Goal: Information Seeking & Learning: Learn about a topic

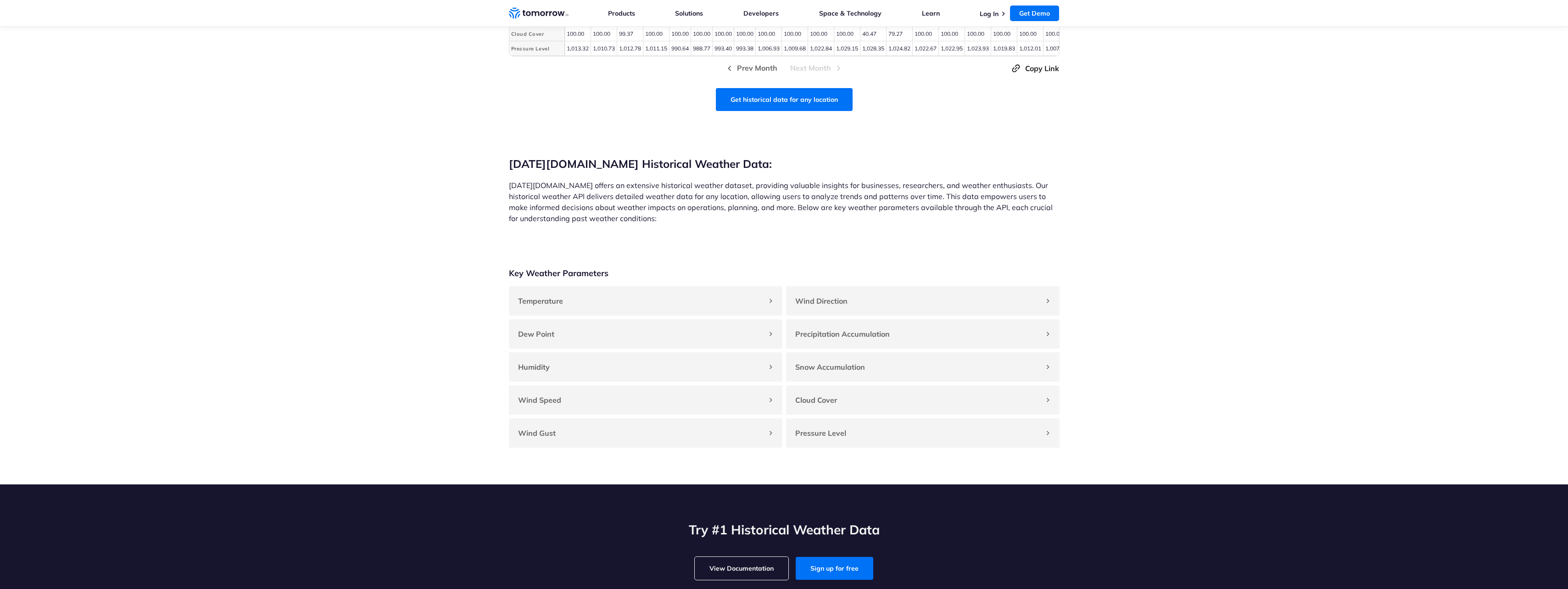
scroll to position [642, 0]
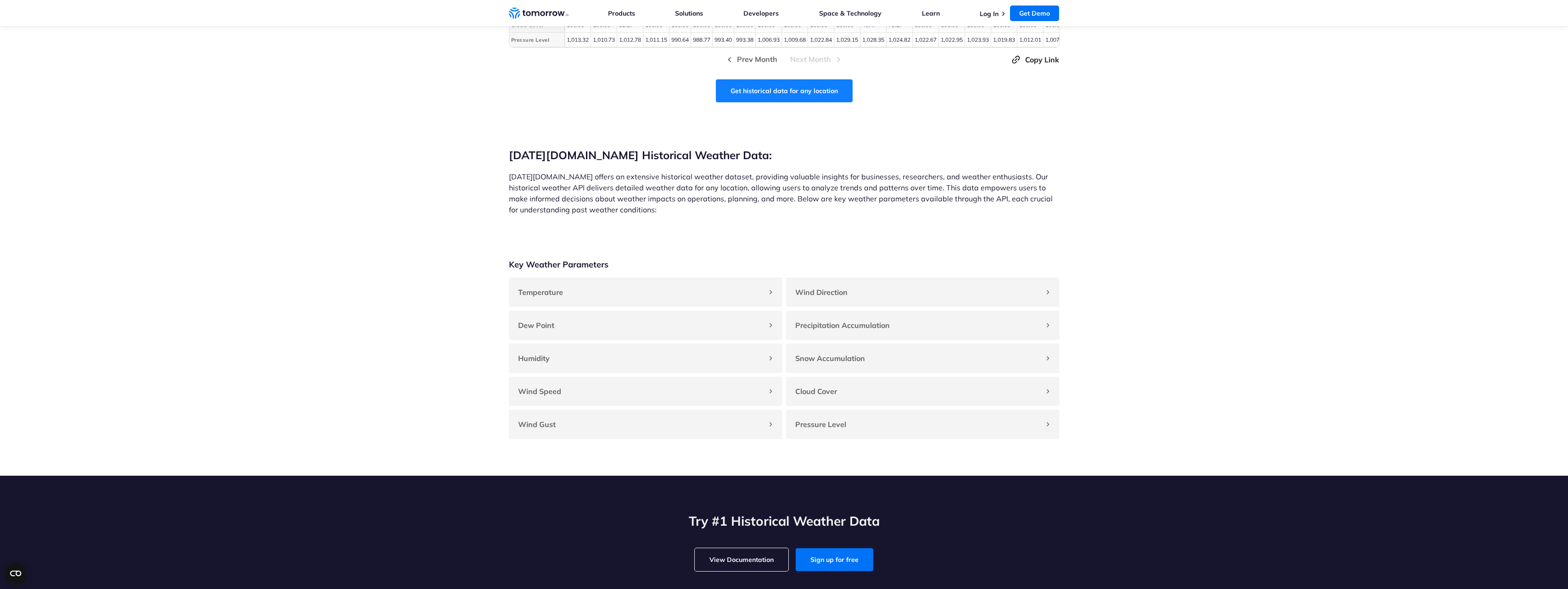
click at [786, 102] on link "Get historical data for any location" at bounding box center [784, 90] width 137 height 23
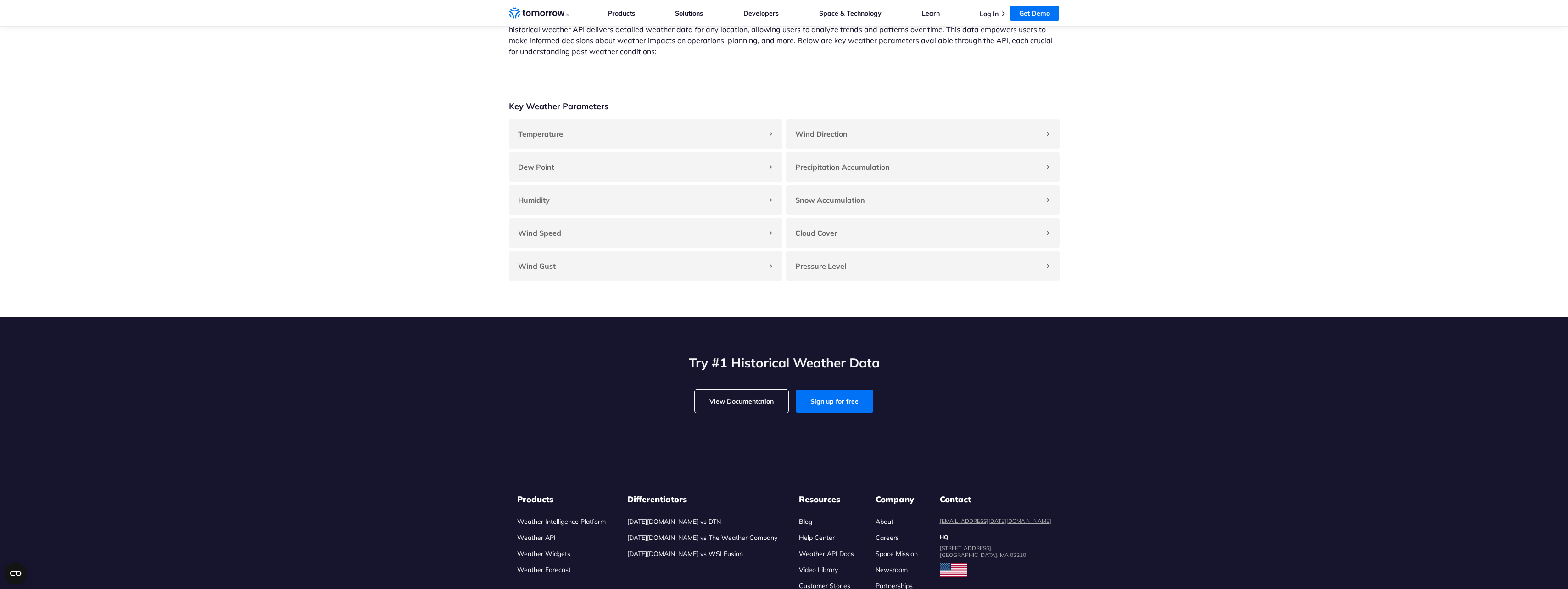
scroll to position [899, 0]
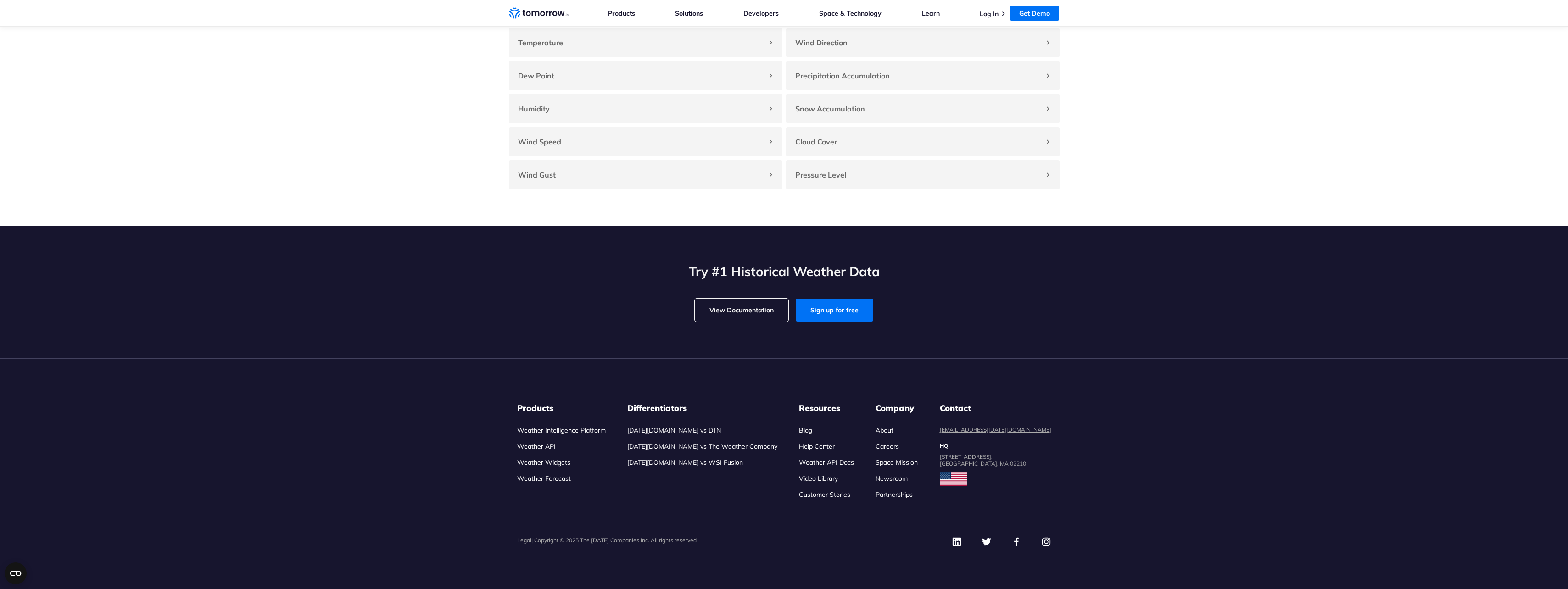
drag, startPoint x: 429, startPoint y: 231, endPoint x: 356, endPoint y: 239, distance: 73.4
click at [356, 239] on section "Try #1 Historical Weather Data View Documentation Sign up for free" at bounding box center [784, 292] width 1568 height 132
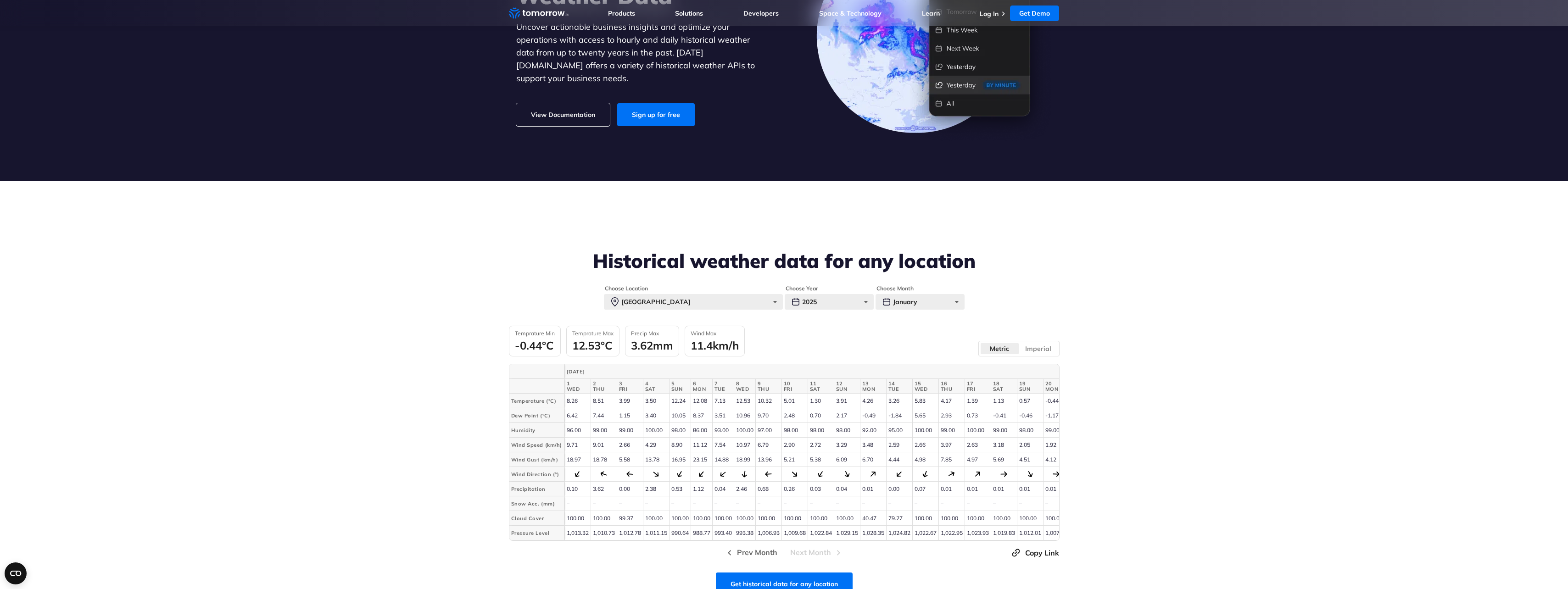
scroll to position [0, 0]
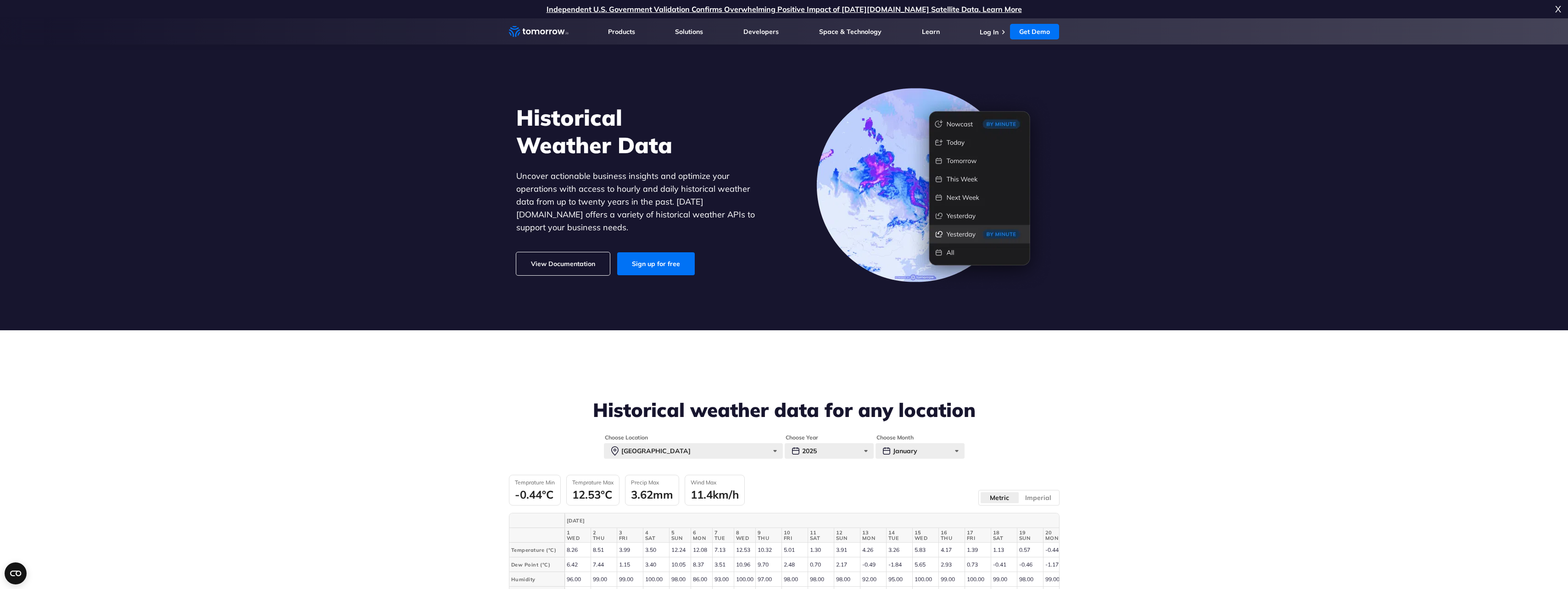
click at [1554, 11] on span "X" at bounding box center [1557, 9] width 6 height 19
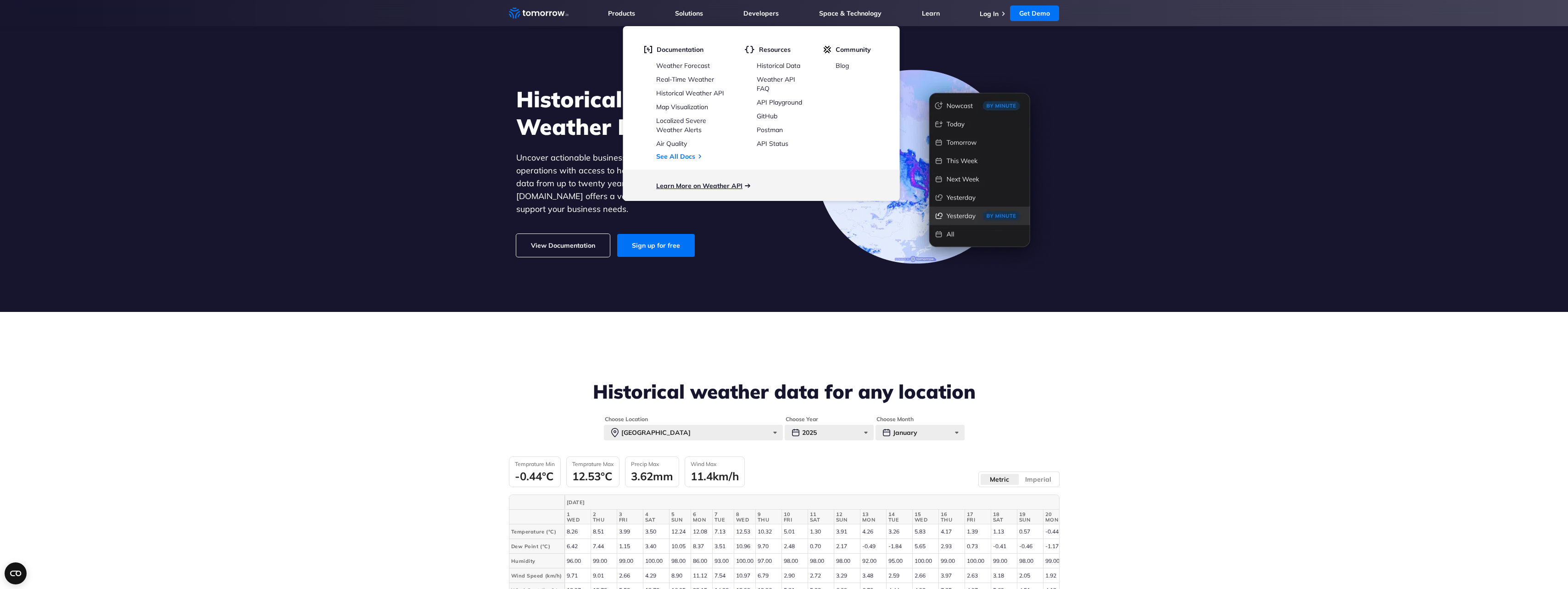
click at [696, 182] on link "Learn More on Weather API" at bounding box center [699, 186] width 86 height 8
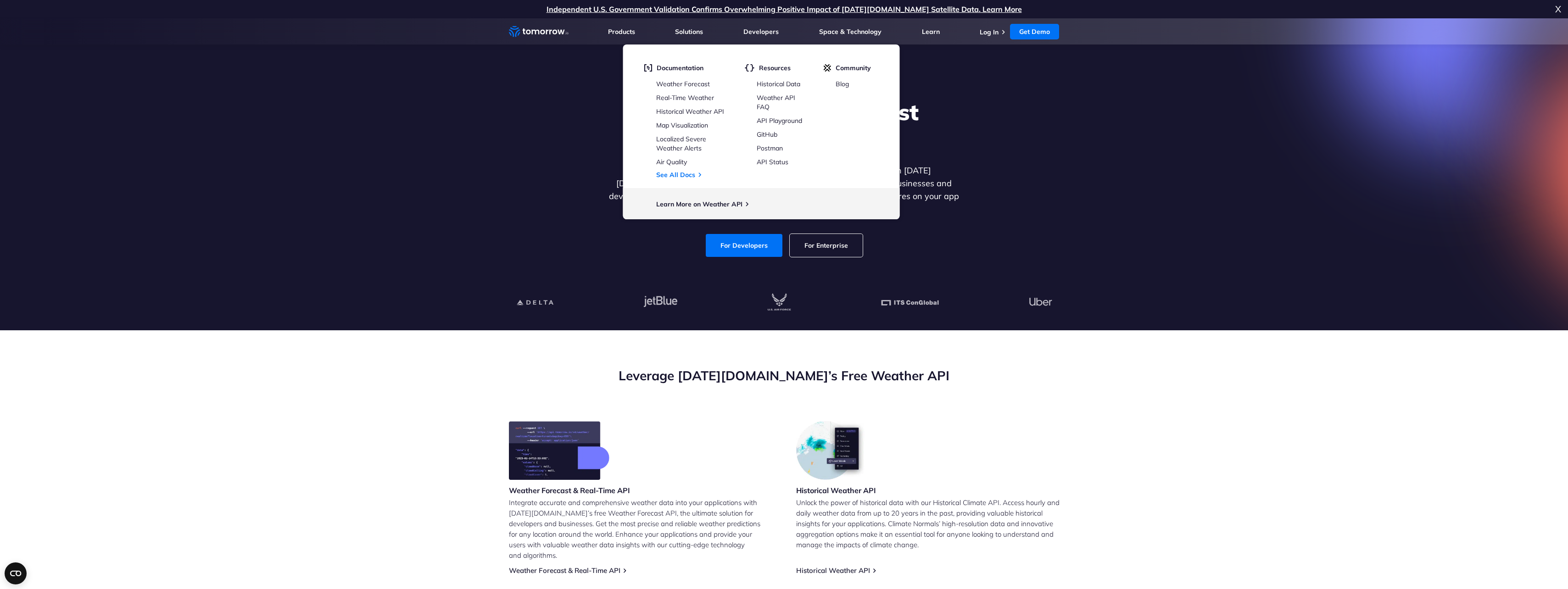
click at [1560, 8] on span "X" at bounding box center [1557, 9] width 6 height 19
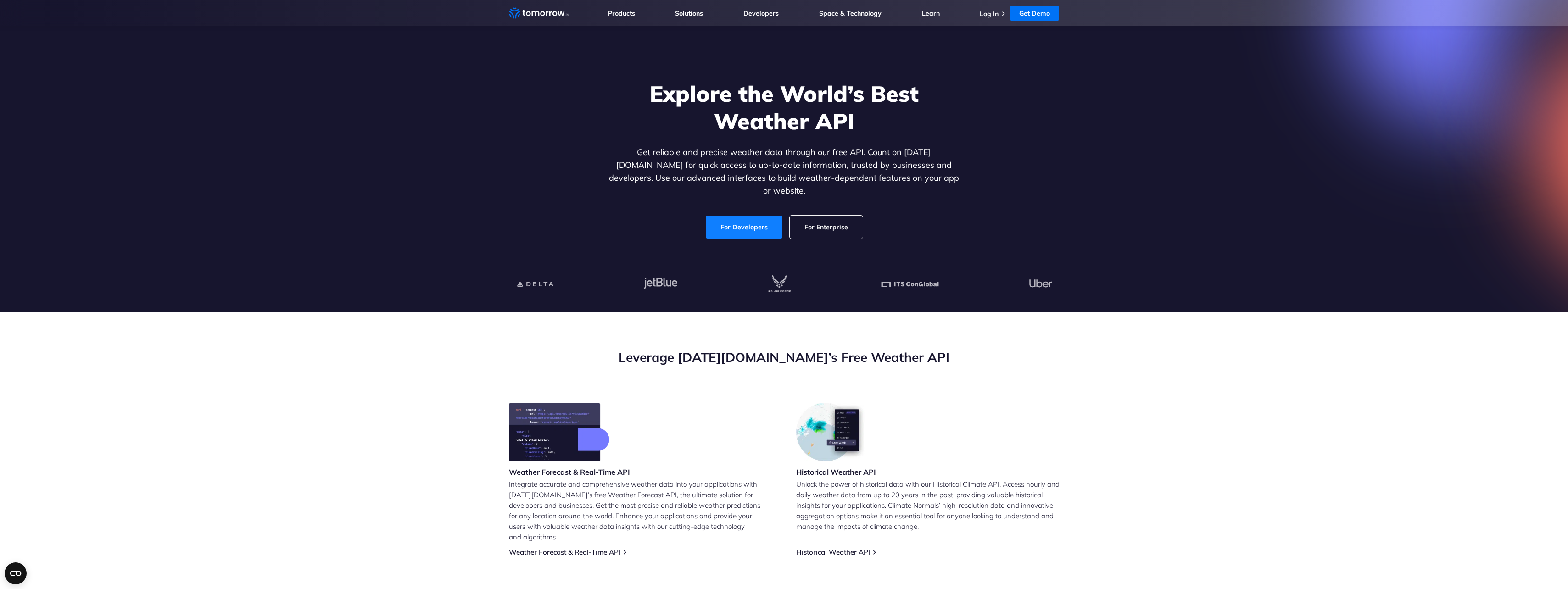
drag, startPoint x: 748, startPoint y: 215, endPoint x: 735, endPoint y: 215, distance: 13.0
click at [748, 215] on link "For Developers" at bounding box center [744, 226] width 77 height 23
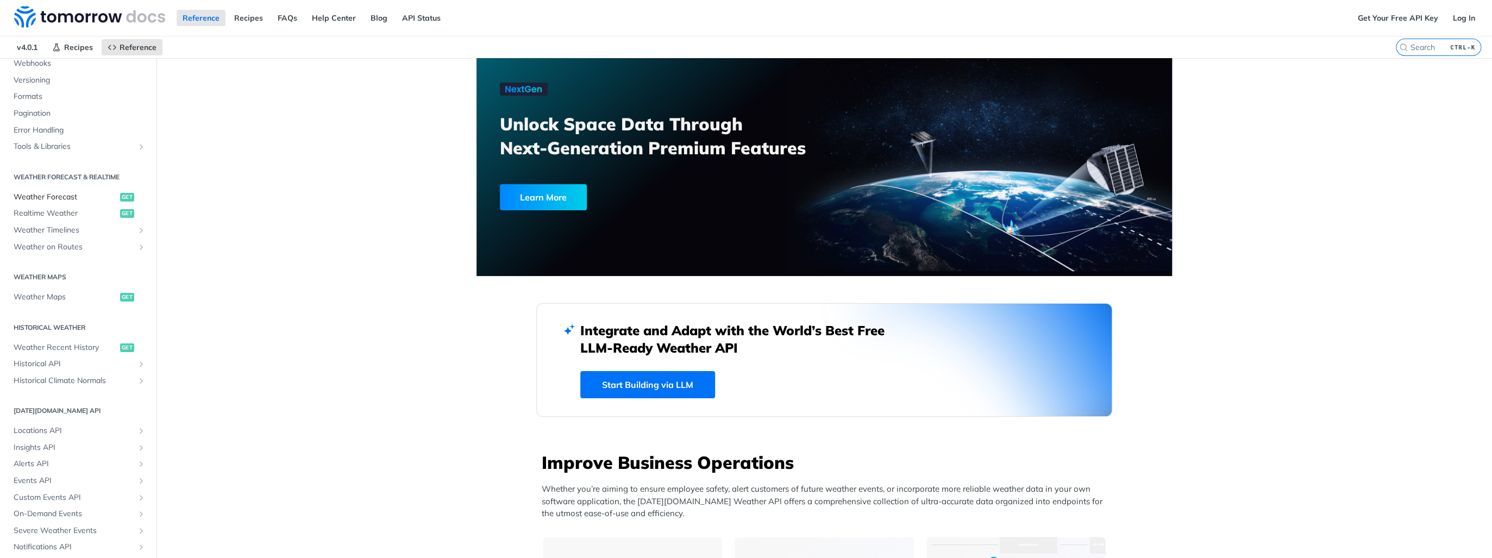
scroll to position [130, 0]
click at [46, 198] on span "Weather Forecast" at bounding box center [66, 196] width 104 height 11
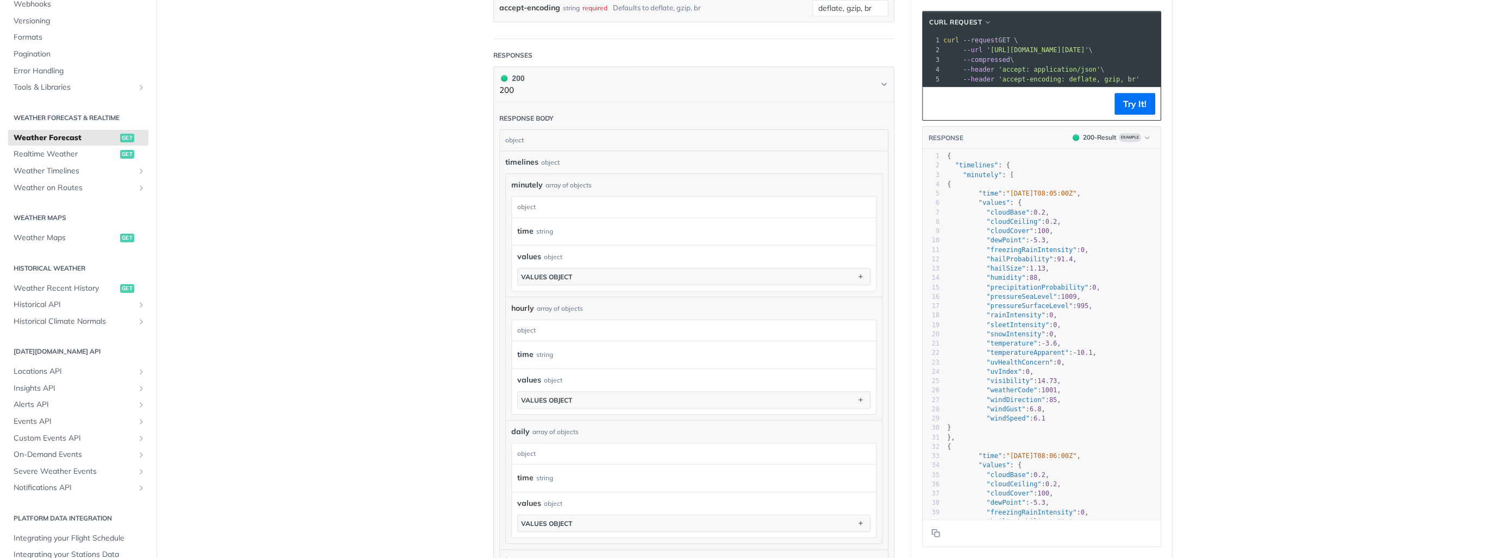
scroll to position [522, 0]
type textarea "time": "2025-02-09T08:05:00Z", "val"
drag, startPoint x: 975, startPoint y: 198, endPoint x: 987, endPoint y: 211, distance: 17.7
click at [987, 211] on div "1 { 2 "timelines" : { 3 "minutely" : [ 4 { 5 "time" : "2025-02-09T08:05:00Z" , …" at bounding box center [1053, 377] width 216 height 450
click at [981, 206] on span ""values"" at bounding box center [995, 203] width 32 height 8
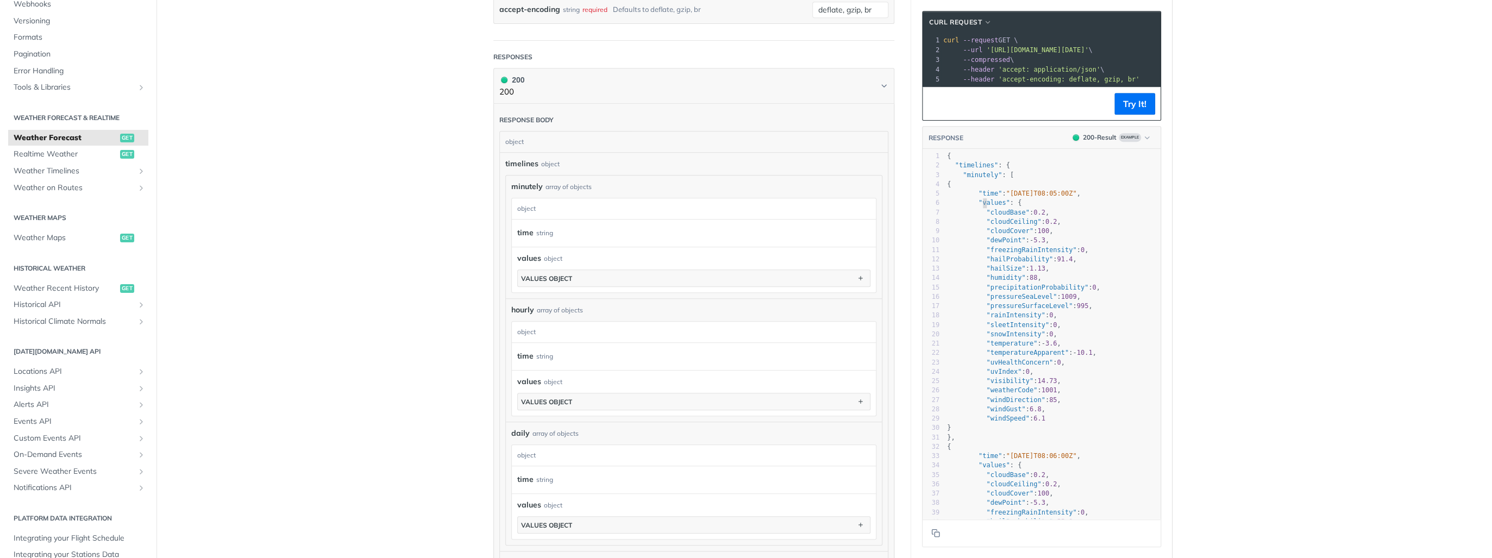
type textarea "values"
click at [981, 206] on span ""values"" at bounding box center [995, 203] width 32 height 8
drag, startPoint x: 988, startPoint y: 230, endPoint x: 983, endPoint y: 222, distance: 10.0
click at [988, 225] on span ""cloudCeiling"" at bounding box center [1013, 222] width 55 height 8
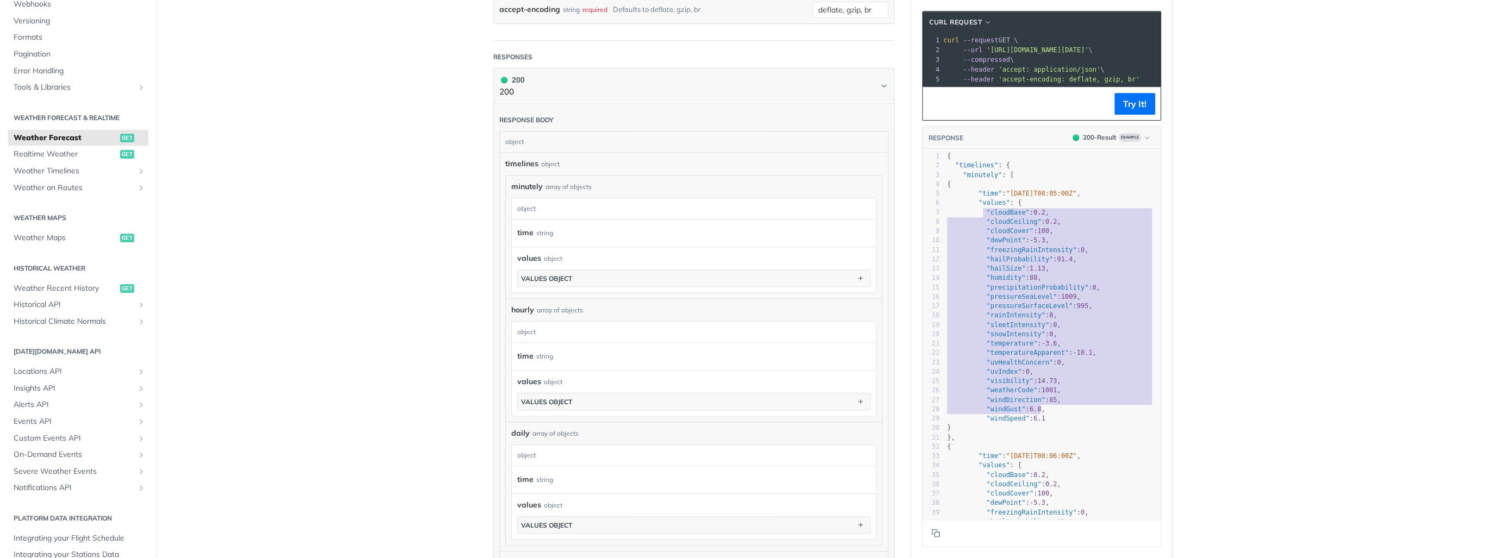
type textarea ""cloudBase": 0.2, "cloudCeiling": 0.2, "cloudCover": 100, "dewPoint": -5.3, "fr…"
drag, startPoint x: 980, startPoint y: 218, endPoint x: 1048, endPoint y: 425, distance: 217.7
click at [1048, 425] on div "1 { 2 "timelines" : { 3 "minutely" : [ 4 { 5 "time" : "2025-02-09T08:05:00Z" , …" at bounding box center [1053, 377] width 216 height 450
click at [1048, 423] on pre ""windSpeed" : 6.1" at bounding box center [1053, 418] width 216 height 9
type textarea ""timelines": { "minutely": [ { "time": "2025-02-09T08:05:00Z", "values": { "clo…"
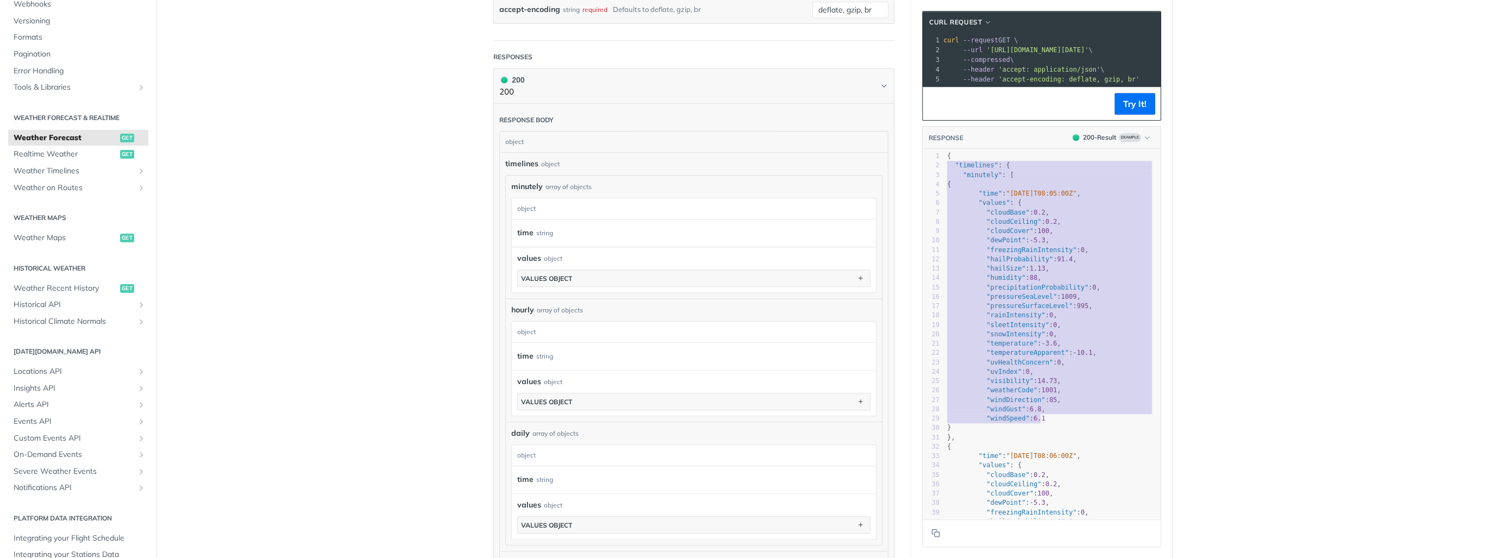
drag, startPoint x: 1045, startPoint y: 428, endPoint x: 948, endPoint y: 170, distance: 276.0
click at [948, 170] on div "1 { 2 "timelines" : { 3 "minutely" : [ 4 { 5 "time" : "2025-02-09T08:05:00Z" , …" at bounding box center [1053, 377] width 216 height 450
click at [988, 216] on span ""cloudBase"" at bounding box center [1007, 213] width 43 height 8
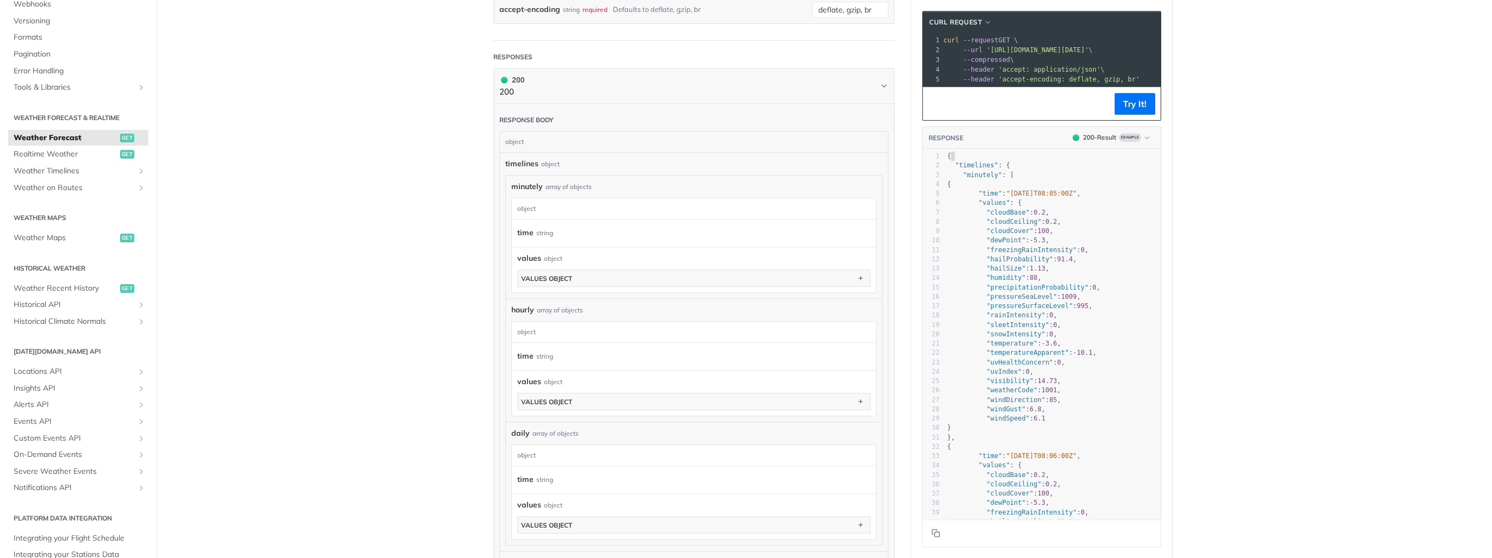
type textarea ""timelines": { "minutely": [ { "time": "2025-02-09T08:05:00Z", "values": { "clo…"
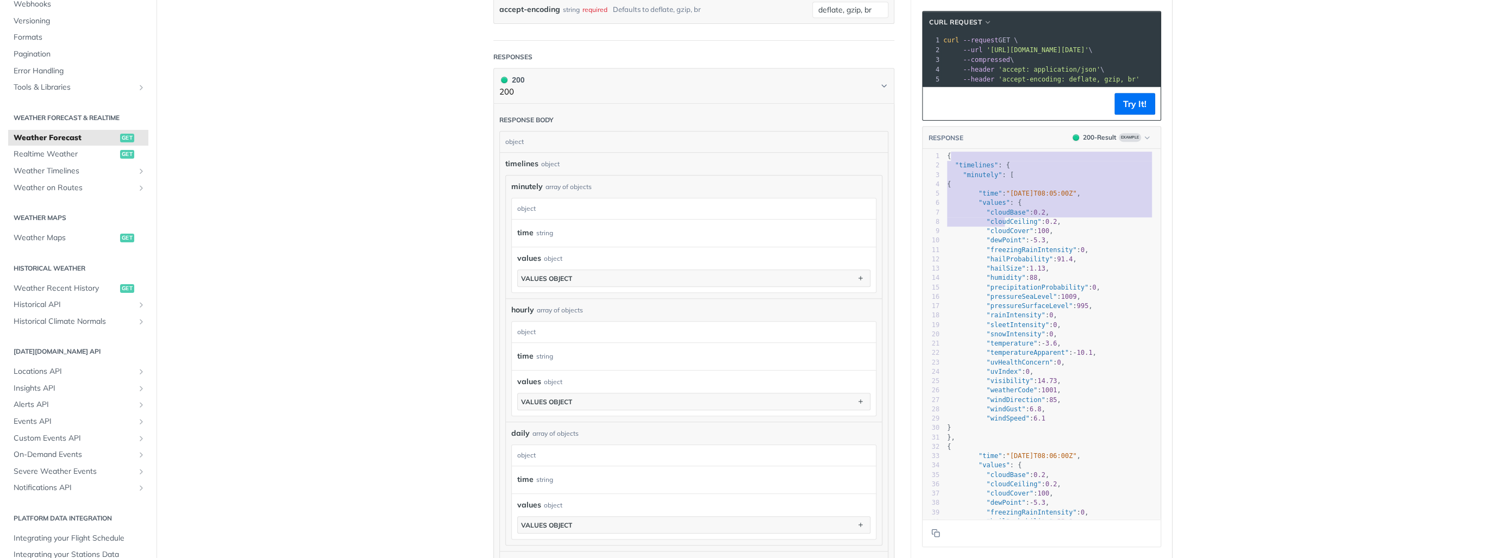
drag, startPoint x: 945, startPoint y: 163, endPoint x: 1002, endPoint y: 235, distance: 91.6
click at [1002, 231] on div "1 { 2 "timelines" : { 3 "minutely" : [ 4 { 5 "time" : "2025-02-09T08:05:00Z" , …" at bounding box center [1053, 377] width 216 height 450
click at [998, 283] on pre ""humidity" : 88 ," at bounding box center [1053, 277] width 216 height 9
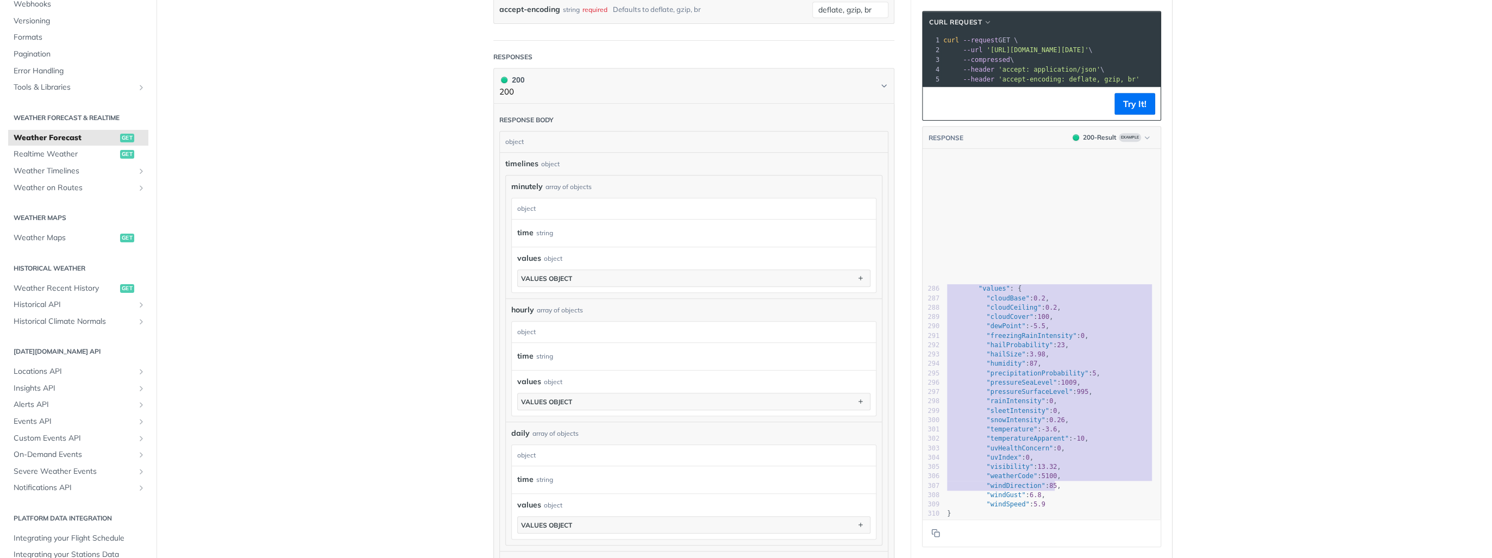
scroll to position [0, 0]
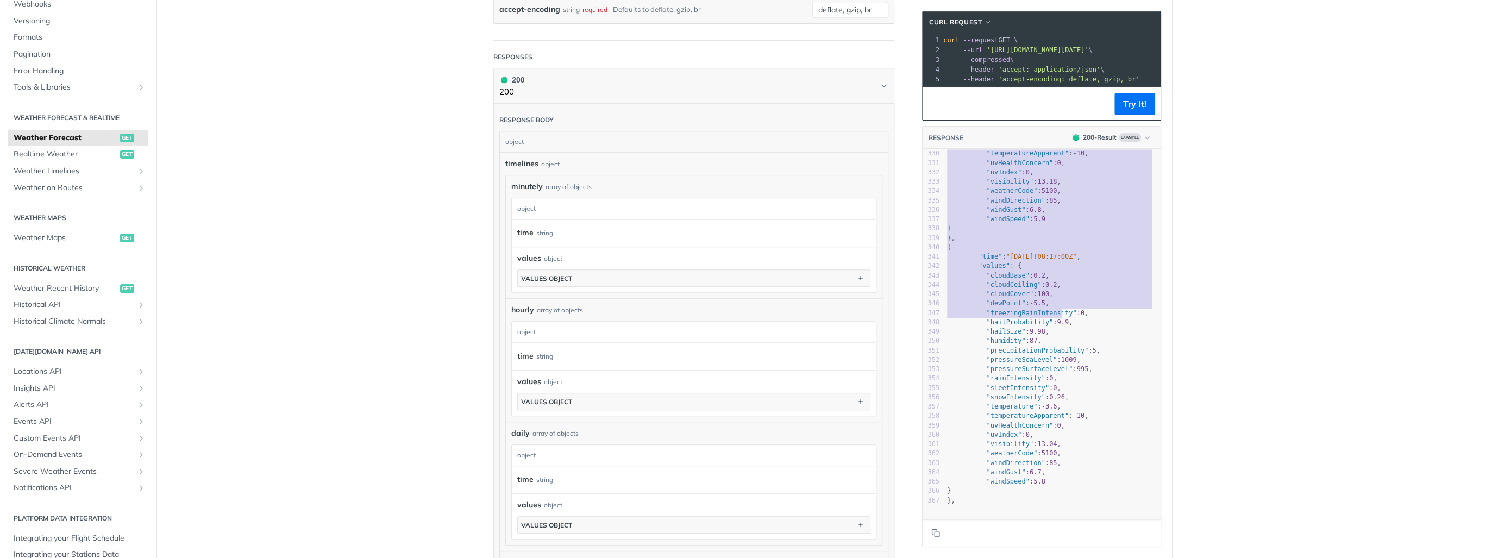
drag, startPoint x: 943, startPoint y: 163, endPoint x: 1057, endPoint y: 325, distance: 198.4
type textarea "{ "timelines": { "minutely": [ { "time": "2025-02-09T08:05:00Z", "values": { "c…"
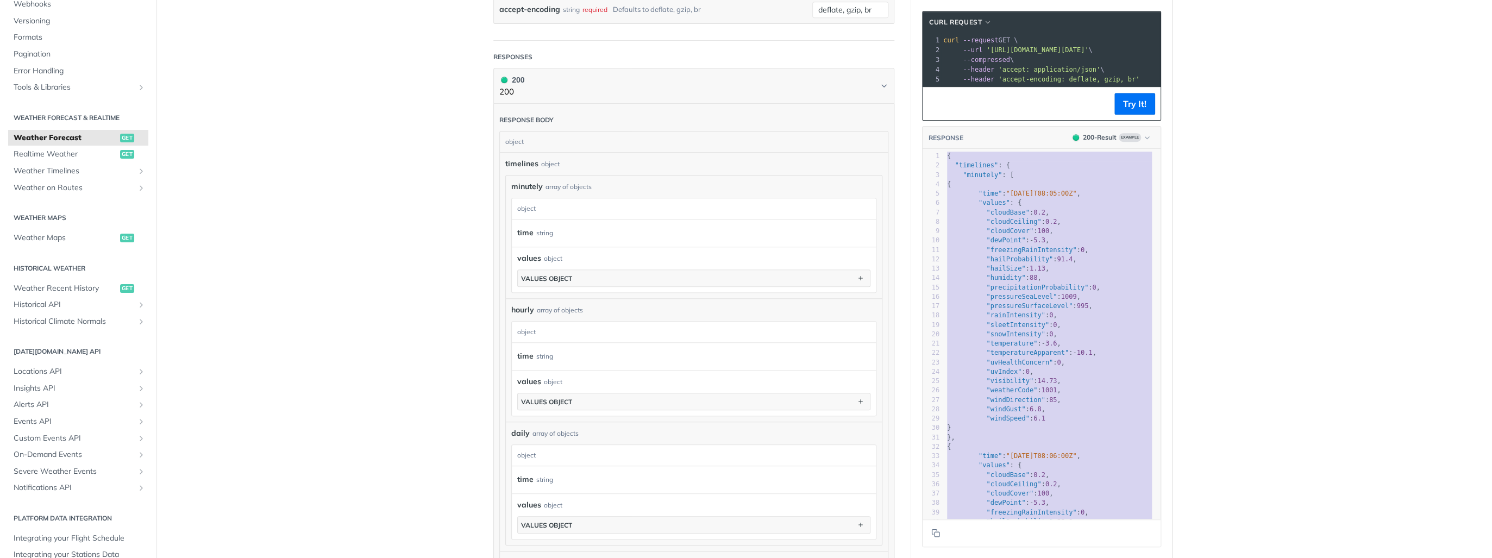
click at [1102, 236] on pre ""cloudCover" : 100 ," at bounding box center [1053, 231] width 216 height 9
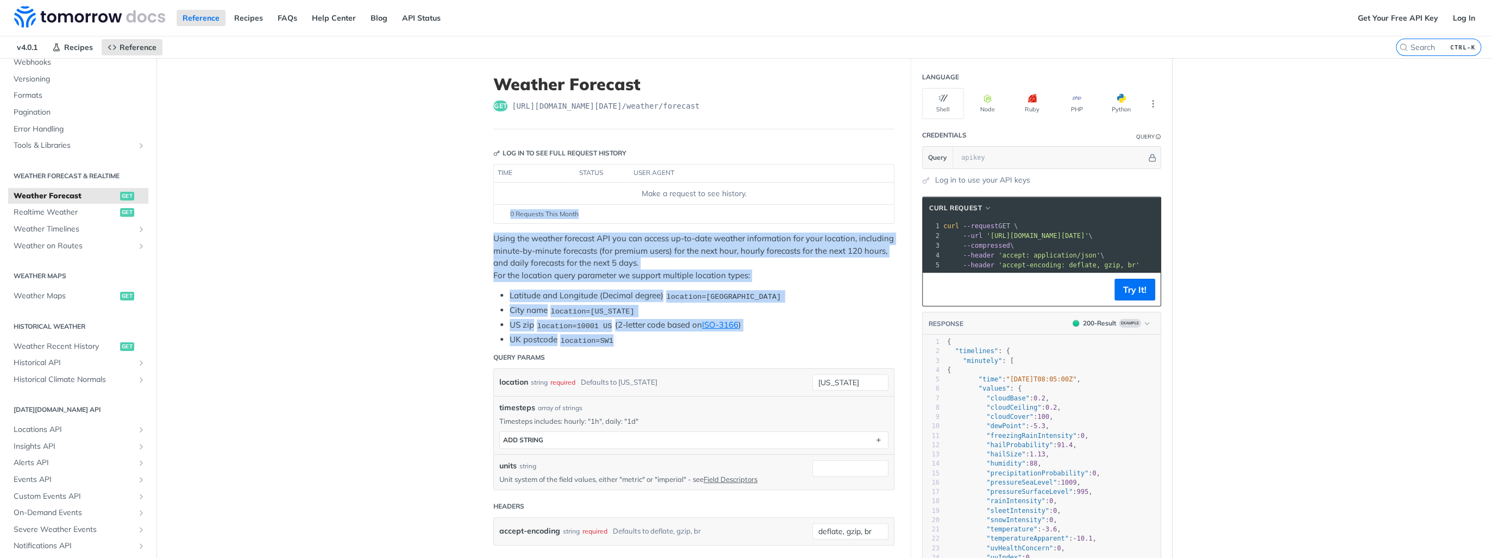
drag, startPoint x: 467, startPoint y: 220, endPoint x: 633, endPoint y: 337, distance: 203.1
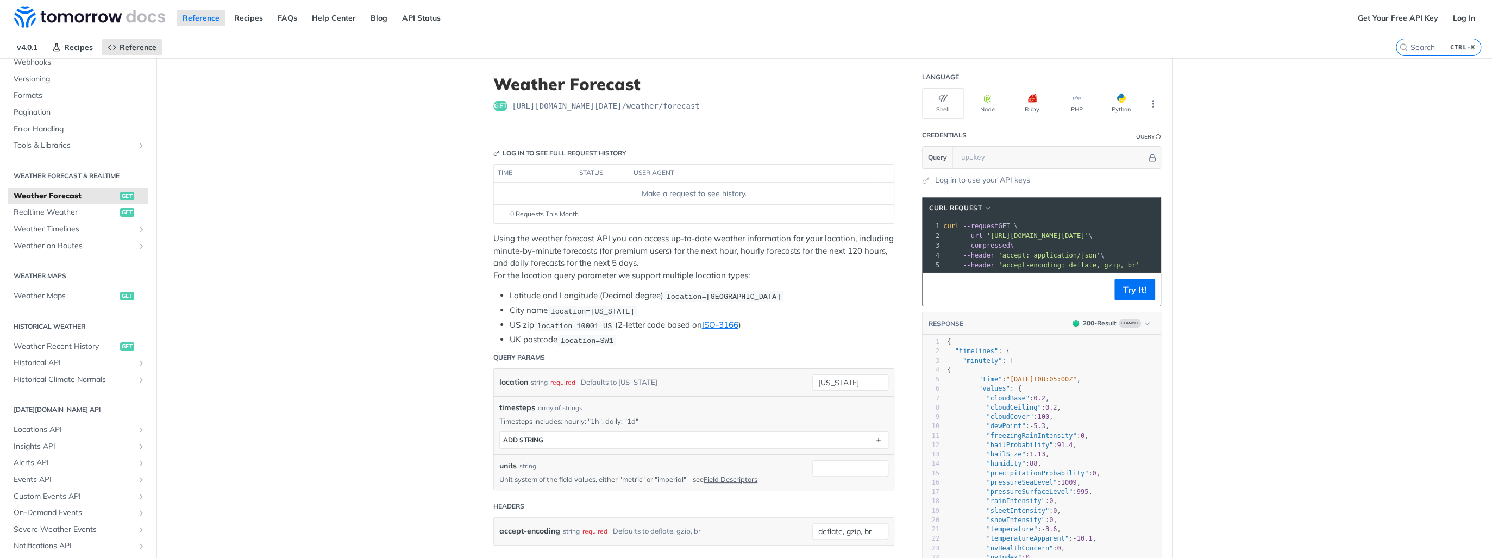
drag, startPoint x: 633, startPoint y: 337, endPoint x: 628, endPoint y: 346, distance: 10.7
click at [628, 347] on header "Query Params" at bounding box center [693, 358] width 401 height 22
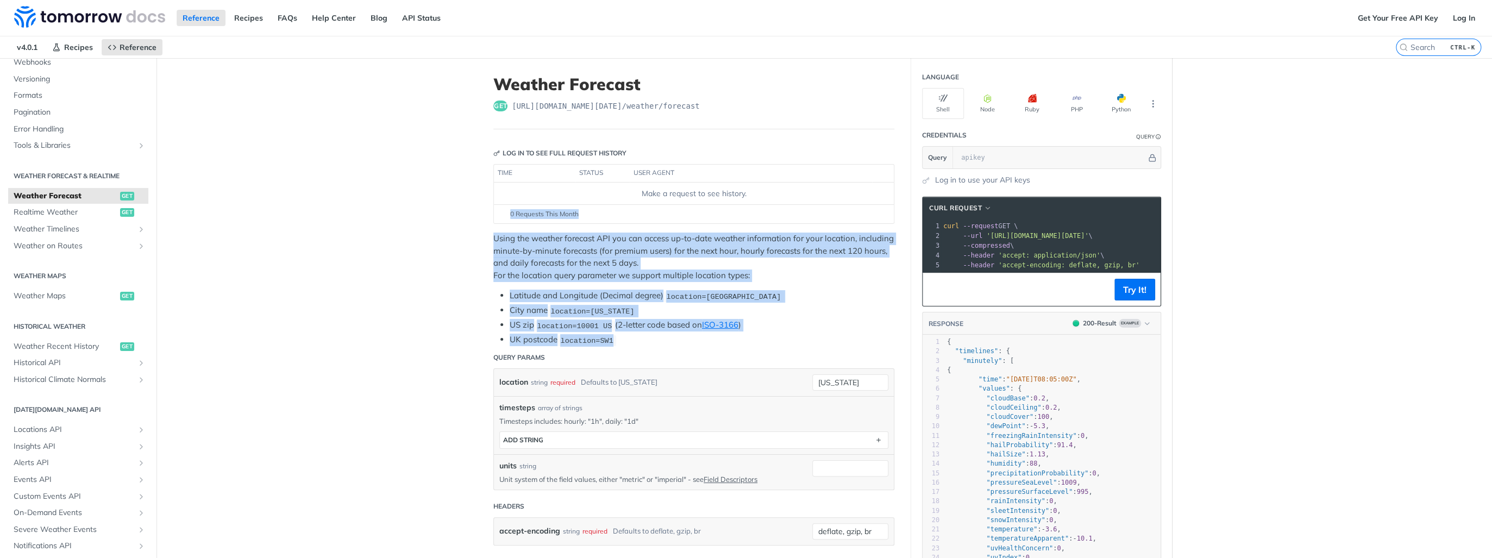
drag, startPoint x: 645, startPoint y: 341, endPoint x: 463, endPoint y: 219, distance: 219.4
drag, startPoint x: 463, startPoint y: 219, endPoint x: 460, endPoint y: 265, distance: 45.8
drag, startPoint x: 472, startPoint y: 231, endPoint x: 651, endPoint y: 342, distance: 210.1
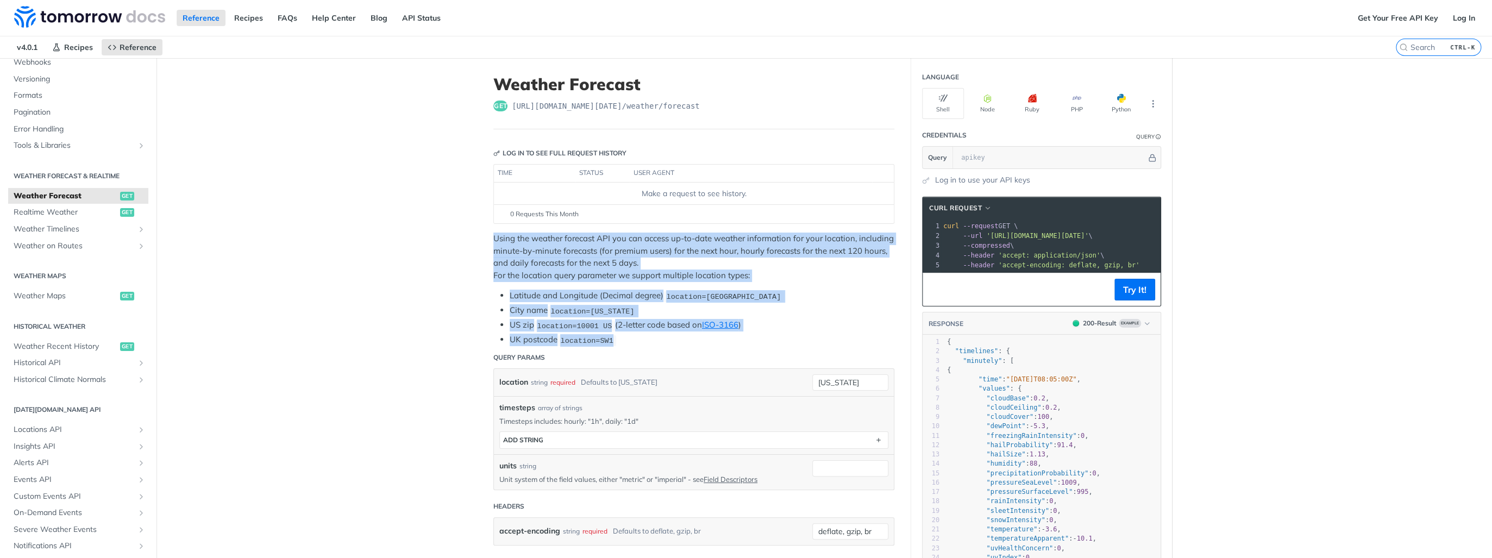
click at [651, 342] on li "UK postcode location=SW1" at bounding box center [702, 340] width 385 height 12
drag, startPoint x: 671, startPoint y: 341, endPoint x: 465, endPoint y: 239, distance: 229.9
drag, startPoint x: 465, startPoint y: 239, endPoint x: 470, endPoint y: 273, distance: 34.6
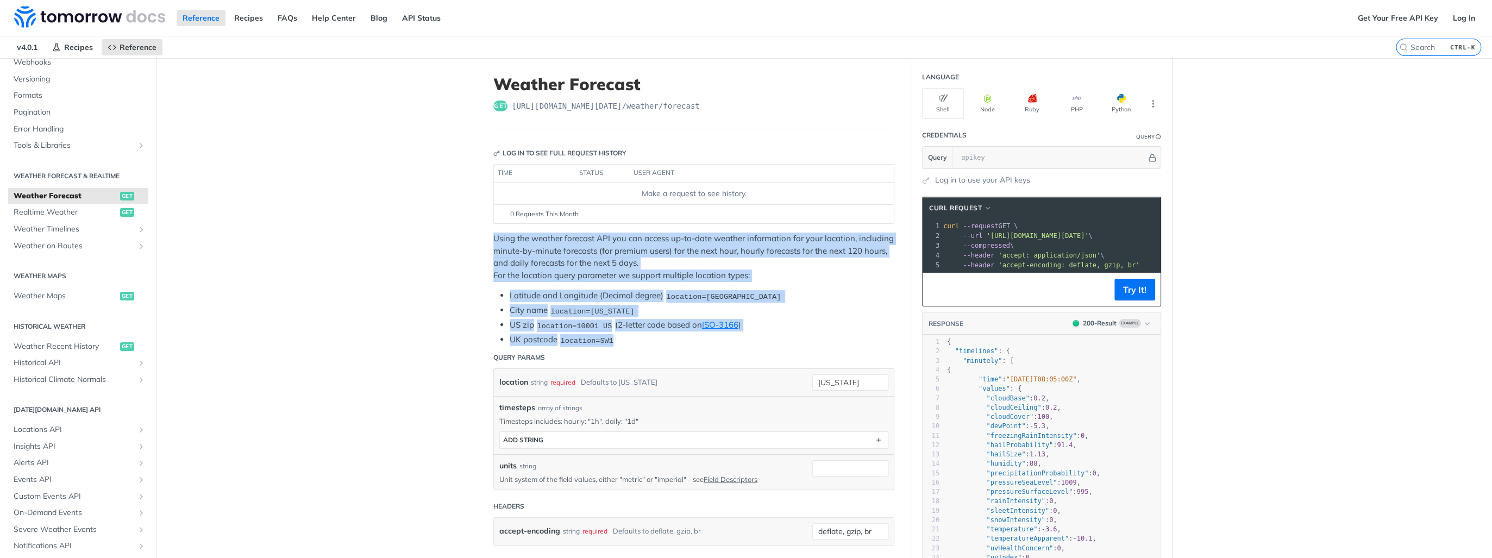
drag, startPoint x: 484, startPoint y: 220, endPoint x: 649, endPoint y: 339, distance: 203.6
drag, startPoint x: 649, startPoint y: 339, endPoint x: 641, endPoint y: 343, distance: 9.5
click at [641, 343] on li "UK postcode location=SW1" at bounding box center [702, 340] width 385 height 12
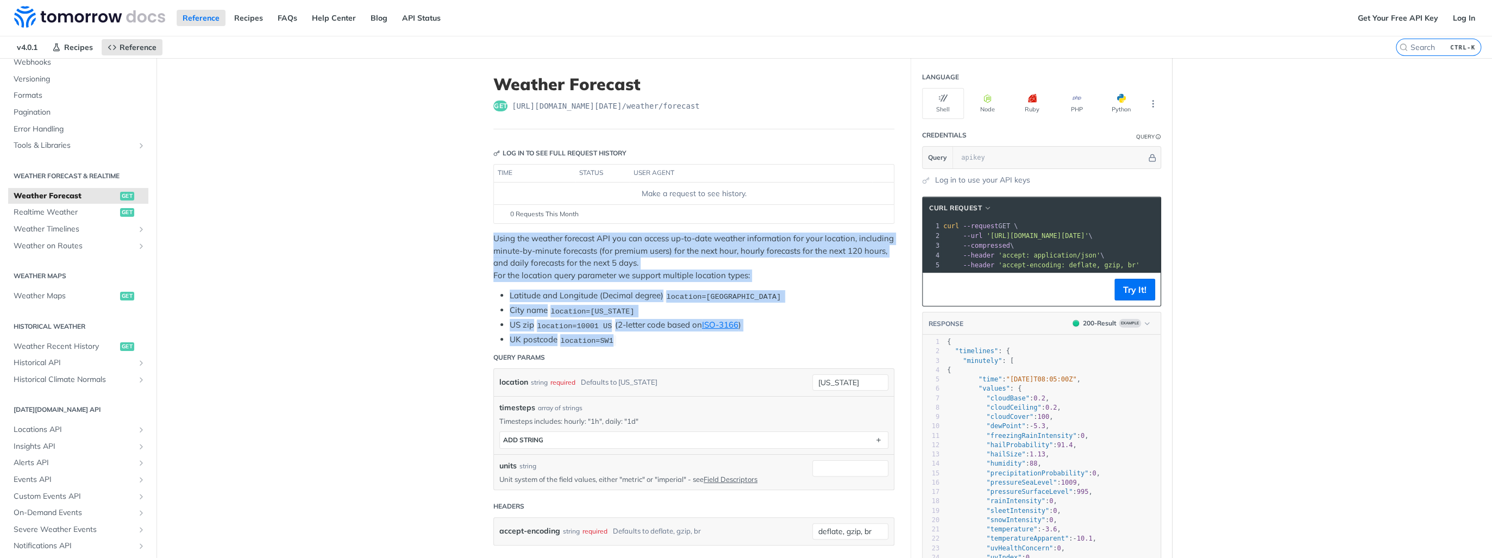
drag, startPoint x: 651, startPoint y: 339, endPoint x: 473, endPoint y: 237, distance: 204.7
drag, startPoint x: 473, startPoint y: 237, endPoint x: 476, endPoint y: 277, distance: 39.8
drag, startPoint x: 587, startPoint y: 271, endPoint x: 665, endPoint y: 339, distance: 103.6
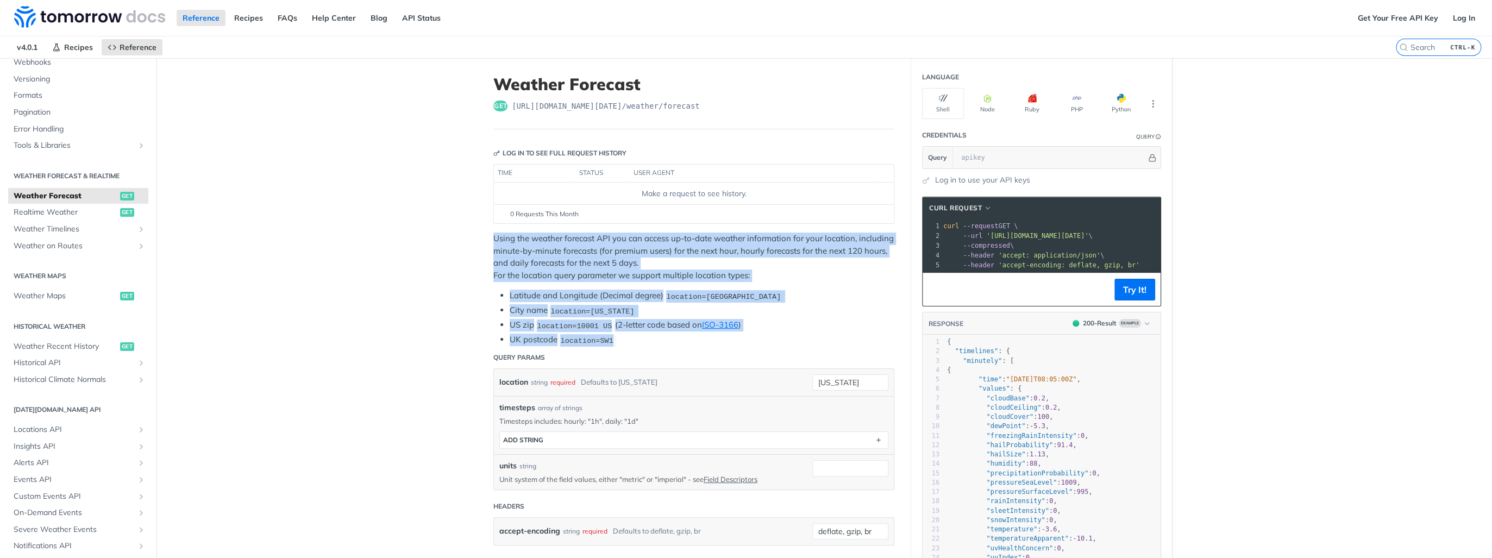
click at [665, 339] on li "UK postcode location=SW1" at bounding box center [702, 340] width 385 height 12
drag, startPoint x: 653, startPoint y: 338, endPoint x: 473, endPoint y: 232, distance: 208.7
drag, startPoint x: 473, startPoint y: 232, endPoint x: 471, endPoint y: 254, distance: 22.4
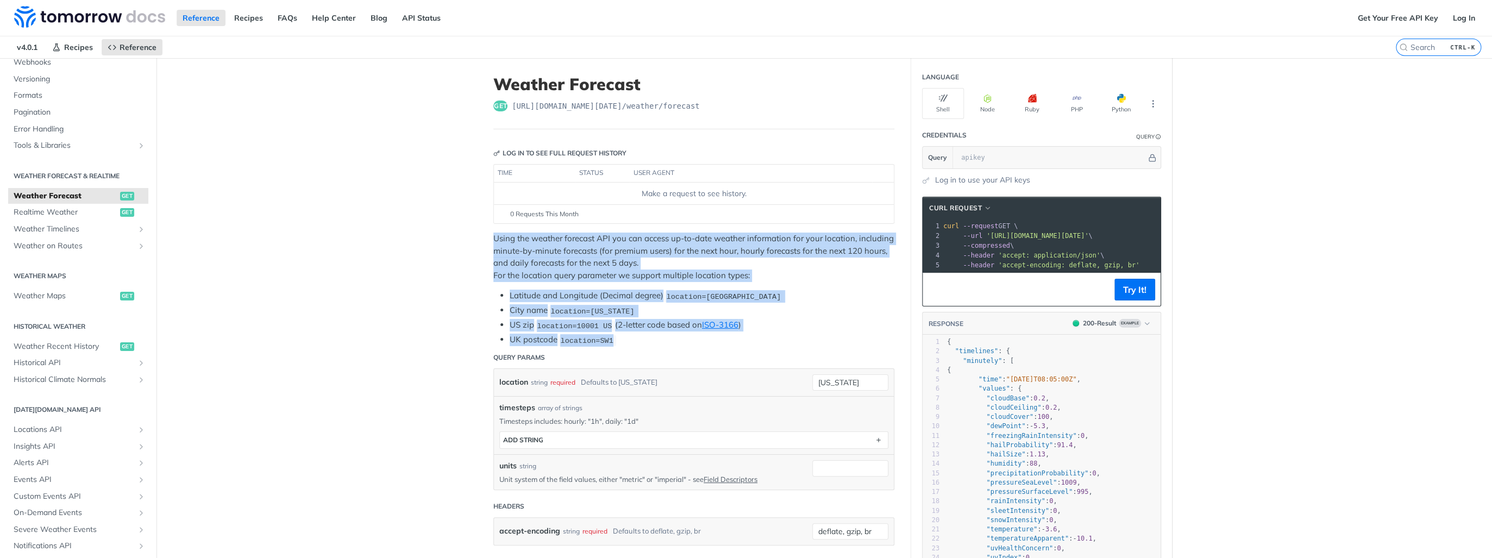
drag, startPoint x: 482, startPoint y: 230, endPoint x: 669, endPoint y: 336, distance: 214.9
click at [669, 336] on li "UK postcode location=SW1" at bounding box center [702, 340] width 385 height 12
drag, startPoint x: 650, startPoint y: 334, endPoint x: 443, endPoint y: 236, distance: 228.5
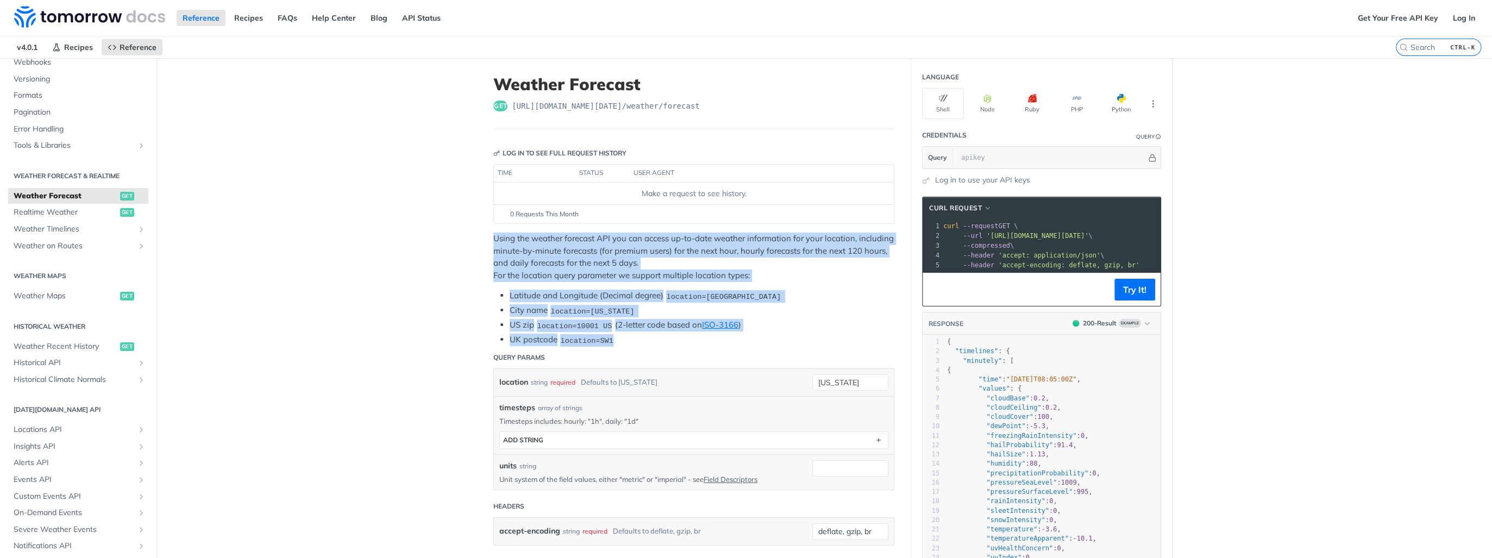
drag, startPoint x: 443, startPoint y: 236, endPoint x: 678, endPoint y: 337, distance: 255.6
click at [678, 337] on li "UK postcode location=SW1" at bounding box center [702, 340] width 385 height 12
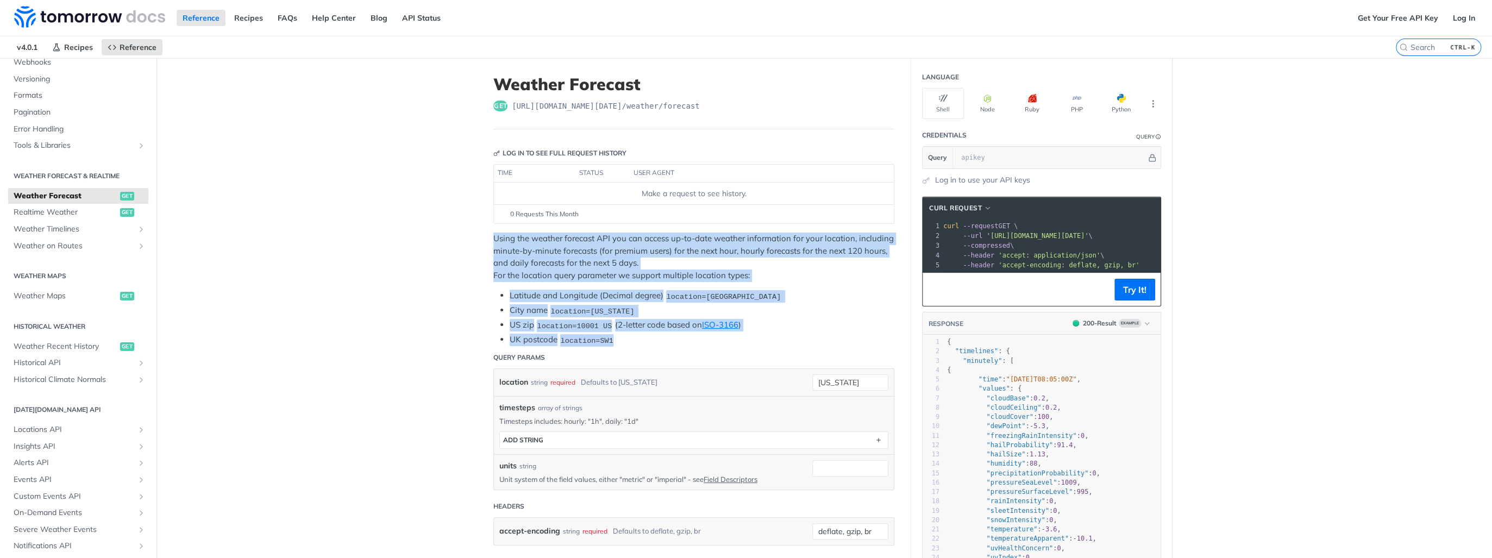
drag, startPoint x: 576, startPoint y: 301, endPoint x: 454, endPoint y: 229, distance: 142.0
drag, startPoint x: 454, startPoint y: 229, endPoint x: 451, endPoint y: 259, distance: 30.5
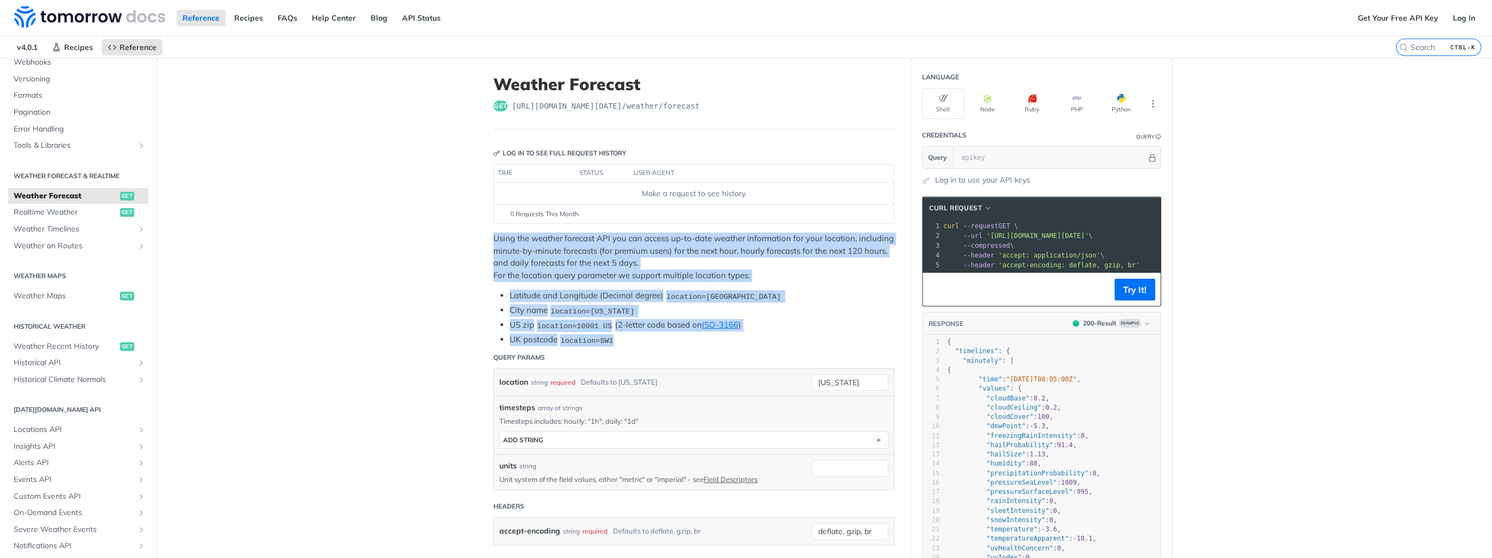
drag, startPoint x: 469, startPoint y: 235, endPoint x: 676, endPoint y: 337, distance: 230.6
click at [676, 337] on li "UK postcode location=SW1" at bounding box center [702, 340] width 385 height 12
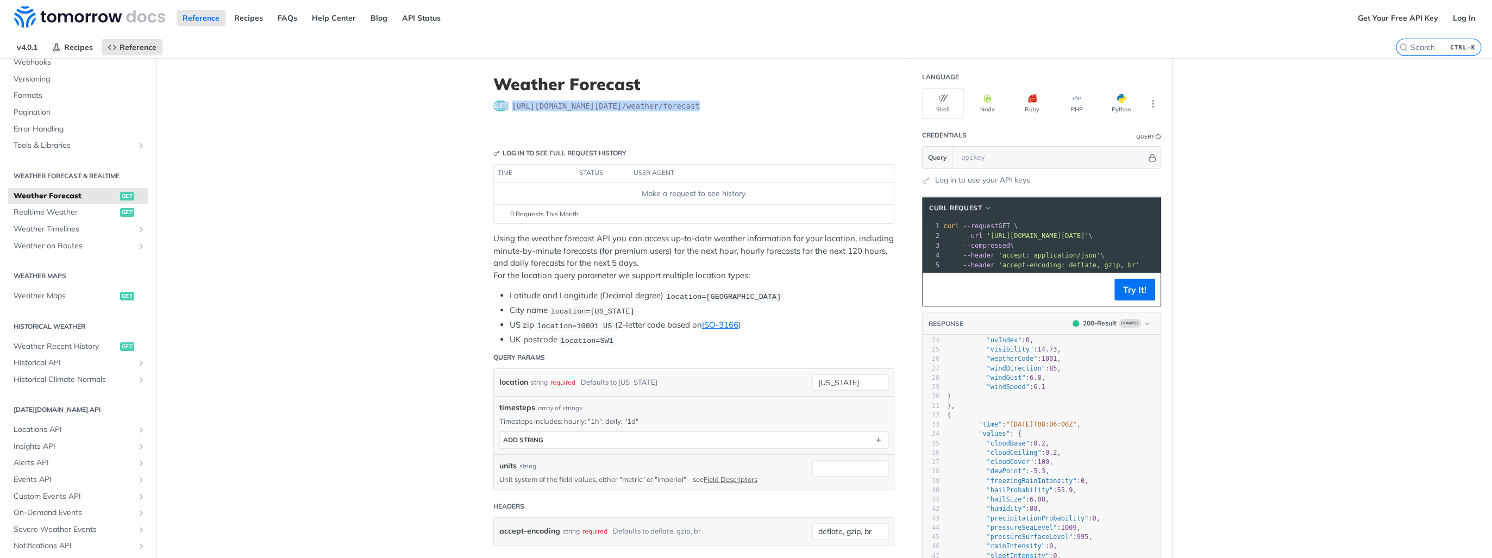
drag, startPoint x: 491, startPoint y: 106, endPoint x: 704, endPoint y: 111, distance: 213.6
click at [704, 111] on header "Weather Forecast get https://api.tomorrow.io/v4 /weather/forecast" at bounding box center [693, 101] width 401 height 55
drag, startPoint x: 704, startPoint y: 111, endPoint x: 675, endPoint y: 111, distance: 28.8
click at [673, 111] on header "Weather Forecast get https://api.tomorrow.io/v4 /weather/forecast" at bounding box center [693, 101] width 401 height 55
drag, startPoint x: 703, startPoint y: 108, endPoint x: 443, endPoint y: 105, distance: 260.3
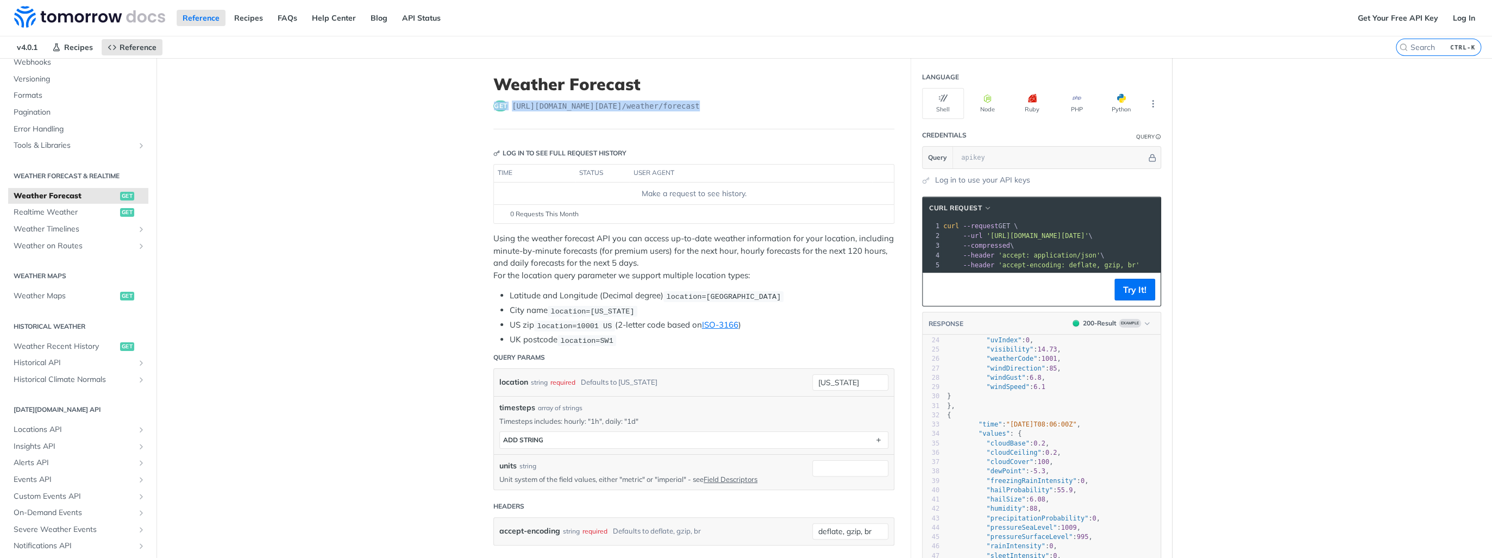
copy div "get https://api.tomorrow.io/v4 /weather/forecast"
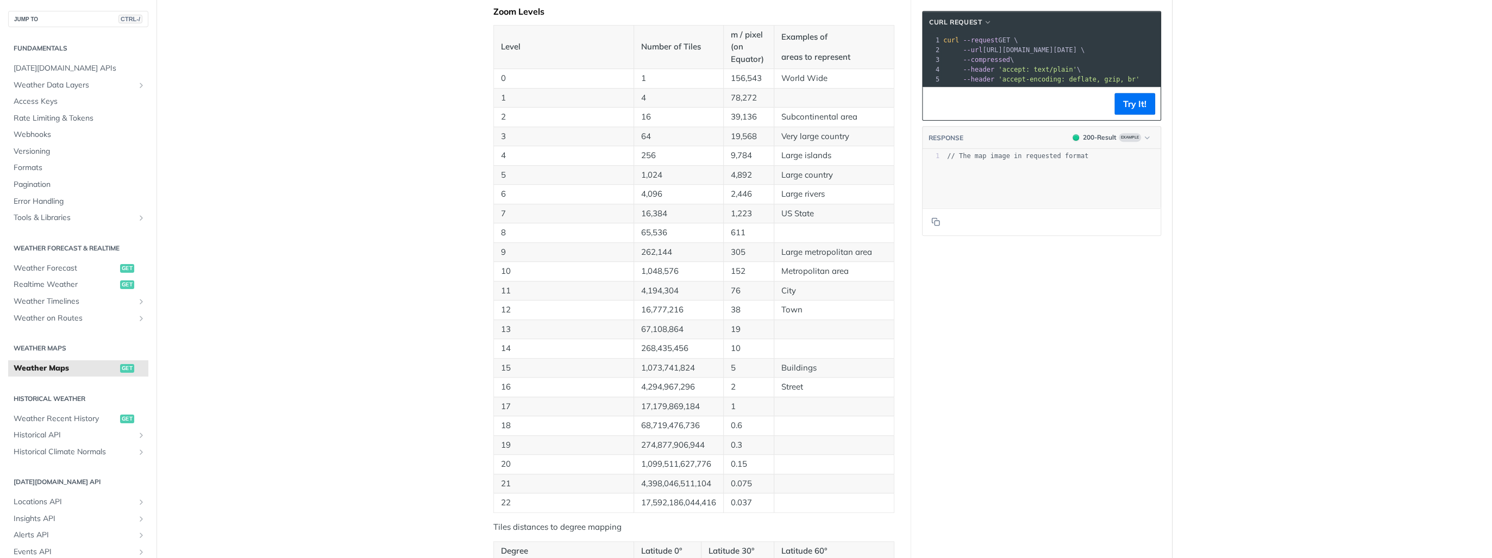
scroll to position [522, 0]
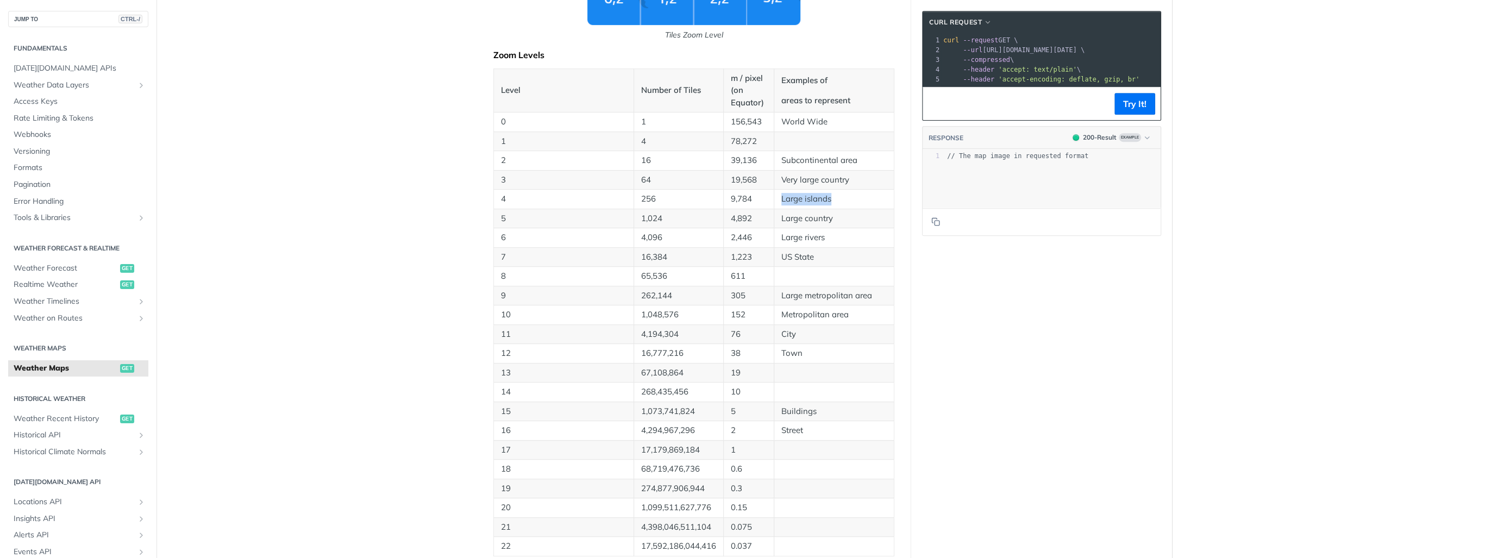
drag, startPoint x: 775, startPoint y: 193, endPoint x: 832, endPoint y: 192, distance: 56.5
click at [832, 192] on td "Large islands" at bounding box center [834, 200] width 120 height 20
drag, startPoint x: 832, startPoint y: 192, endPoint x: 826, endPoint y: 228, distance: 36.3
click at [826, 228] on td "Large rivers" at bounding box center [834, 238] width 120 height 20
drag, startPoint x: 776, startPoint y: 124, endPoint x: 821, endPoint y: 122, distance: 44.6
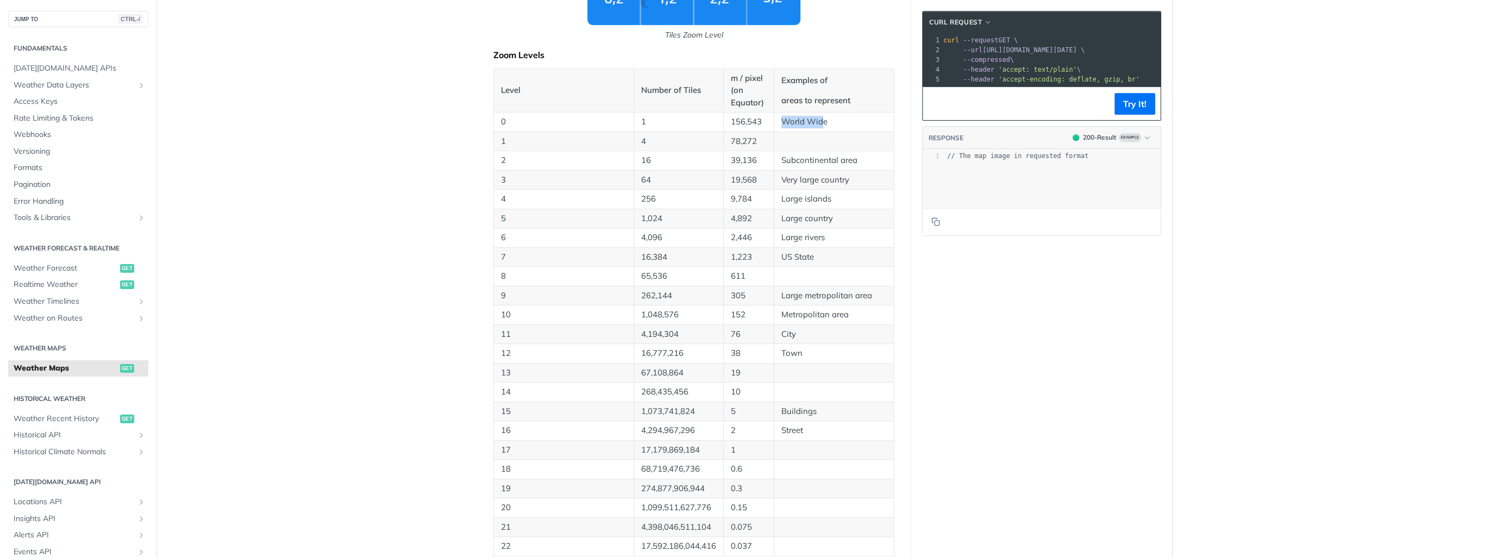
click at [821, 122] on td "World Wide" at bounding box center [834, 122] width 120 height 20
drag, startPoint x: 821, startPoint y: 122, endPoint x: 819, endPoint y: 158, distance: 35.9
click at [819, 158] on p "Subcontinental area" at bounding box center [833, 160] width 105 height 12
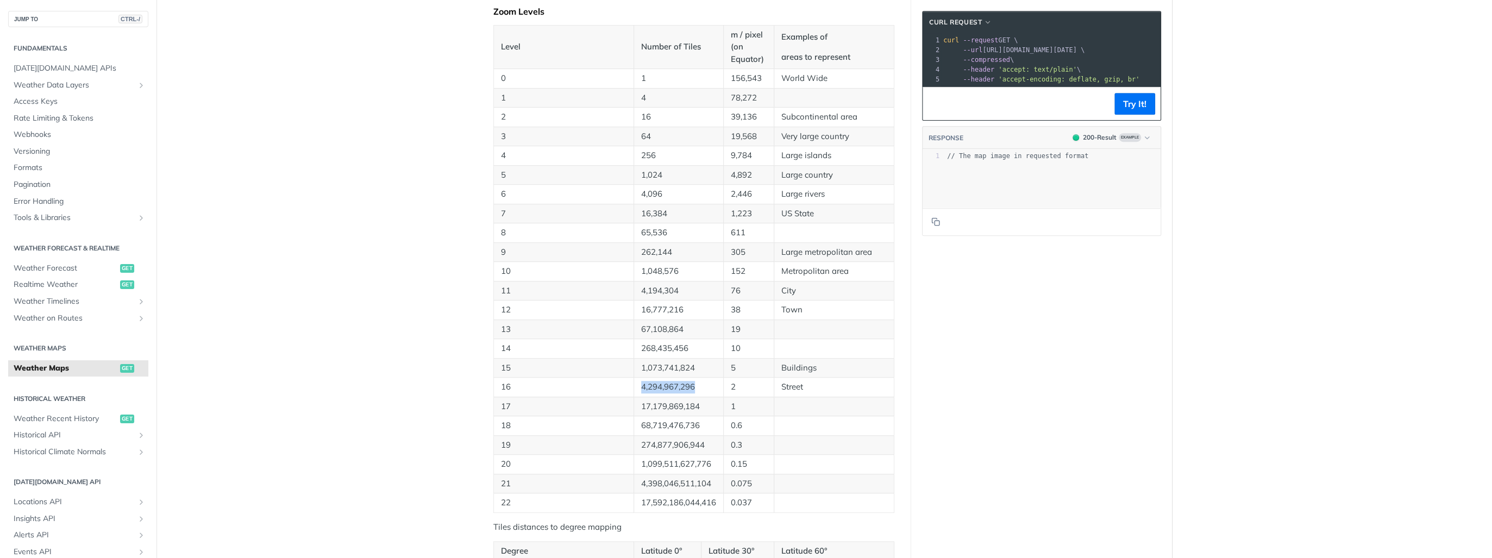
drag, startPoint x: 638, startPoint y: 384, endPoint x: 699, endPoint y: 380, distance: 60.9
click at [699, 381] on p "4,294,967,296" at bounding box center [678, 387] width 75 height 12
drag, startPoint x: 699, startPoint y: 380, endPoint x: 678, endPoint y: 383, distance: 21.4
click at [678, 383] on p "4,294,967,296" at bounding box center [678, 387] width 75 height 12
drag, startPoint x: 639, startPoint y: 387, endPoint x: 693, endPoint y: 387, distance: 54.3
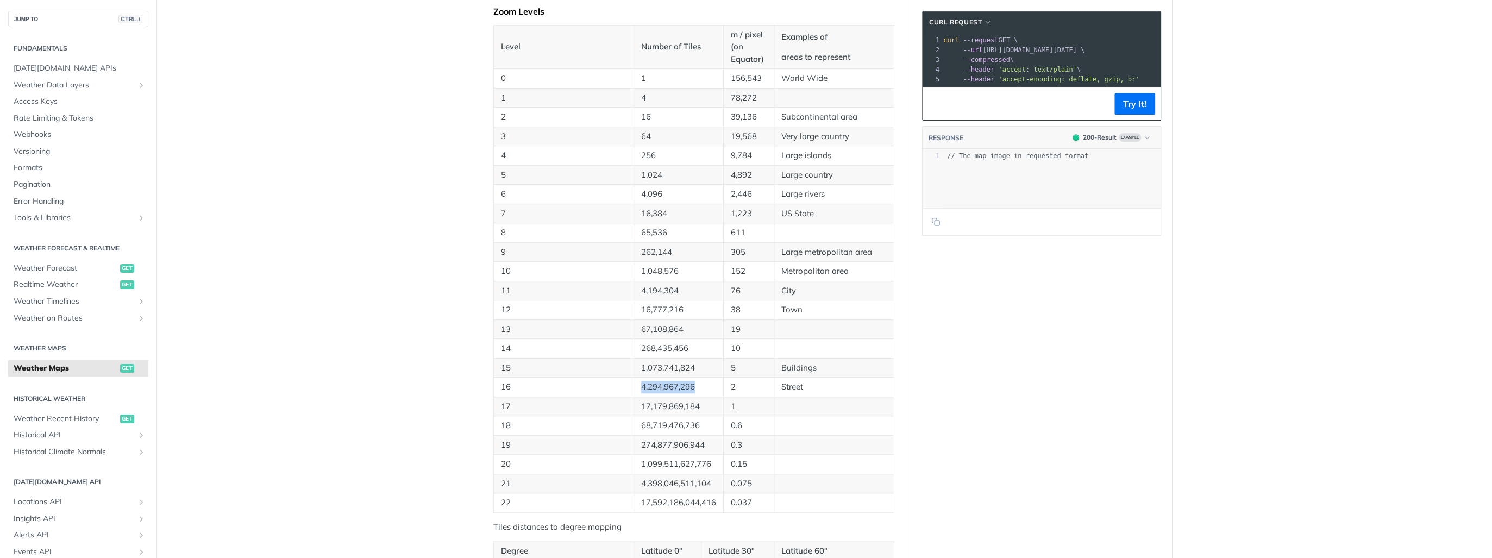
click at [693, 387] on p "4,294,967,296" at bounding box center [678, 387] width 75 height 12
drag, startPoint x: 693, startPoint y: 387, endPoint x: 682, endPoint y: 386, distance: 10.9
click at [682, 386] on p "4,294,967,296" at bounding box center [678, 387] width 75 height 12
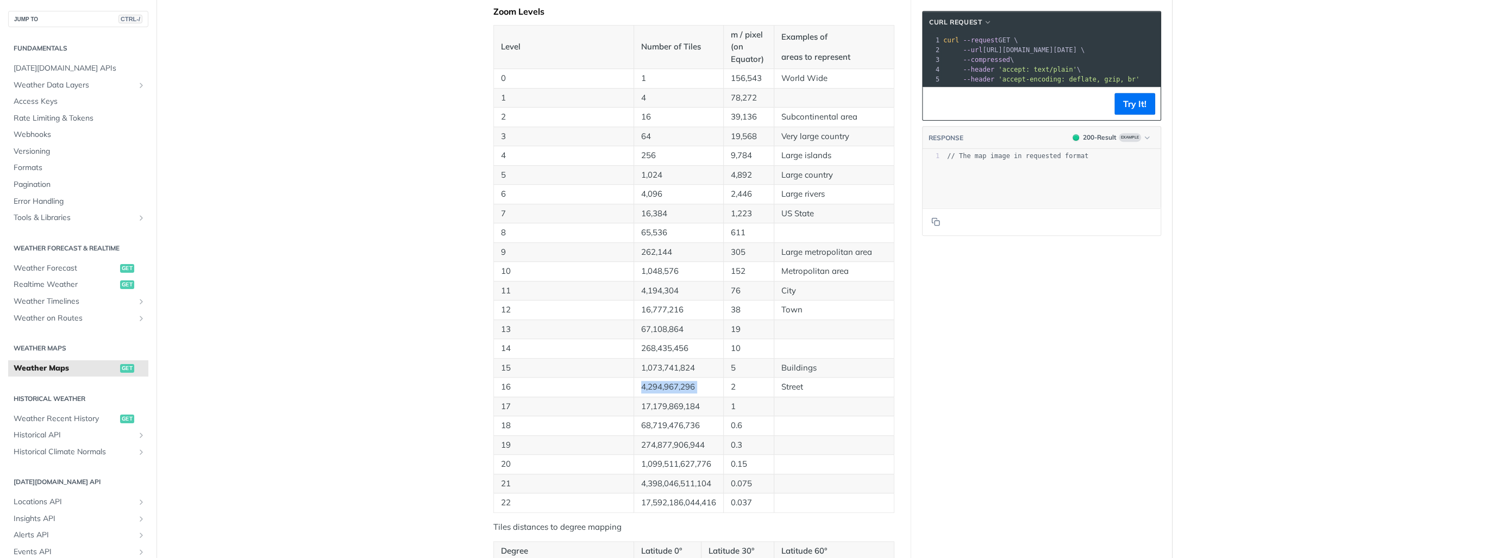
drag, startPoint x: 682, startPoint y: 386, endPoint x: 697, endPoint y: 390, distance: 14.8
click at [697, 390] on td "4,294,967,296" at bounding box center [679, 388] width 90 height 20
drag, startPoint x: 634, startPoint y: 177, endPoint x: 674, endPoint y: 176, distance: 40.2
click at [674, 176] on td "1,024" at bounding box center [679, 175] width 90 height 20
drag, startPoint x: 674, startPoint y: 176, endPoint x: 662, endPoint y: 193, distance: 21.1
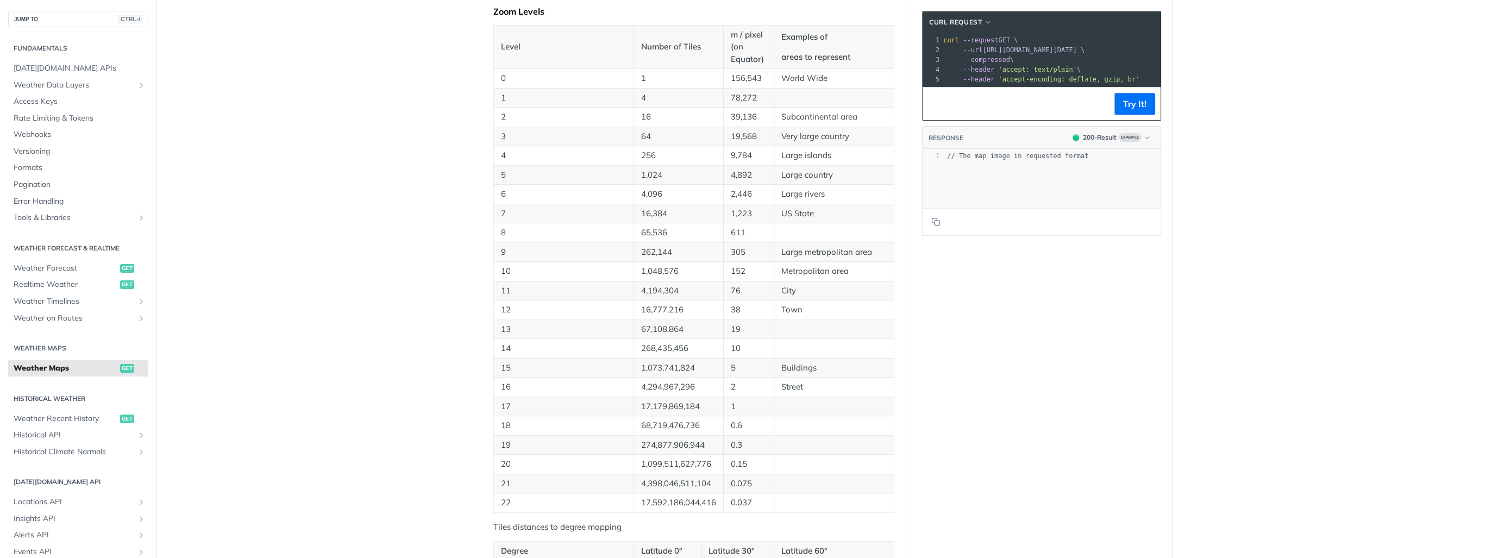
click at [662, 193] on p "4,096" at bounding box center [678, 194] width 75 height 12
drag, startPoint x: 642, startPoint y: 193, endPoint x: 675, endPoint y: 194, distance: 33.1
click at [675, 194] on p "4,096" at bounding box center [678, 194] width 75 height 12
drag, startPoint x: 648, startPoint y: 211, endPoint x: 666, endPoint y: 208, distance: 18.2
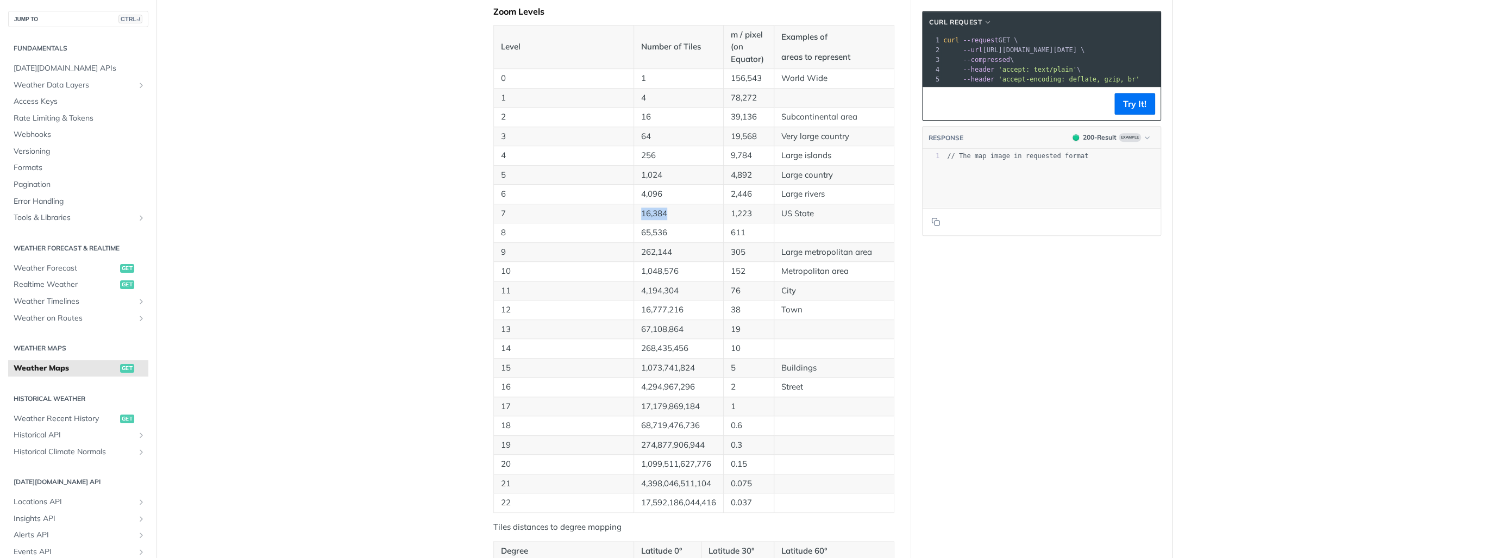
click at [666, 208] on p "16,384" at bounding box center [678, 214] width 75 height 12
drag, startPoint x: 666, startPoint y: 208, endPoint x: 648, endPoint y: 228, distance: 26.6
click at [648, 228] on p "65,536" at bounding box center [678, 233] width 75 height 12
drag, startPoint x: 634, startPoint y: 229, endPoint x: 667, endPoint y: 228, distance: 33.2
click at [667, 228] on td "65,536" at bounding box center [679, 233] width 90 height 20
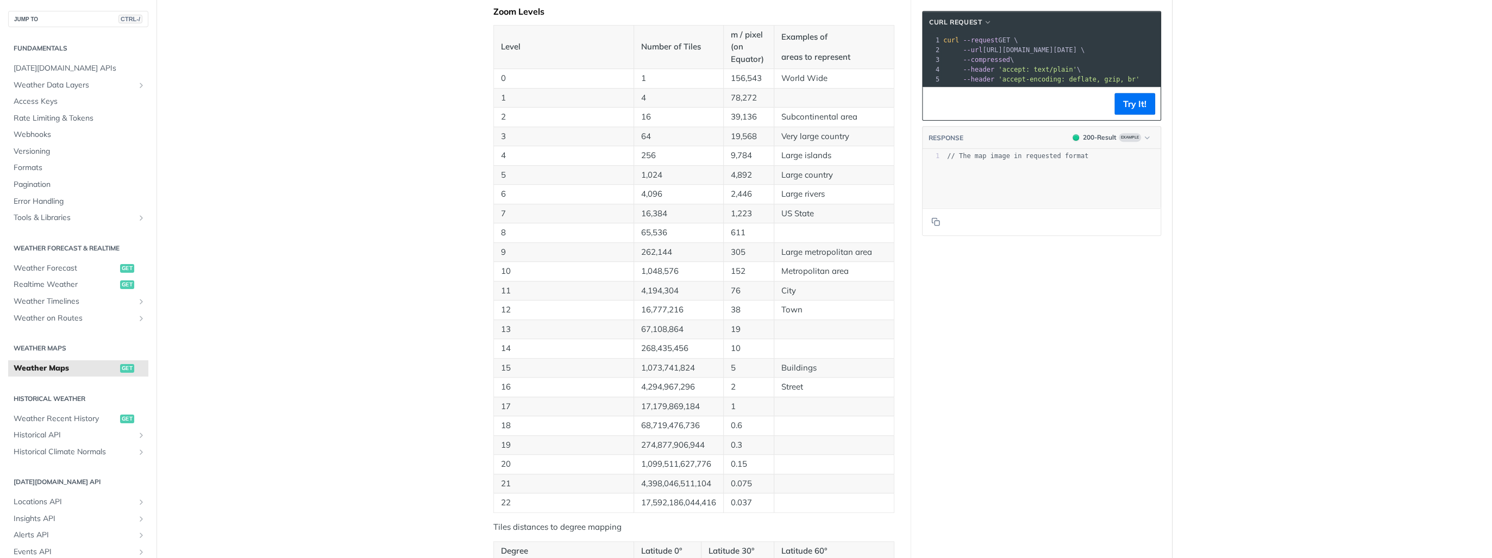
drag, startPoint x: 667, startPoint y: 228, endPoint x: 669, endPoint y: 243, distance: 15.3
click at [669, 246] on p "262,144" at bounding box center [678, 252] width 75 height 12
drag, startPoint x: 775, startPoint y: 247, endPoint x: 843, endPoint y: 247, distance: 67.9
click at [843, 247] on td "Large metropolitan area" at bounding box center [834, 252] width 120 height 20
drag, startPoint x: 843, startPoint y: 247, endPoint x: 793, endPoint y: 266, distance: 54.0
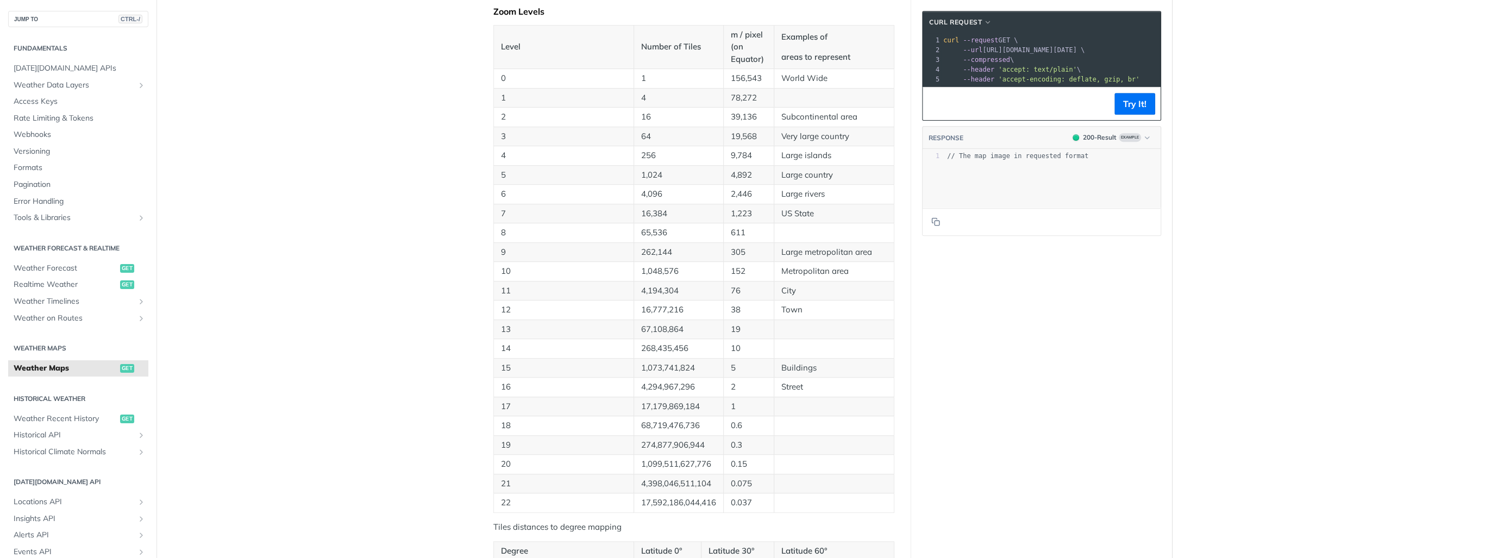
click at [793, 266] on p "Metropolitan area" at bounding box center [833, 271] width 105 height 12
drag, startPoint x: 760, startPoint y: 267, endPoint x: 849, endPoint y: 271, distance: 89.2
click at [849, 271] on tr "10 1,048,576 152 Metropolitan area" at bounding box center [694, 272] width 400 height 20
click at [849, 270] on p "Metropolitan area" at bounding box center [833, 271] width 105 height 12
drag, startPoint x: 773, startPoint y: 283, endPoint x: 812, endPoint y: 283, distance: 39.7
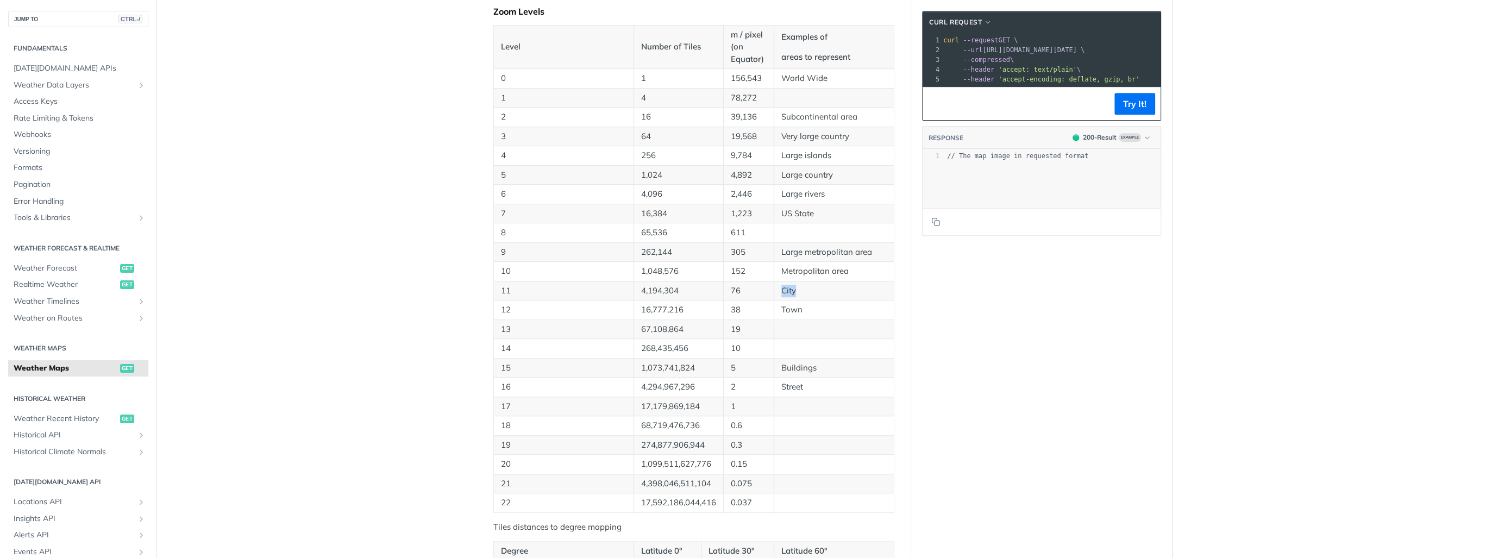
click at [812, 283] on td "City" at bounding box center [834, 291] width 120 height 20
drag, startPoint x: 639, startPoint y: 287, endPoint x: 706, endPoint y: 287, distance: 67.4
click at [706, 287] on p "4,194,304" at bounding box center [678, 291] width 75 height 12
drag, startPoint x: 706, startPoint y: 287, endPoint x: 811, endPoint y: 307, distance: 106.2
click at [811, 307] on td "Town" at bounding box center [834, 310] width 120 height 20
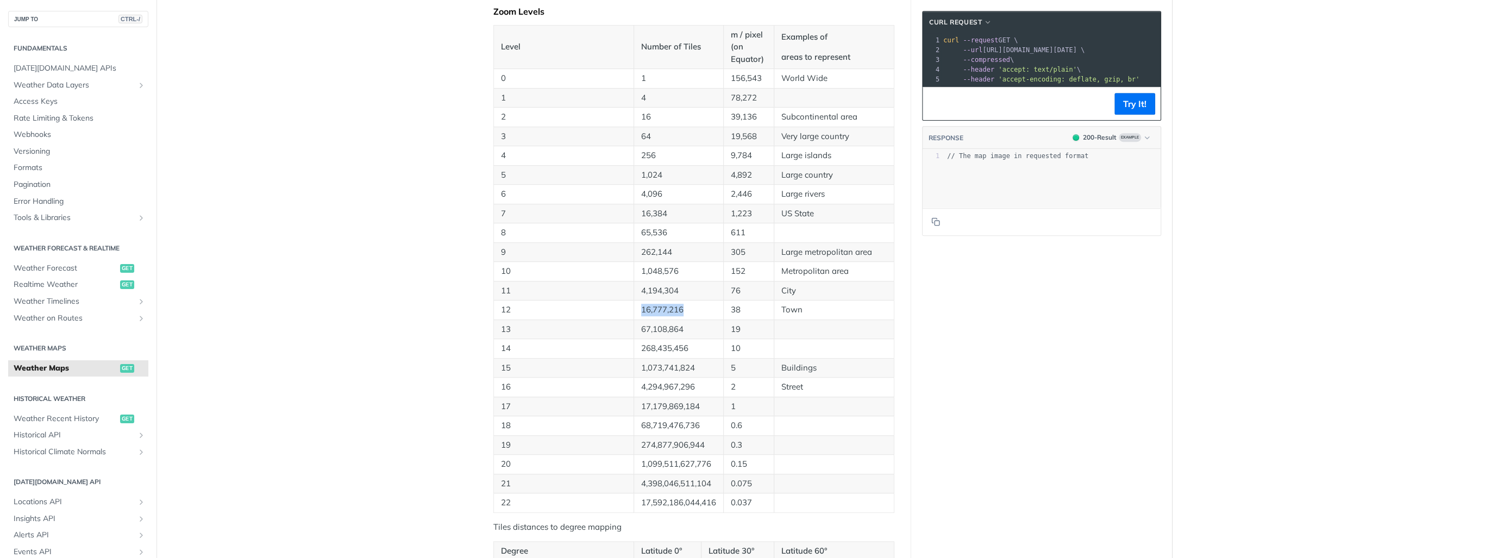
drag, startPoint x: 632, startPoint y: 305, endPoint x: 713, endPoint y: 305, distance: 80.4
click at [713, 305] on td "16,777,216" at bounding box center [679, 310] width 90 height 20
drag, startPoint x: 713, startPoint y: 305, endPoint x: 788, endPoint y: 368, distance: 98.0
click at [788, 368] on p "Buildings" at bounding box center [833, 368] width 105 height 12
drag, startPoint x: 654, startPoint y: 366, endPoint x: 717, endPoint y: 364, distance: 62.5
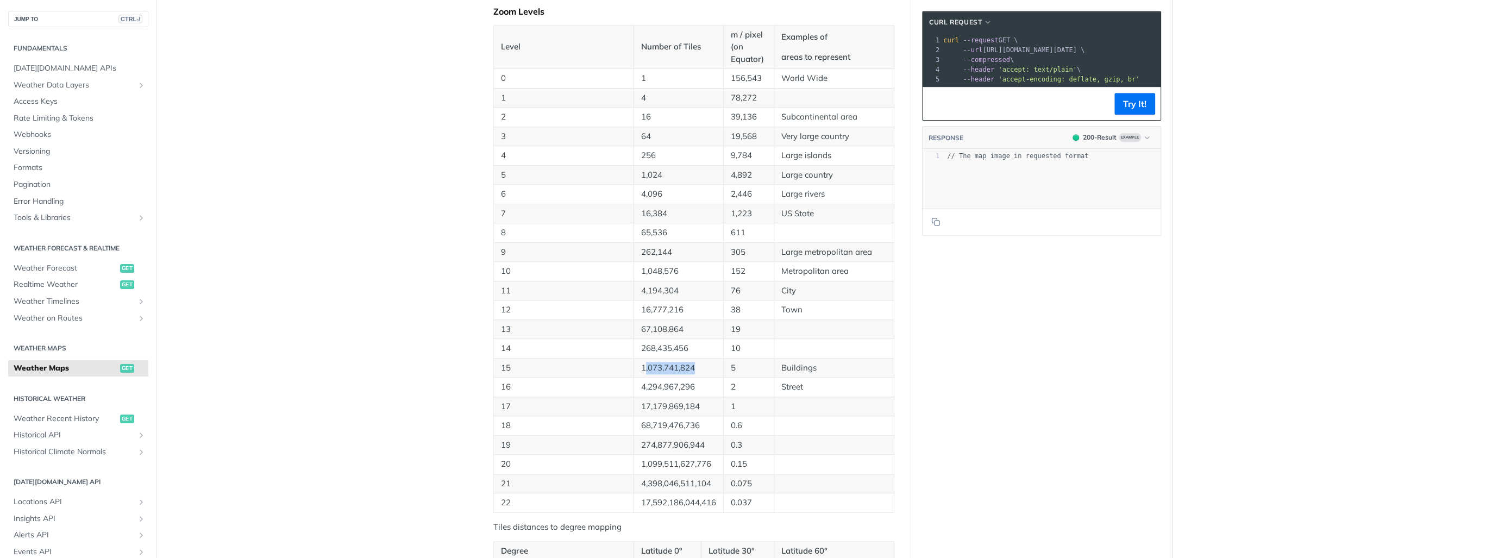
click at [717, 364] on td "1,073,741,824" at bounding box center [679, 368] width 90 height 20
drag, startPoint x: 717, startPoint y: 364, endPoint x: 766, endPoint y: 382, distance: 52.6
click at [766, 382] on td "2" at bounding box center [748, 388] width 51 height 20
drag, startPoint x: 770, startPoint y: 380, endPoint x: 806, endPoint y: 385, distance: 36.1
click at [806, 385] on tr "16 4,294,967,296 2 Street" at bounding box center [694, 388] width 400 height 20
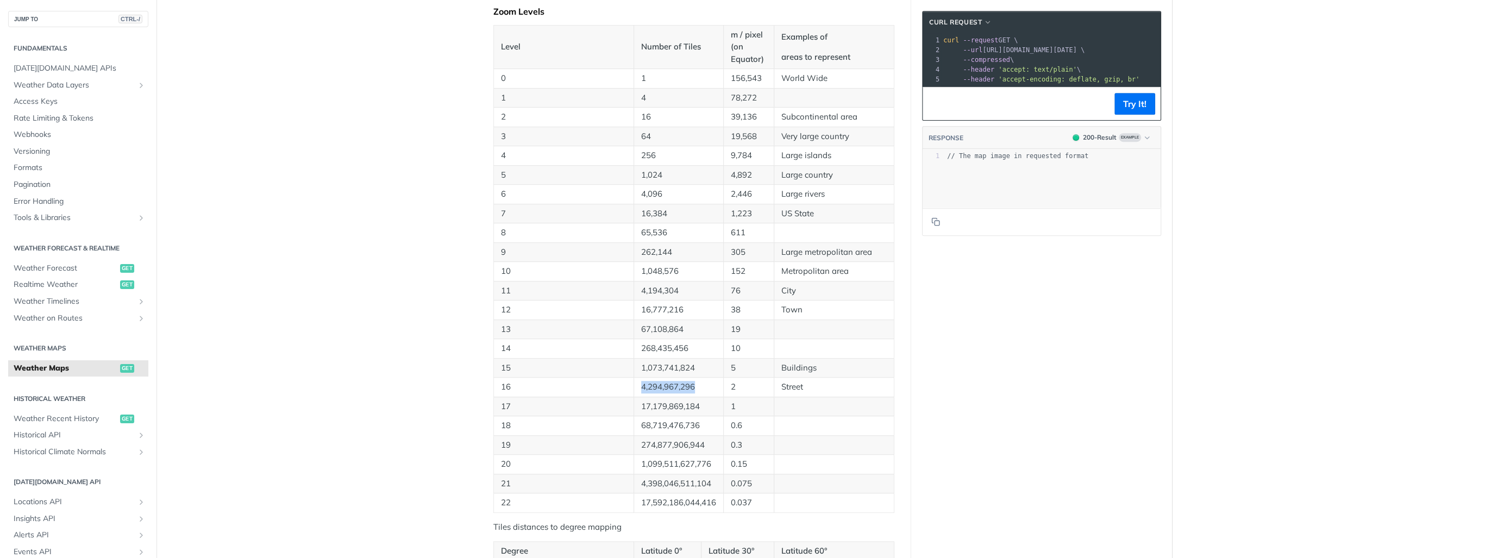
drag, startPoint x: 637, startPoint y: 381, endPoint x: 705, endPoint y: 380, distance: 68.5
click at [705, 380] on td "4,294,967,296" at bounding box center [679, 388] width 90 height 20
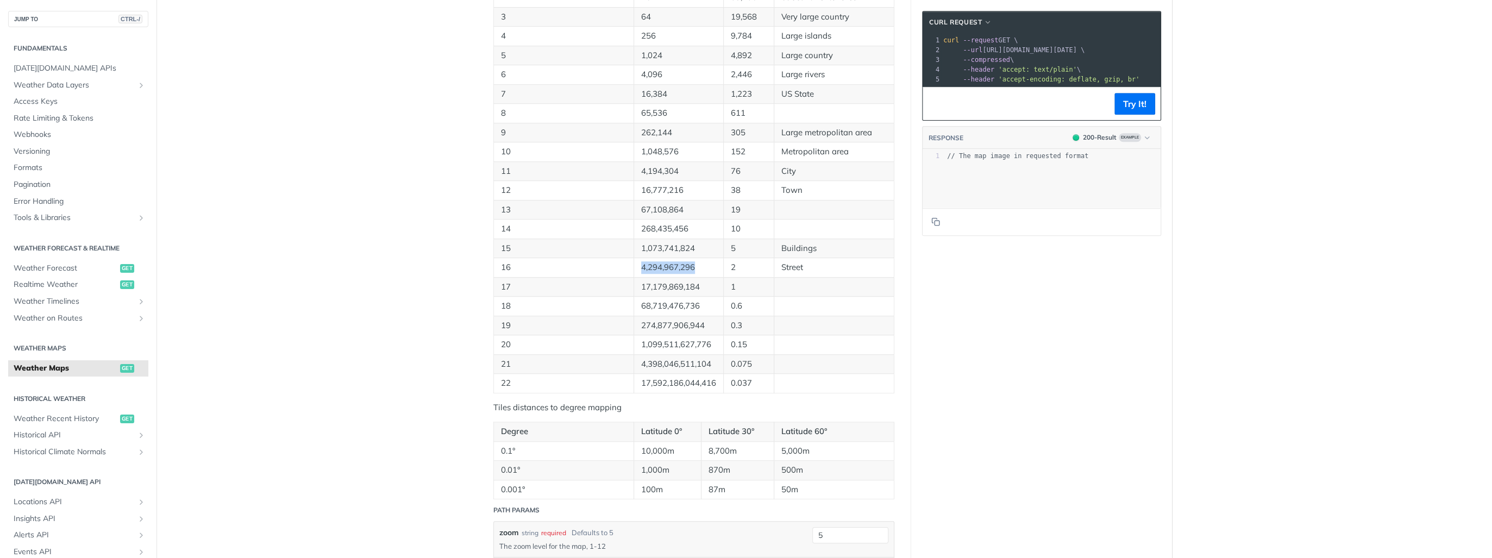
scroll to position [695, 0]
drag, startPoint x: 717, startPoint y: 367, endPoint x: 760, endPoint y: 372, distance: 43.2
click at [760, 372] on tr "22 17,592,186,044,416 0.037" at bounding box center [694, 373] width 400 height 20
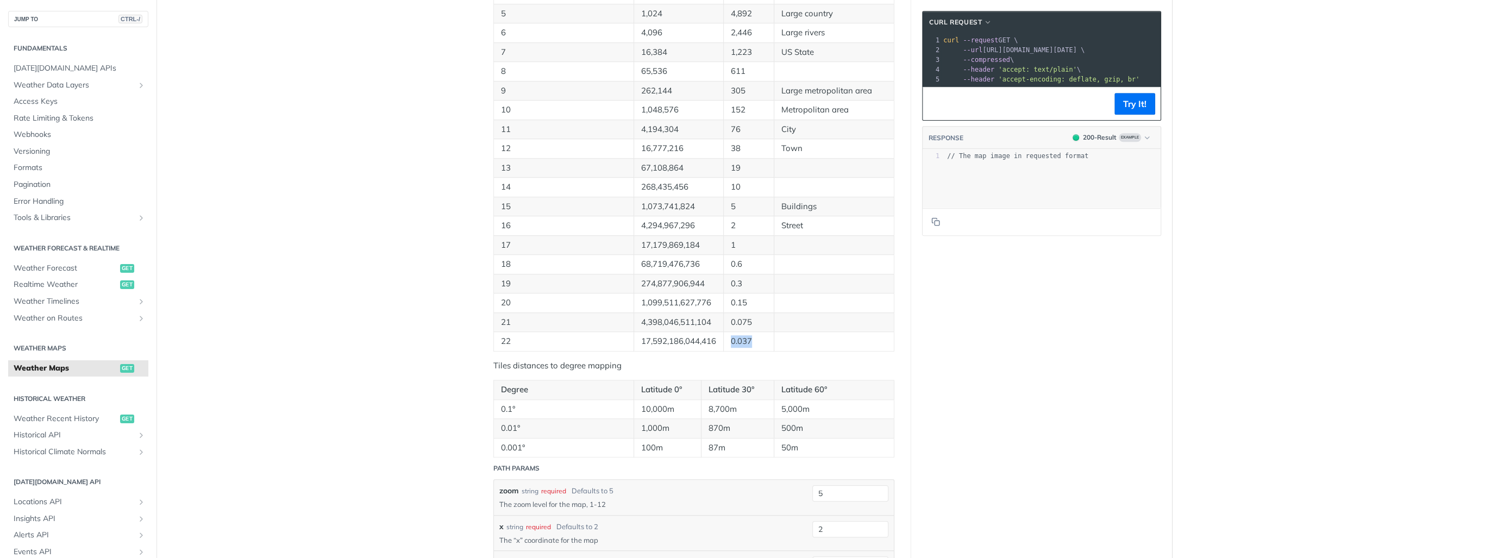
scroll to position [739, 0]
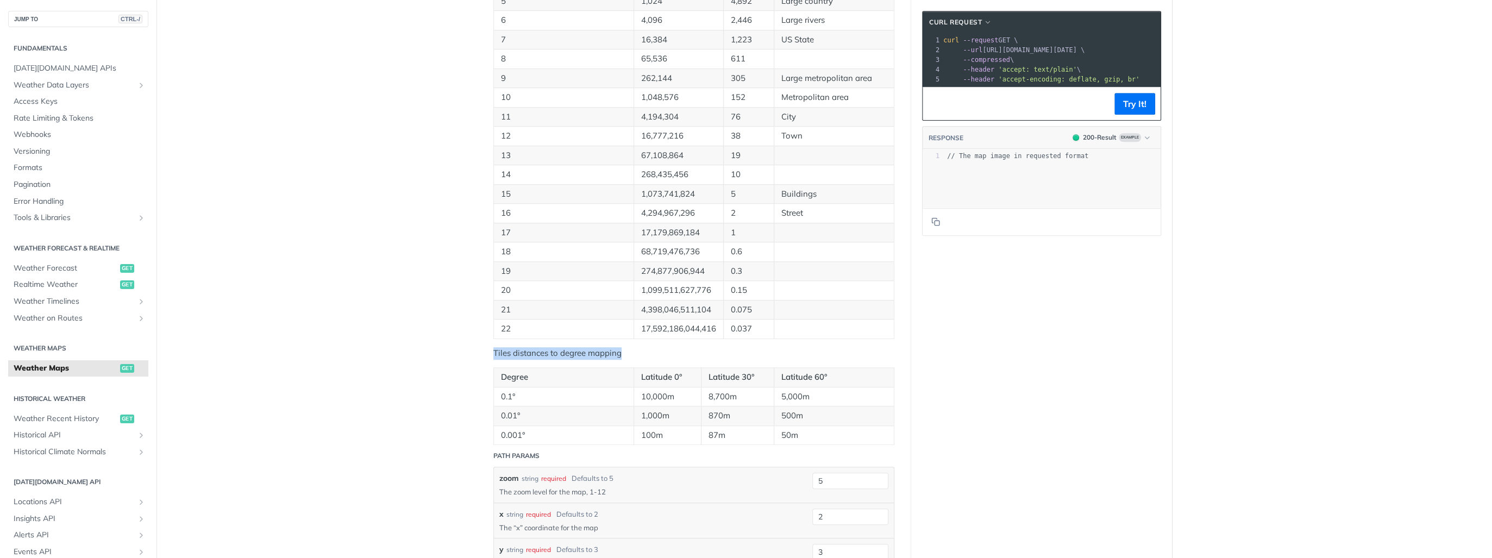
drag, startPoint x: 486, startPoint y: 349, endPoint x: 639, endPoint y: 354, distance: 152.8
click at [639, 354] on article "Weather Maps get [URL][DOMAIN_NAME][DATE] /map/tile/ {zoom} / {x} / {y} / {fiel…" at bounding box center [694, 208] width 435 height 1779
drag
click at [562, 387] on td "0.1°" at bounding box center [564, 397] width 140 height 20
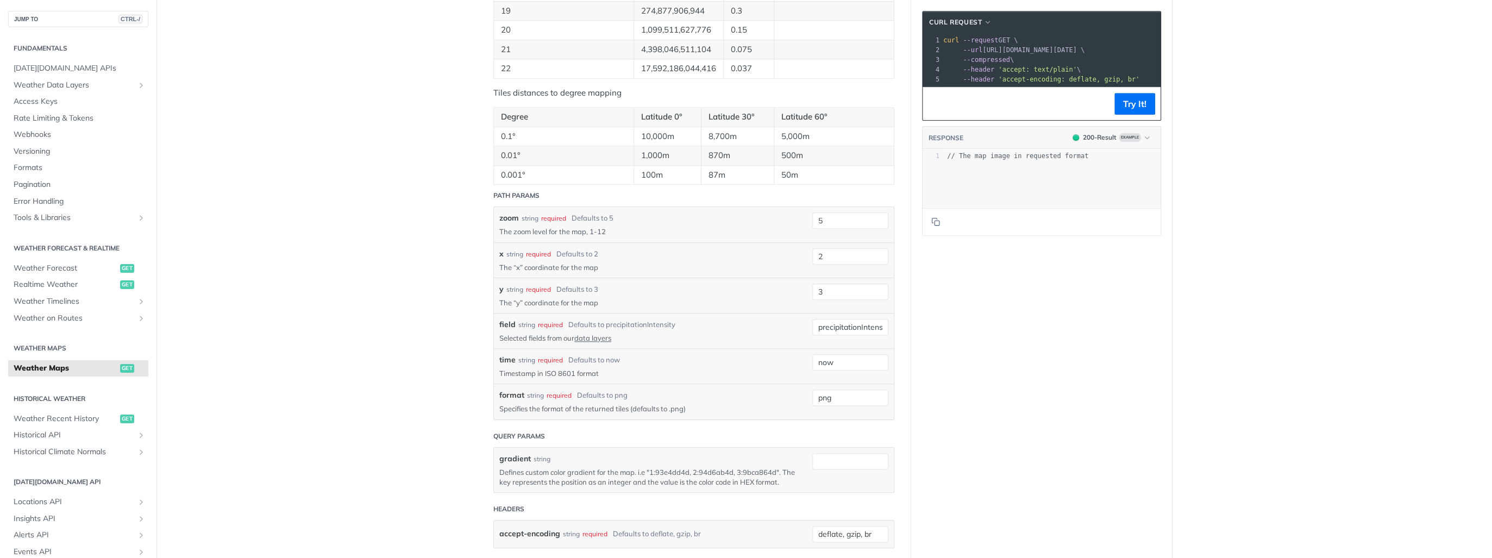
scroll to position [1000, 0]
click at [616, 224] on div "zoom string required Defaults to 5 The zoom level for the map, 1-12" at bounding box center [647, 224] width 297 height 24
click at [572, 226] on p "The zoom level for the map, 1-12" at bounding box center [647, 231] width 297 height 10
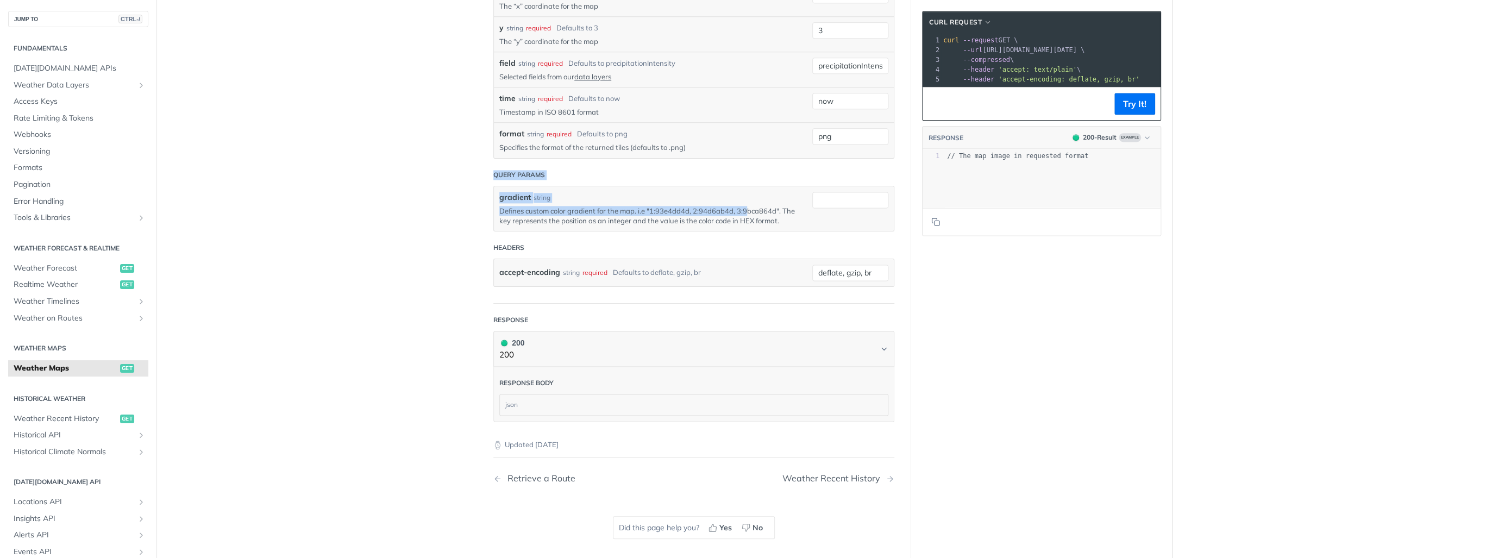
click at [744, 206] on form "Path Params zoom string required Defaults to 5 The zoom level for the map, 1-12…" at bounding box center [693, 113] width 401 height 380
click at [676, 211] on p "Defines custom color gradient for the map. i.e "1:93e4dd4d, 2:94d6ab4d, 3:9bca8…" at bounding box center [647, 216] width 297 height 20
click at [676, 212] on p "Defines custom color gradient for the map. i.e "1:93e4dd4d, 2:94d6ab4d, 3:9bca8…" at bounding box center [647, 216] width 297 height 20
click at [610, 214] on p "Defines custom color gradient for the map. i.e "1:93e4dd4d, 2:94d6ab4d, 3:9bca8…" at bounding box center [647, 216] width 297 height 20
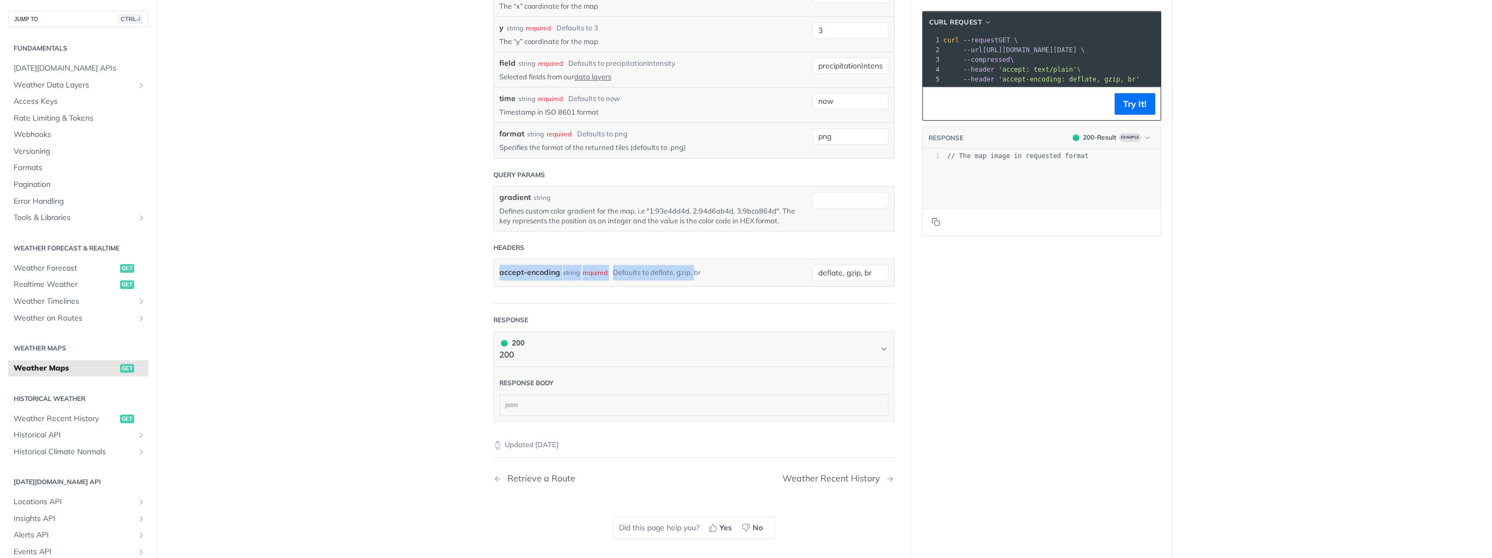
click at [691, 271] on div "accept-encoding string required Defaults to deflate, gzip, br" at bounding box center [647, 273] width 297 height 16
click at [548, 272] on label "accept-encoding" at bounding box center [529, 273] width 61 height 16
click at [812, 272] on input "deflate, gzip, br" at bounding box center [850, 273] width 76 height 16
click at [1122, 110] on button "Try It!" at bounding box center [1134, 104] width 41 height 22
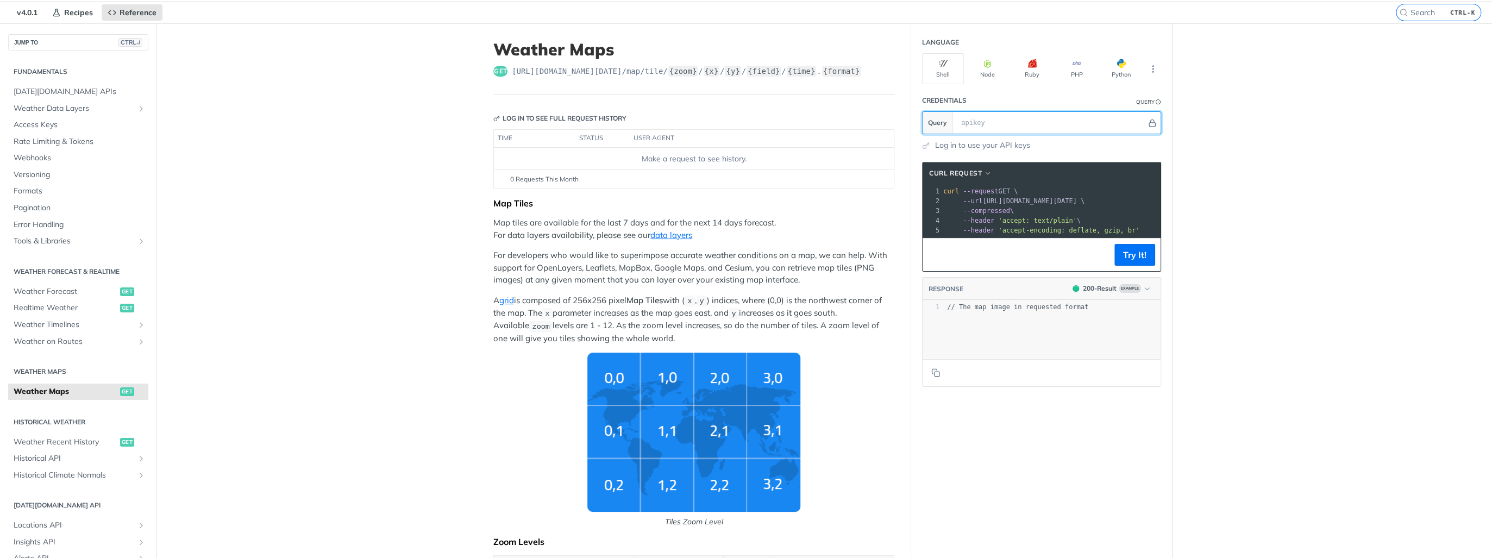
scroll to position [0, 0]
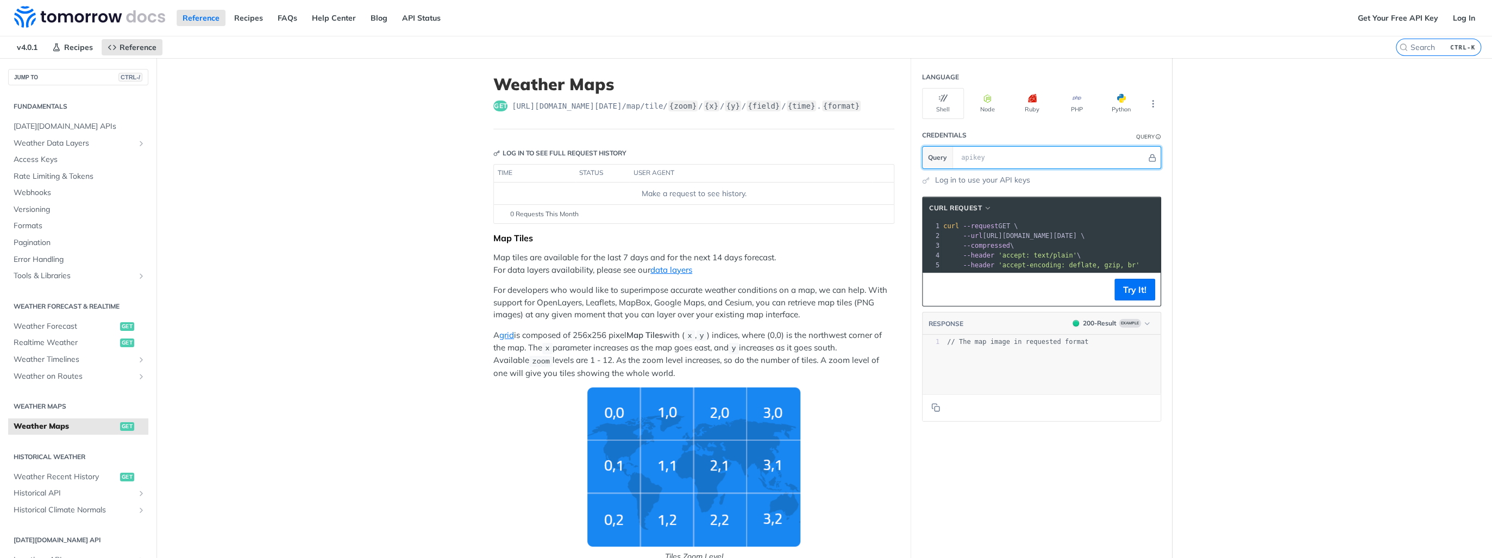
click at [980, 157] on input "text" at bounding box center [1051, 158] width 191 height 22
click at [1358, 17] on link "Get Your Free API Key" at bounding box center [1398, 18] width 92 height 16
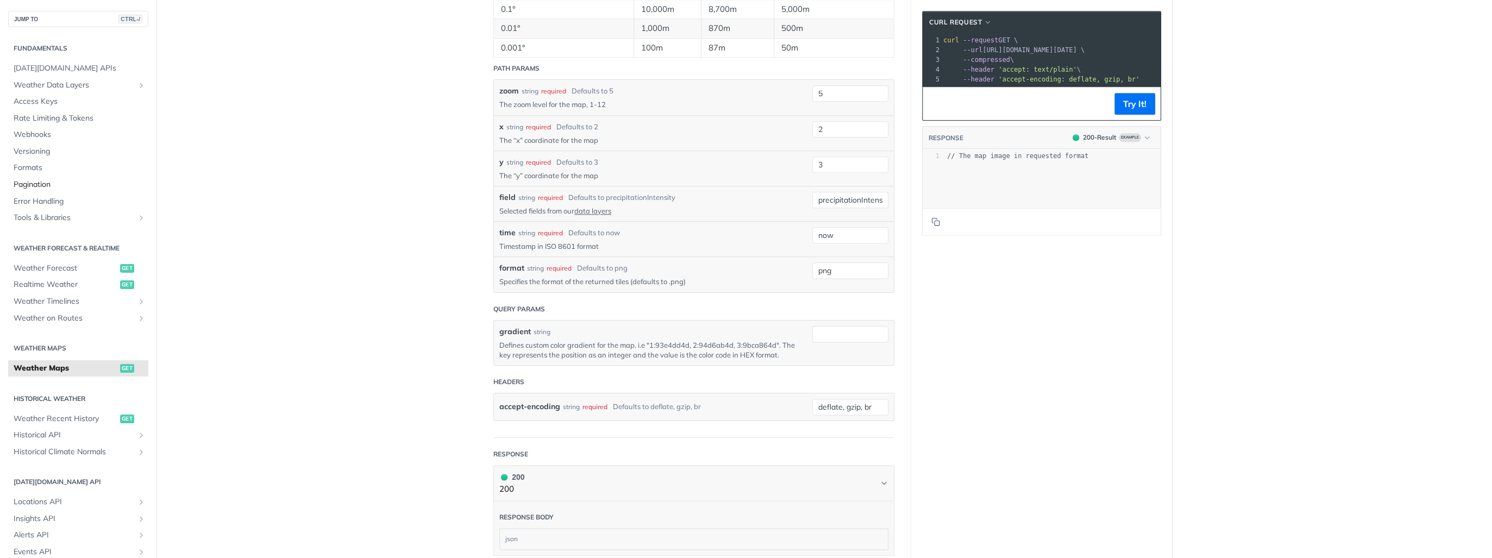
scroll to position [991, 0]
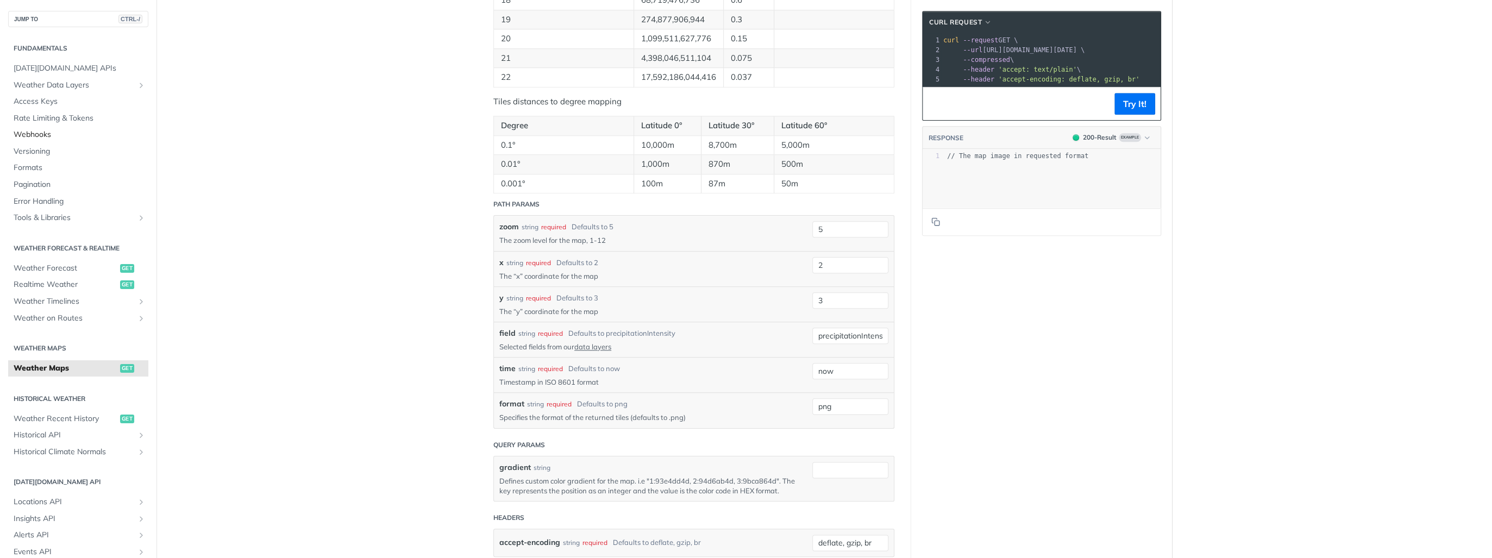
click at [50, 137] on span "Webhooks" at bounding box center [80, 134] width 132 height 11
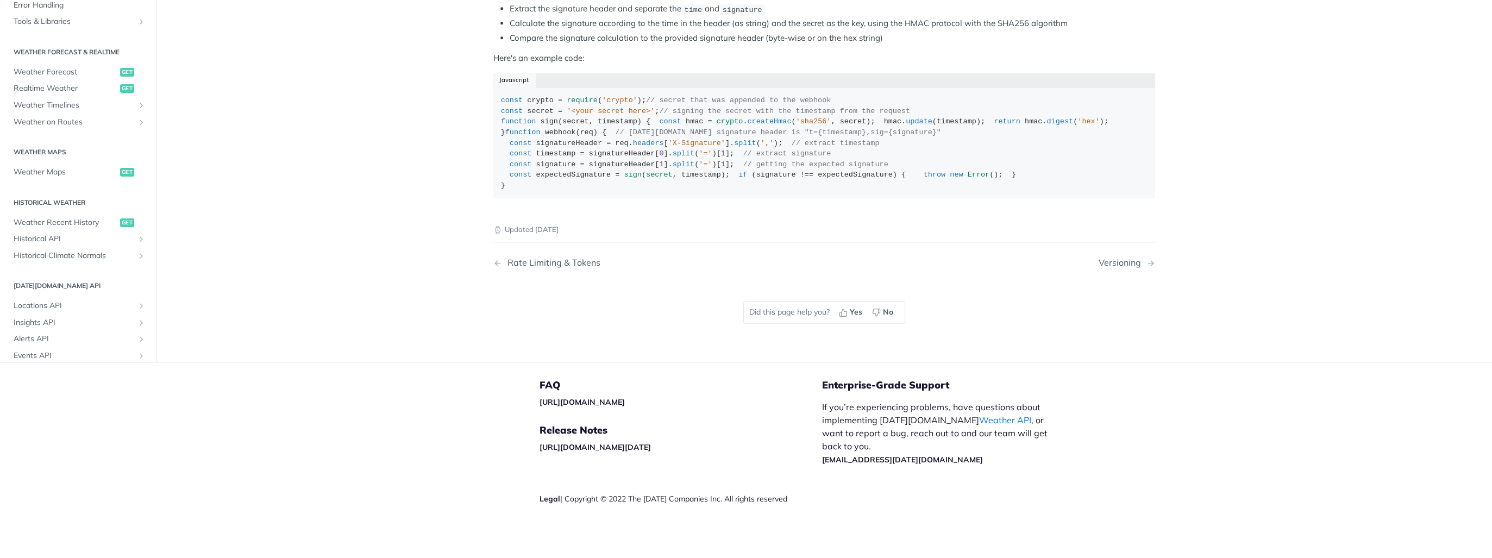
scroll to position [695, 0]
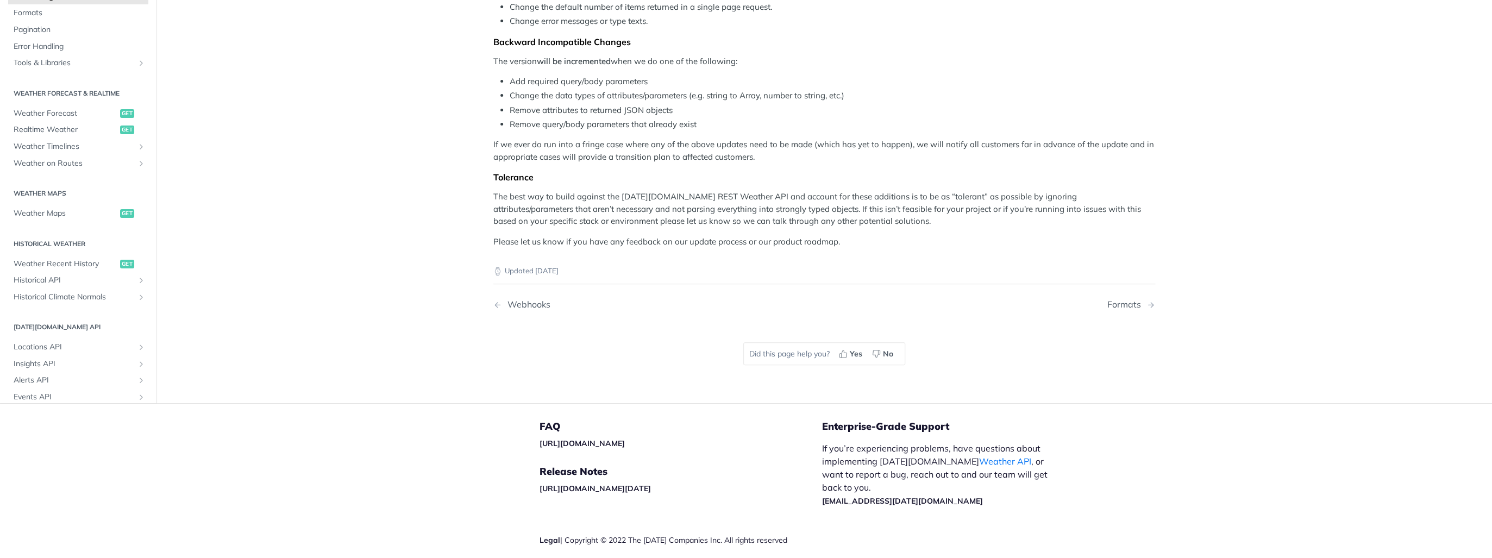
scroll to position [290, 0]
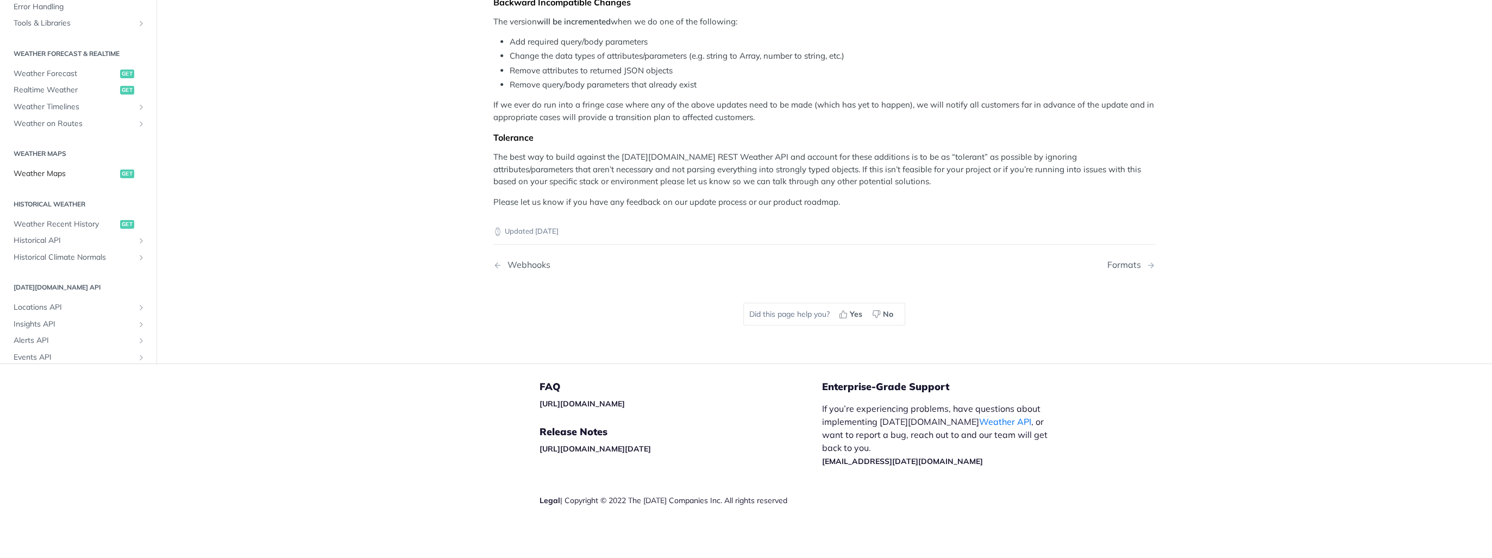
click at [79, 172] on span "Weather Maps" at bounding box center [66, 173] width 104 height 11
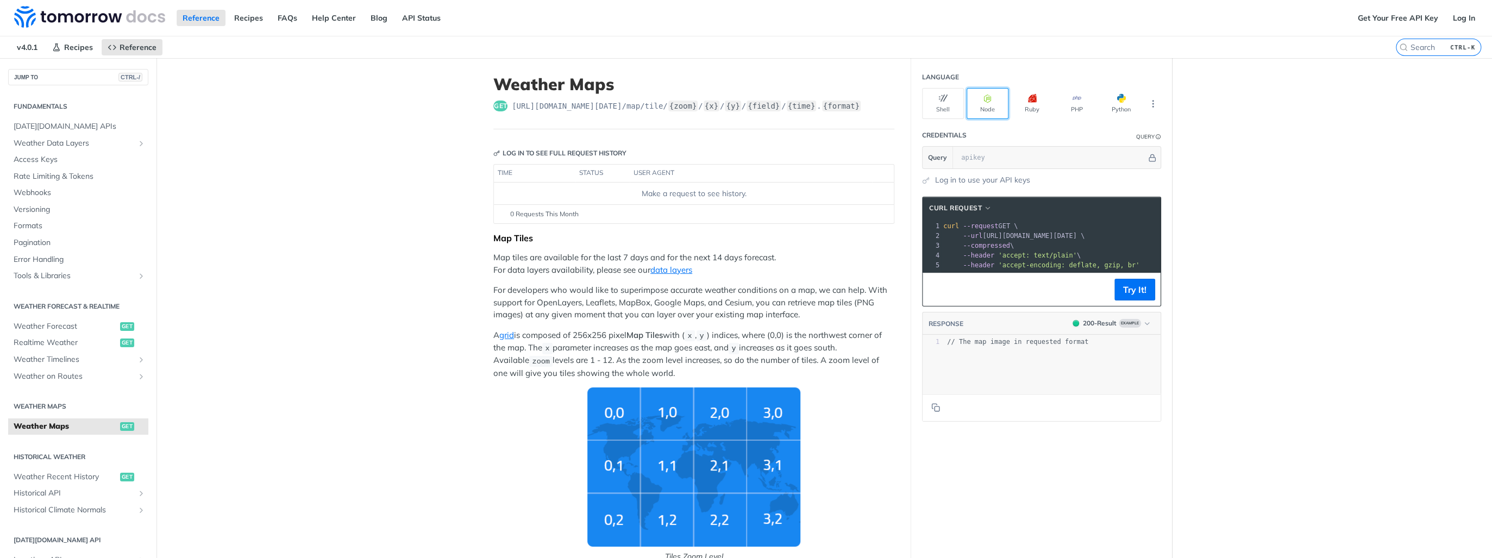
click at [970, 97] on button "Node" at bounding box center [988, 103] width 42 height 31
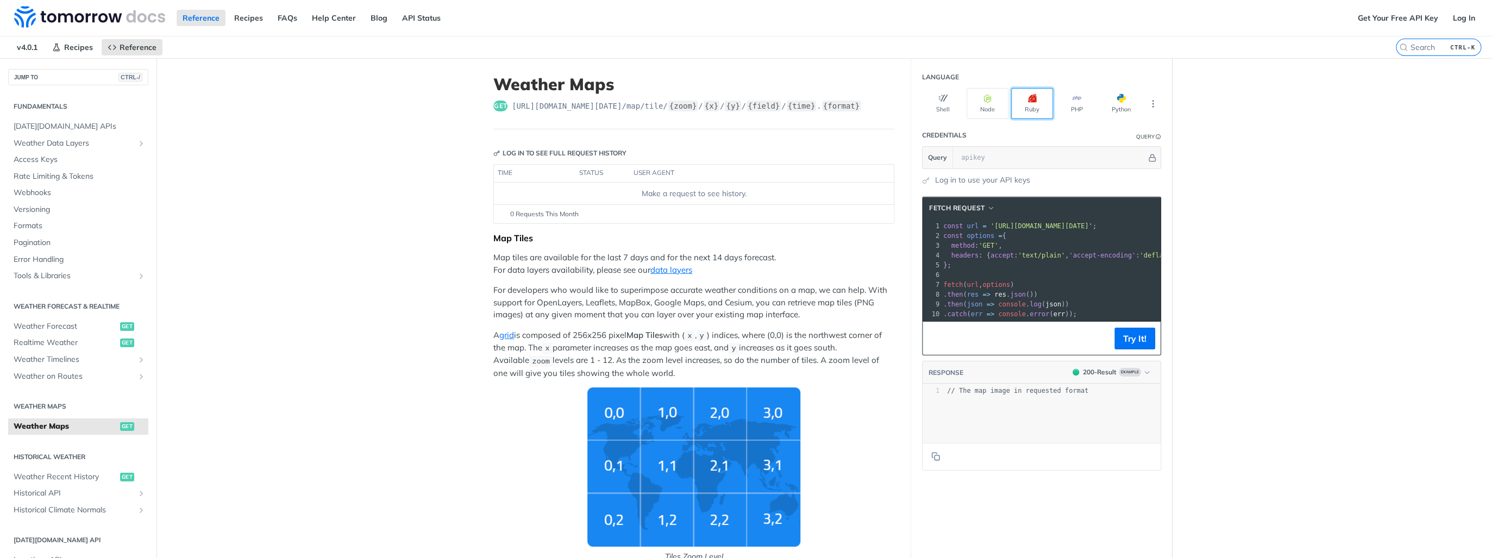
click at [1028, 96] on icon "button" at bounding box center [1032, 98] width 9 height 9
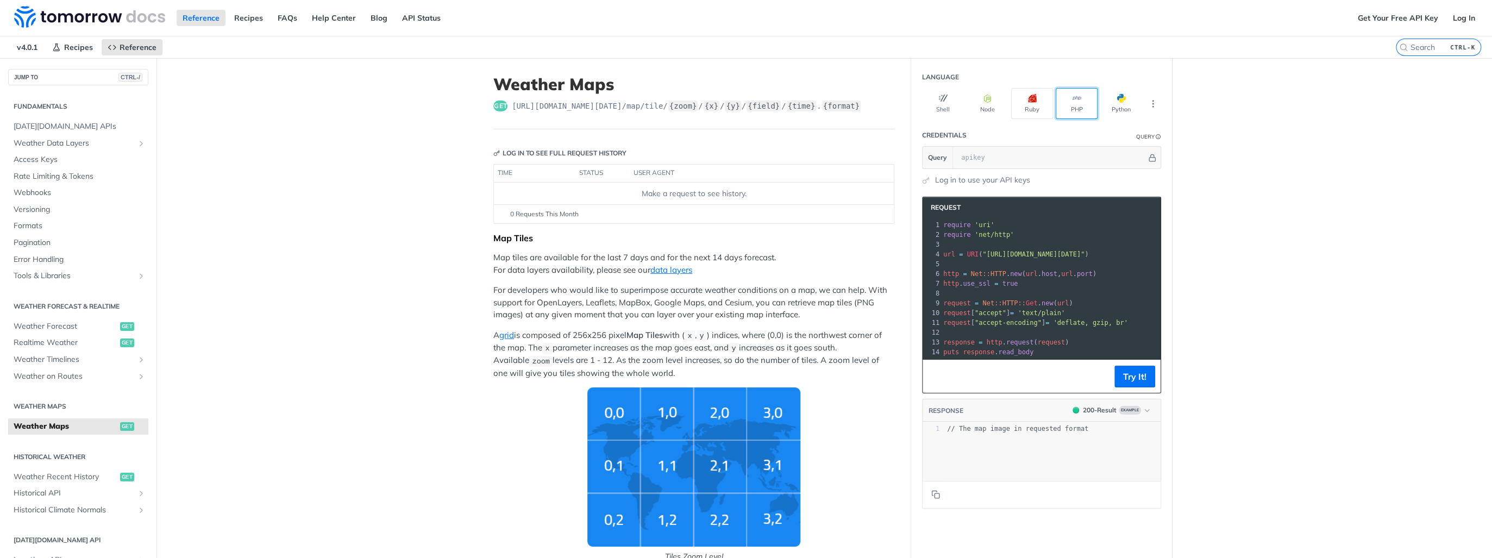
click at [1085, 104] on button "PHP" at bounding box center [1077, 103] width 42 height 31
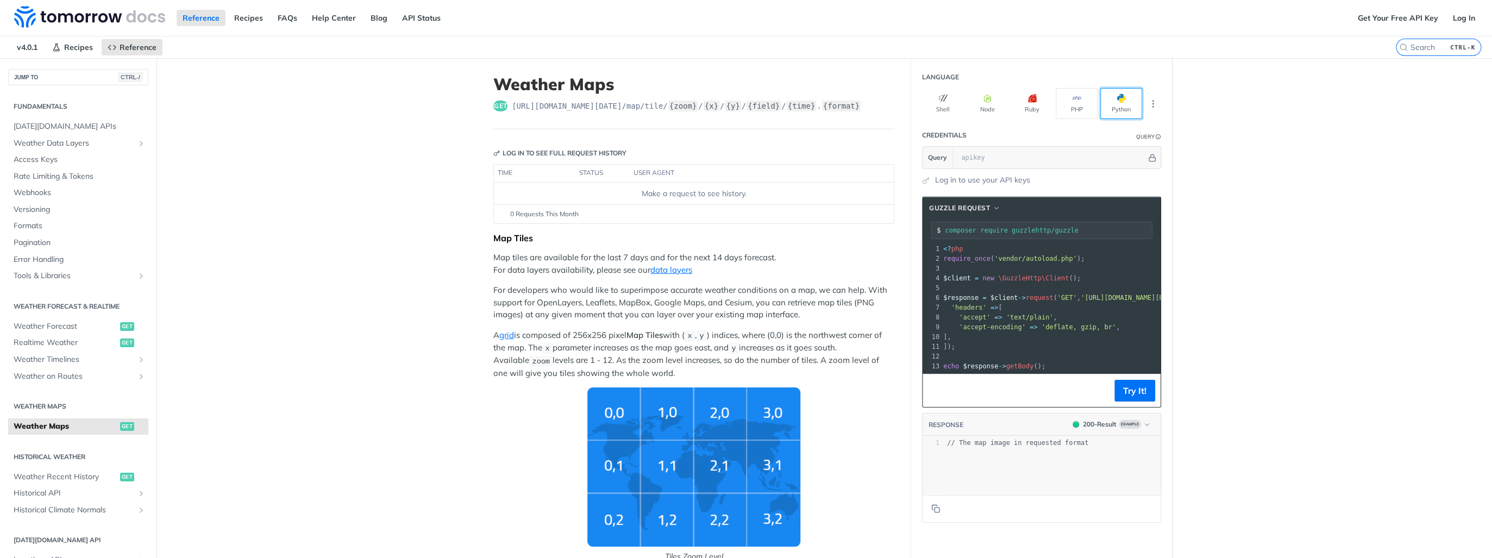
click at [1115, 109] on button "Python" at bounding box center [1121, 103] width 42 height 31
type input "python -m pip install requests"
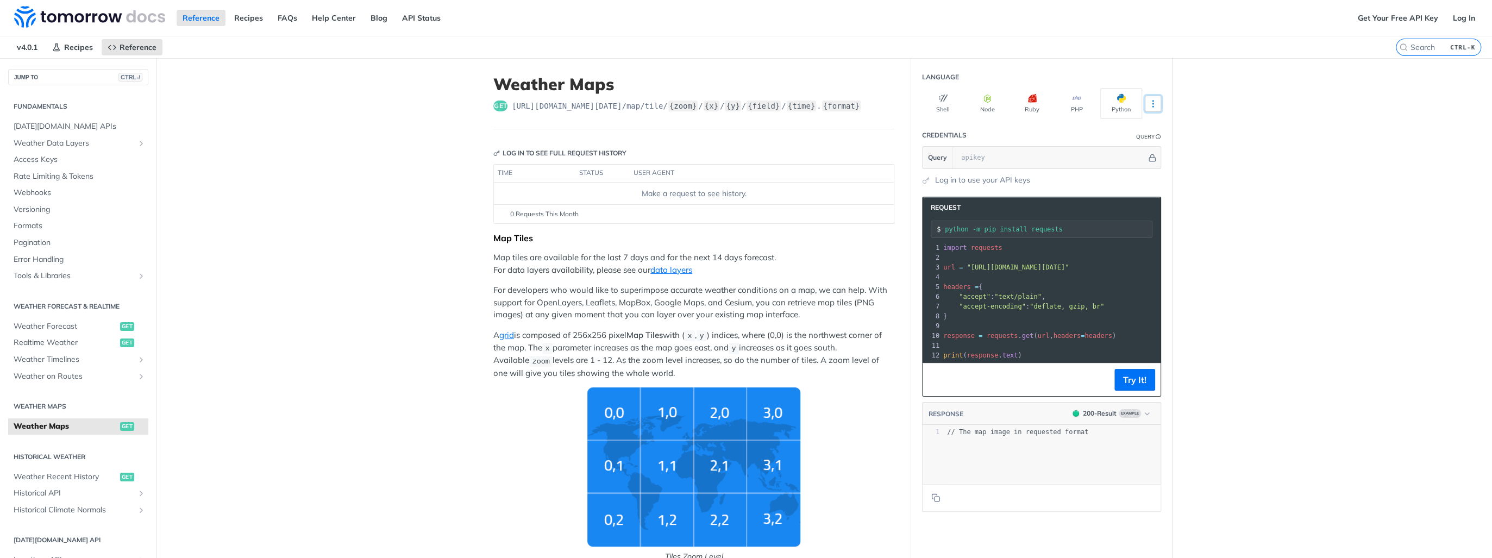
click at [1148, 105] on icon "More ellipsis" at bounding box center [1153, 104] width 10 height 10
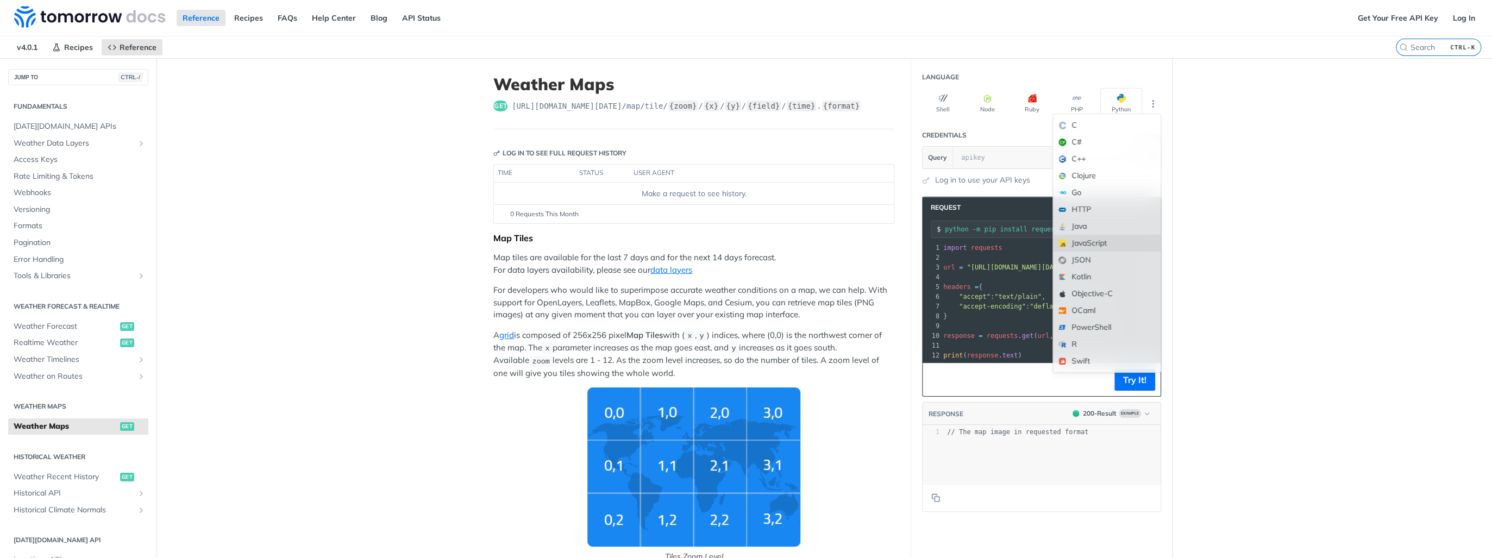
click at [1094, 240] on div "JavaScript" at bounding box center [1107, 243] width 108 height 17
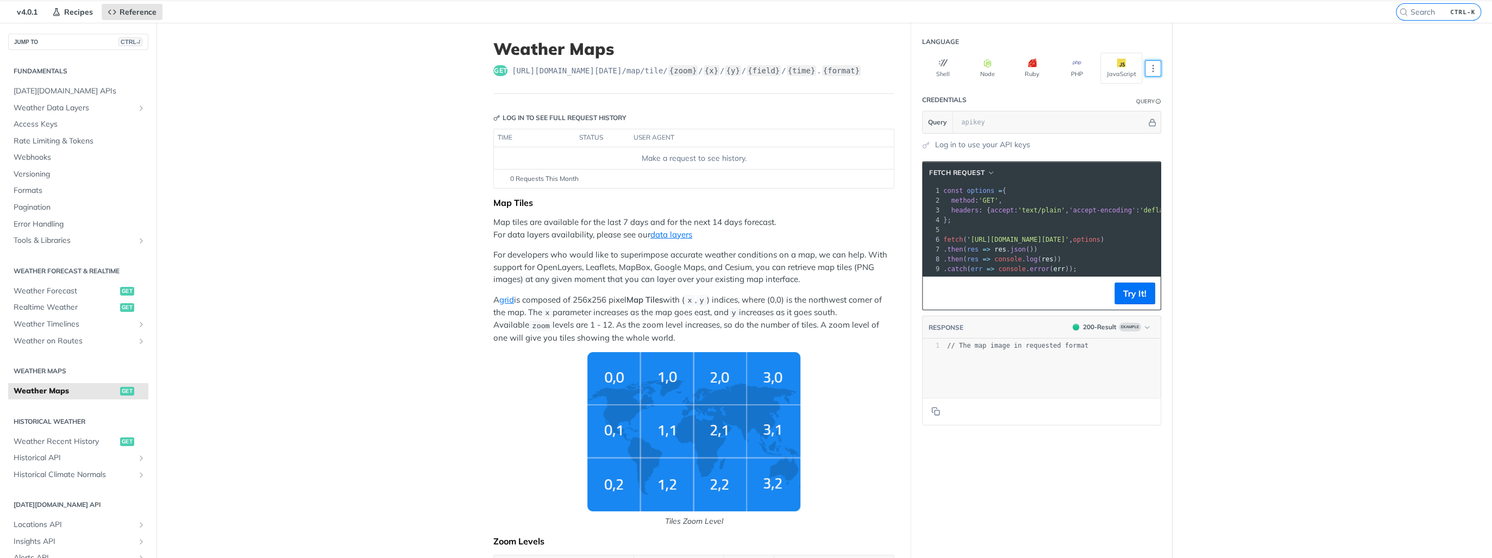
scroll to position [87, 0]
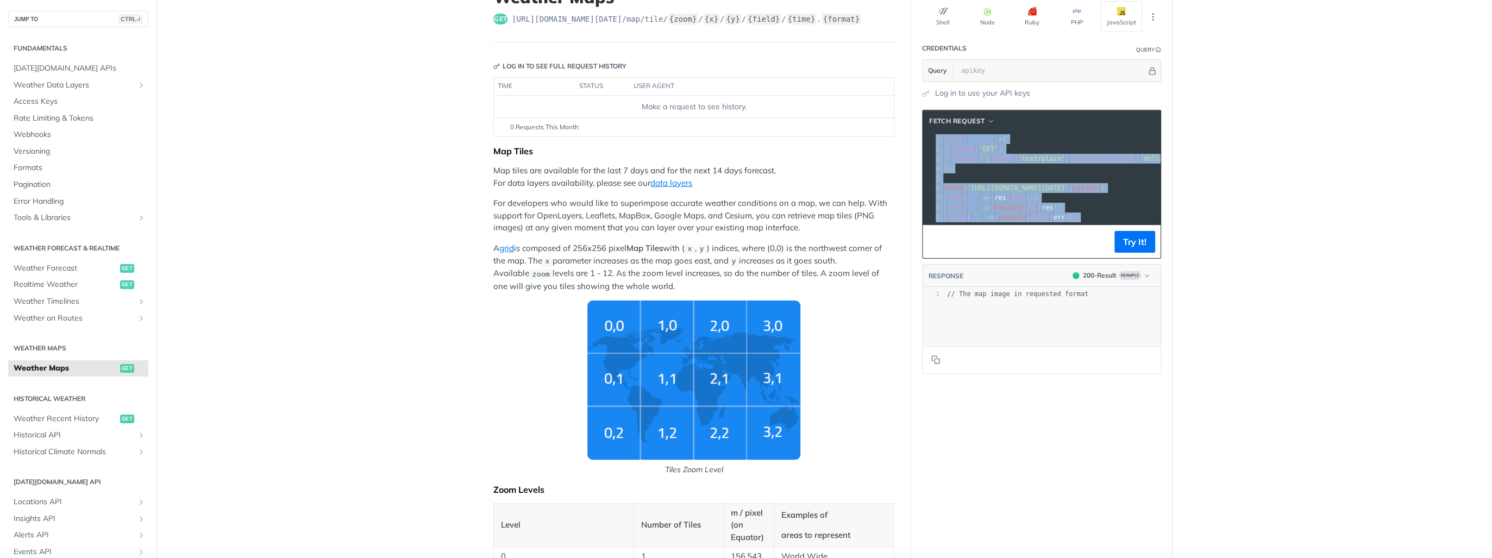
drag, startPoint x: 1025, startPoint y: 229, endPoint x: 1048, endPoint y: 228, distance: 22.3
click at [1048, 228] on div "fetch Request xxxxxxxxxx 10 9 1 const options = { 2 method : 'GET' , 3 headers …" at bounding box center [1041, 184] width 239 height 149
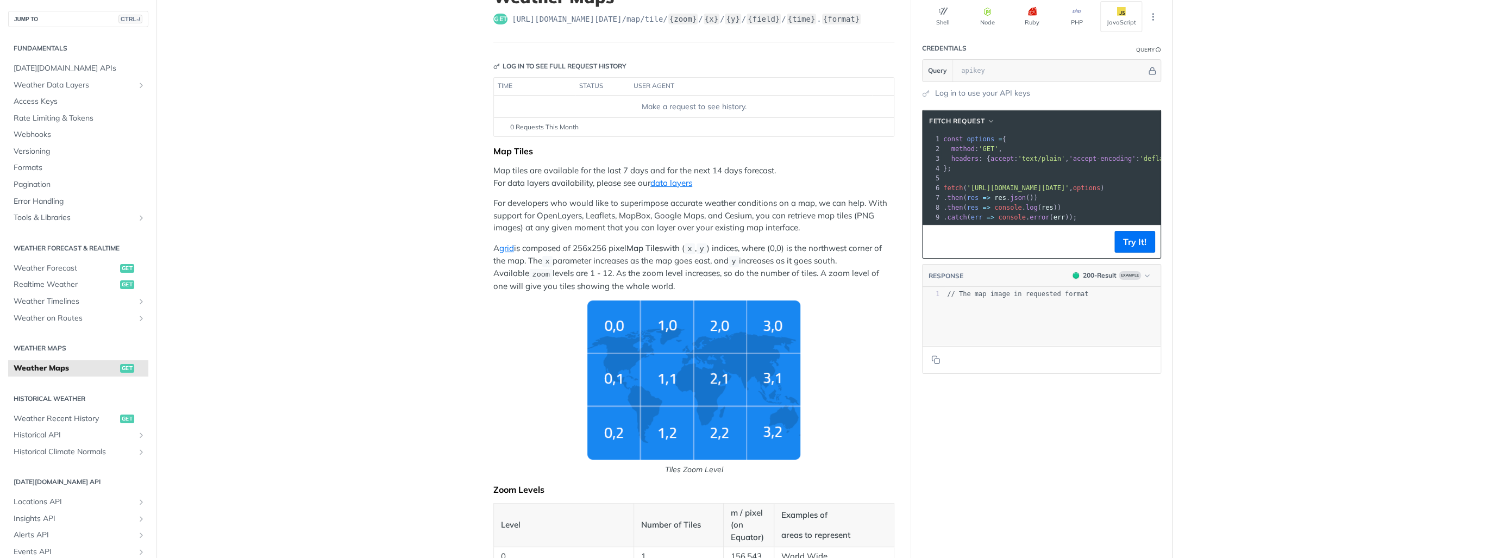
drag, startPoint x: 1048, startPoint y: 228, endPoint x: 1102, endPoint y: 196, distance: 63.4
click at [1102, 196] on pre ". then ( res => res . json ())" at bounding box center [1104, 198] width 327 height 10
click at [1069, 189] on span "'[URL][DOMAIN_NAME][DATE]'" at bounding box center [1018, 188] width 102 height 8
drag, startPoint x: 1005, startPoint y: 188, endPoint x: 1101, endPoint y: 190, distance: 96.2
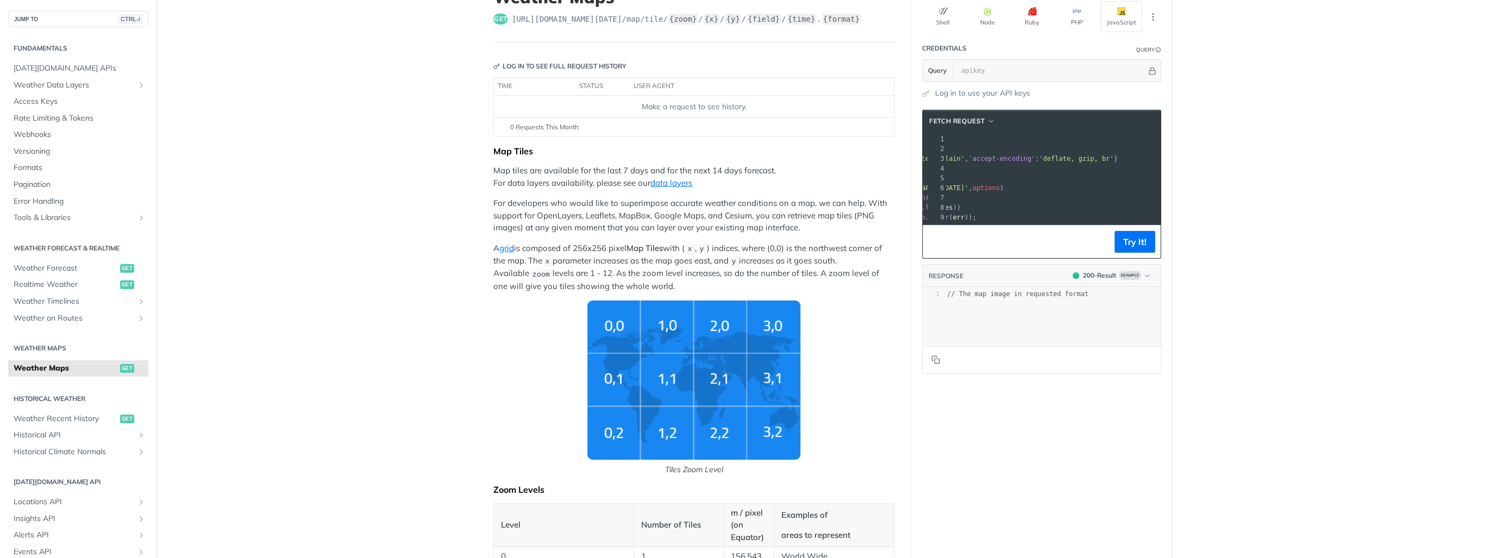
click at [968, 190] on span "'[URL][DOMAIN_NAME][DATE]'" at bounding box center [917, 188] width 102 height 8
click at [1069, 190] on span "'[URL][DOMAIN_NAME][DATE]'" at bounding box center [1018, 188] width 102 height 8
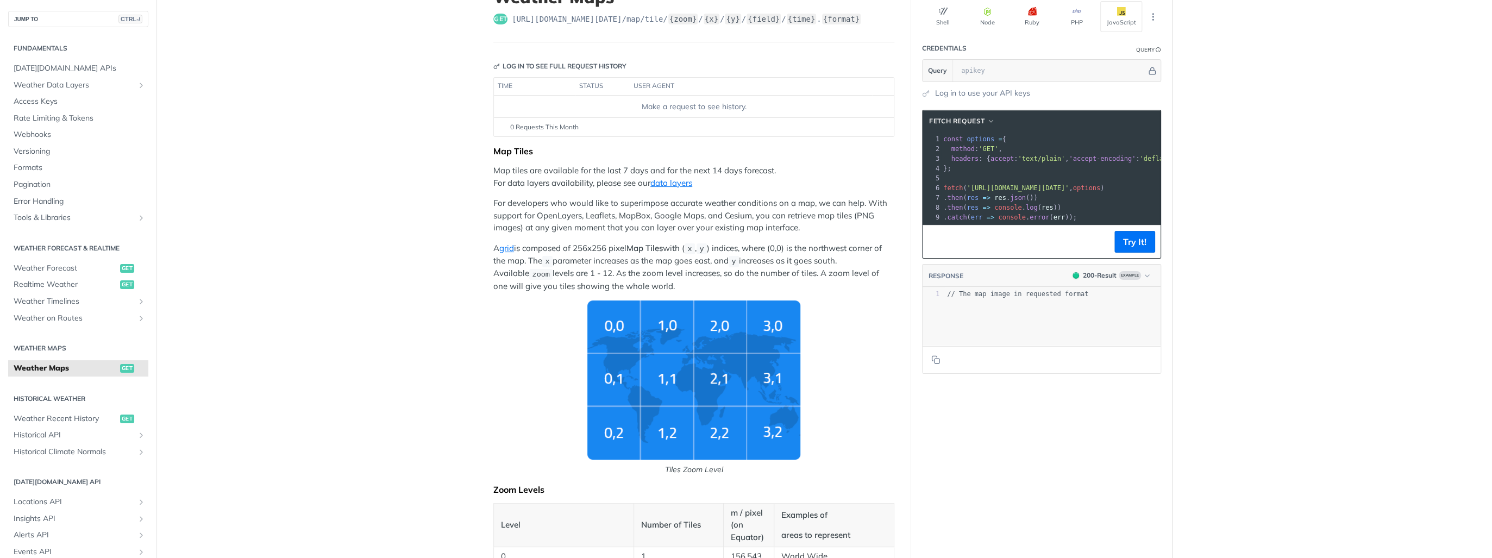
click at [1080, 203] on pre ". then ( res => console . log ( res ))" at bounding box center [1104, 208] width 327 height 10
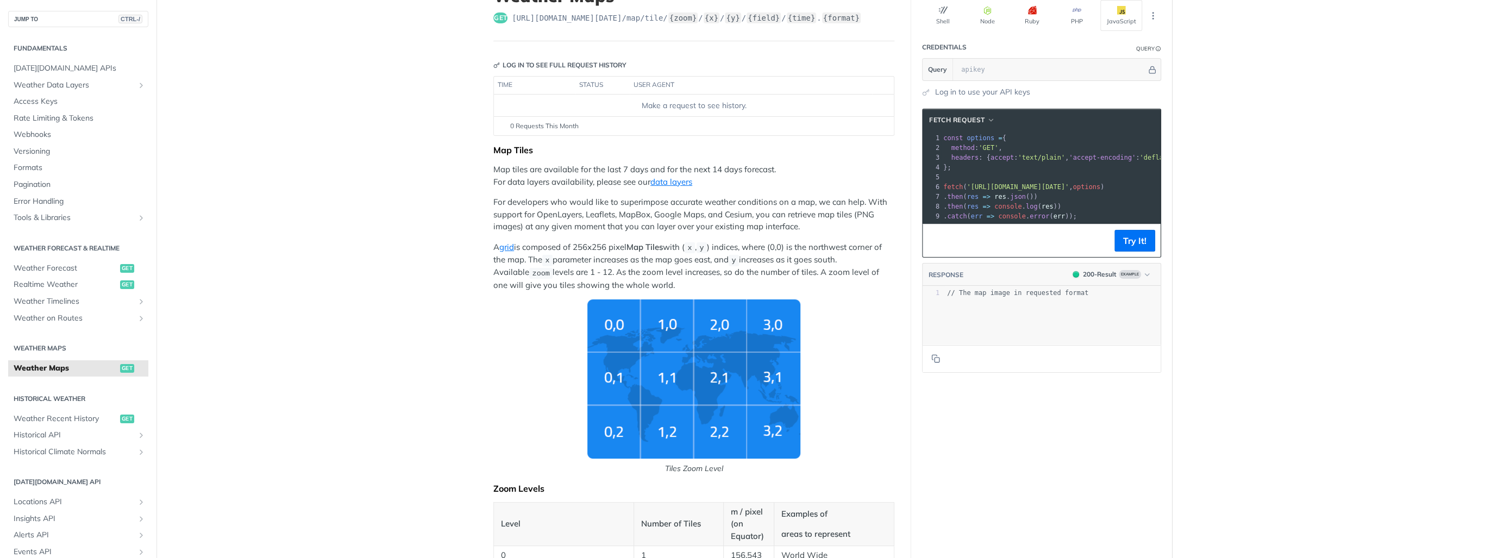
scroll to position [87, 0]
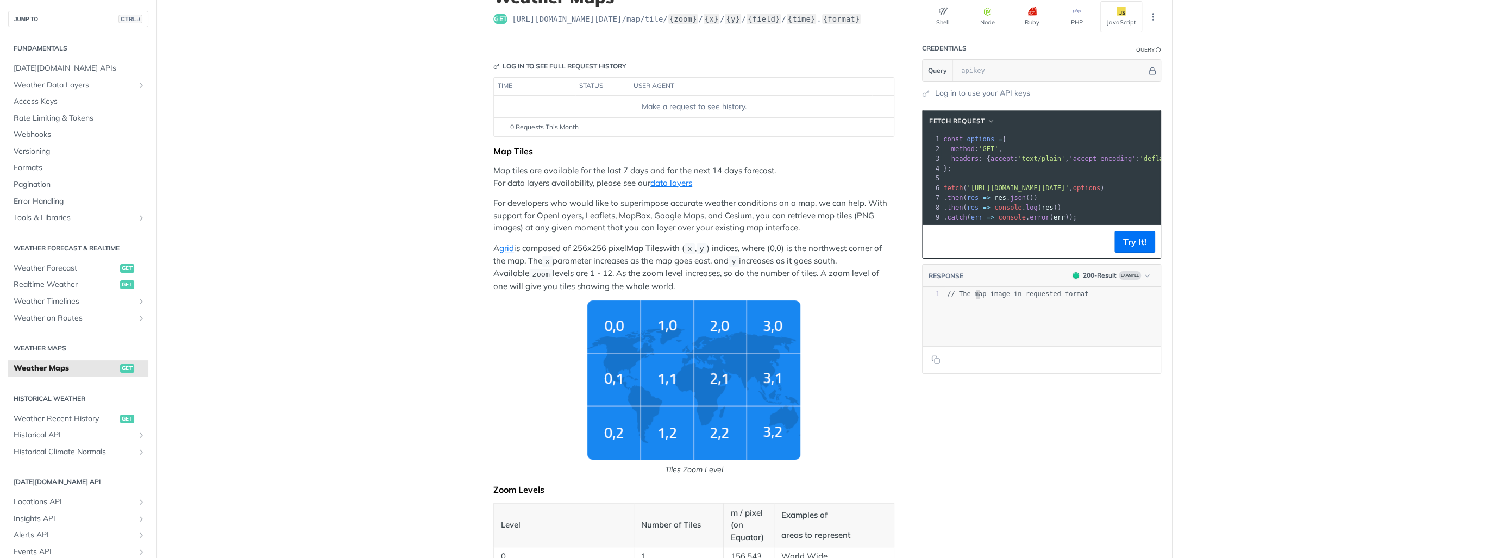
type textarea "map image in requested format"
drag, startPoint x: 973, startPoint y: 296, endPoint x: 1081, endPoint y: 302, distance: 108.3
click at [1081, 299] on pre "// The map image in requested format" at bounding box center [1056, 294] width 222 height 9
click at [1038, 318] on div "x 1 // The map image in requested format" at bounding box center [1055, 329] width 265 height 85
click at [1038, 354] on footer at bounding box center [1042, 360] width 238 height 28
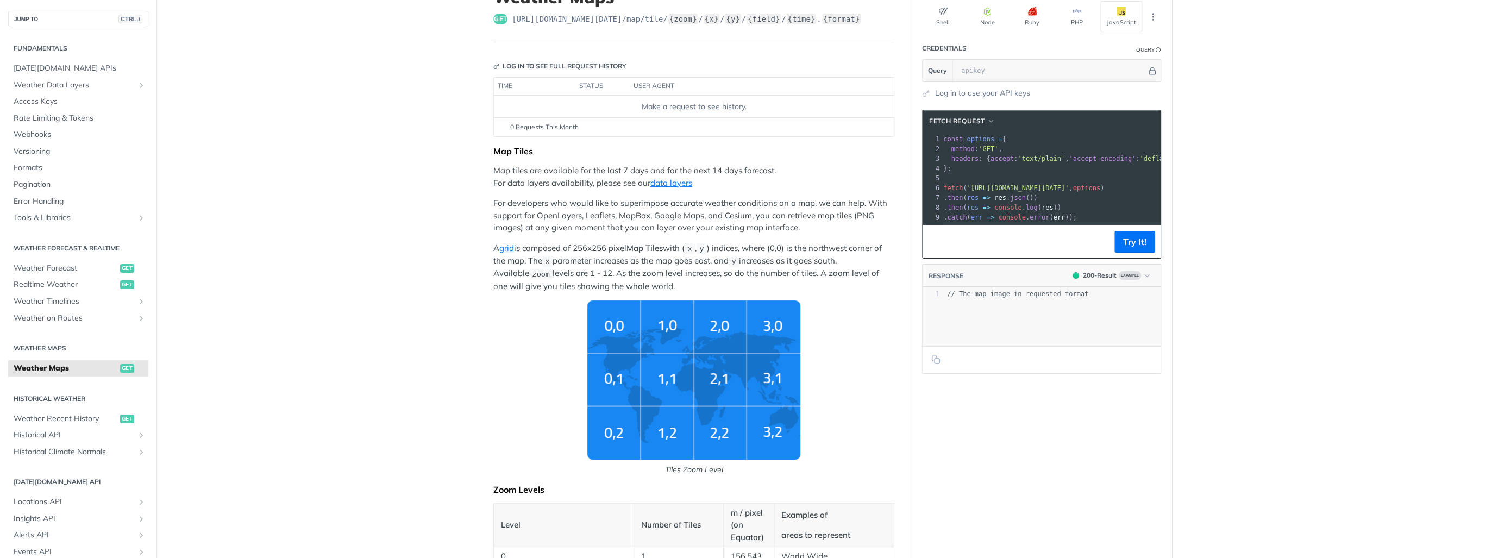
click at [1165, 362] on section "fetch Request xxxxxxxxxx 10 9 1 const options = { 2 method : 'GET' , 3 headers …" at bounding box center [1041, 242] width 261 height 286
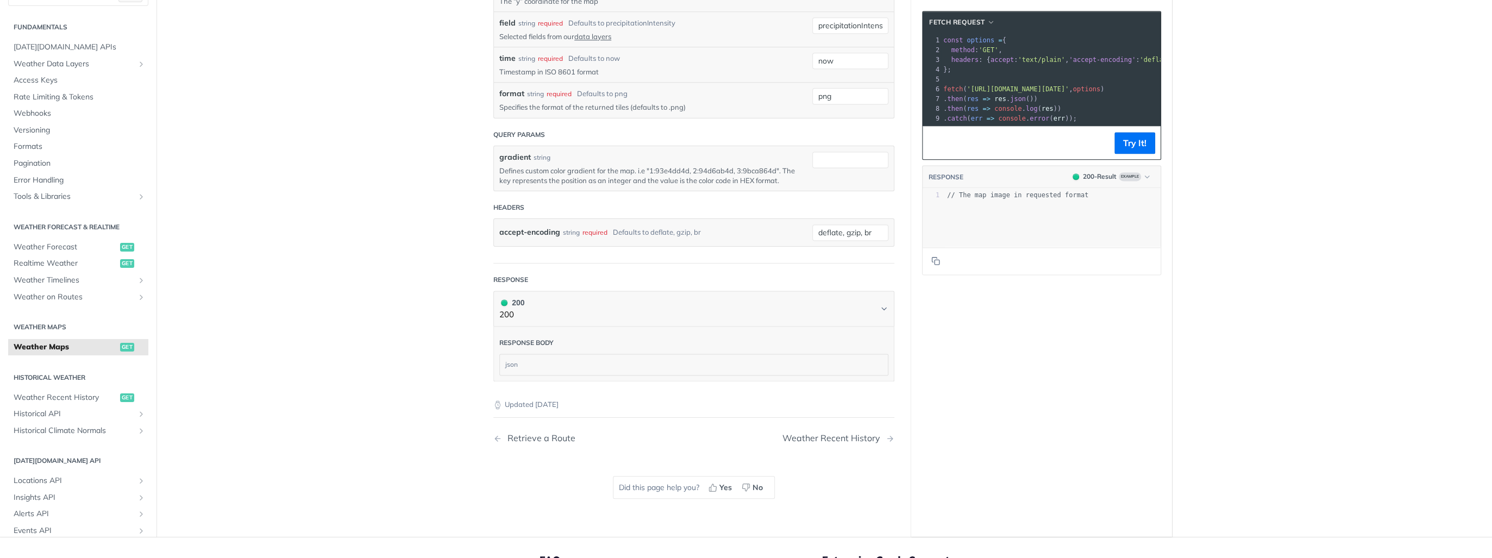
scroll to position [1469, 0]
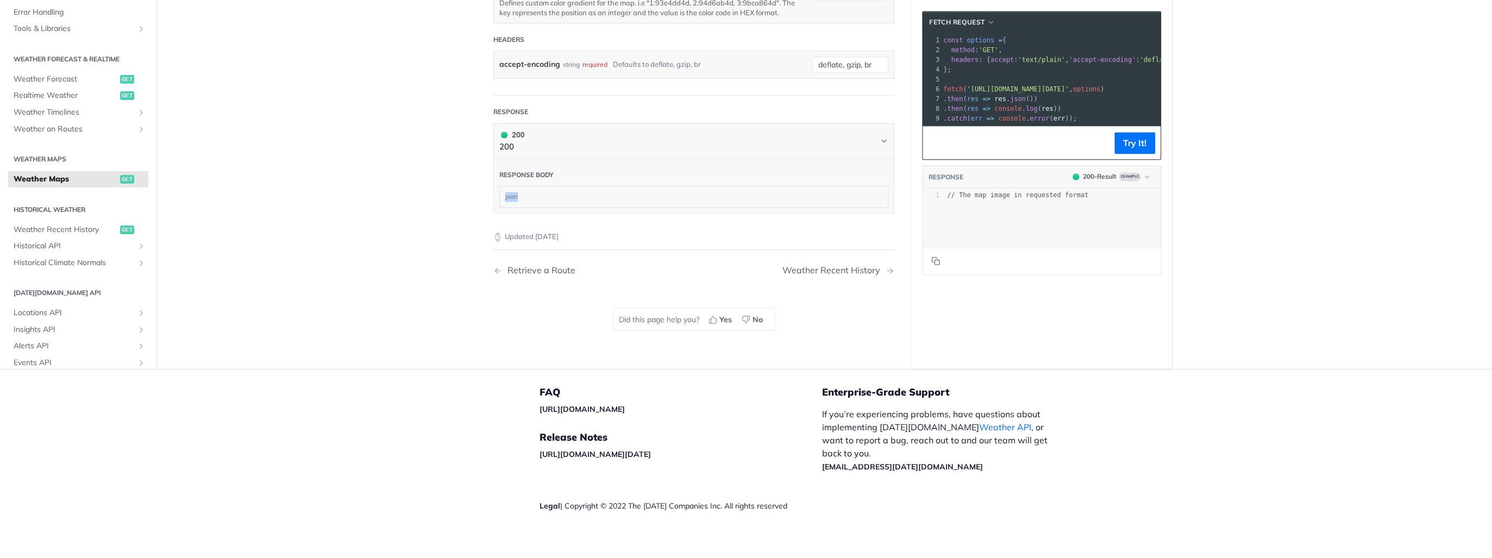
drag, startPoint x: 539, startPoint y: 191, endPoint x: 586, endPoint y: 197, distance: 47.0
click at [586, 197] on div "Response body json" at bounding box center [693, 186] width 401 height 55
drag, startPoint x: 586, startPoint y: 197, endPoint x: 449, endPoint y: 242, distance: 144.3
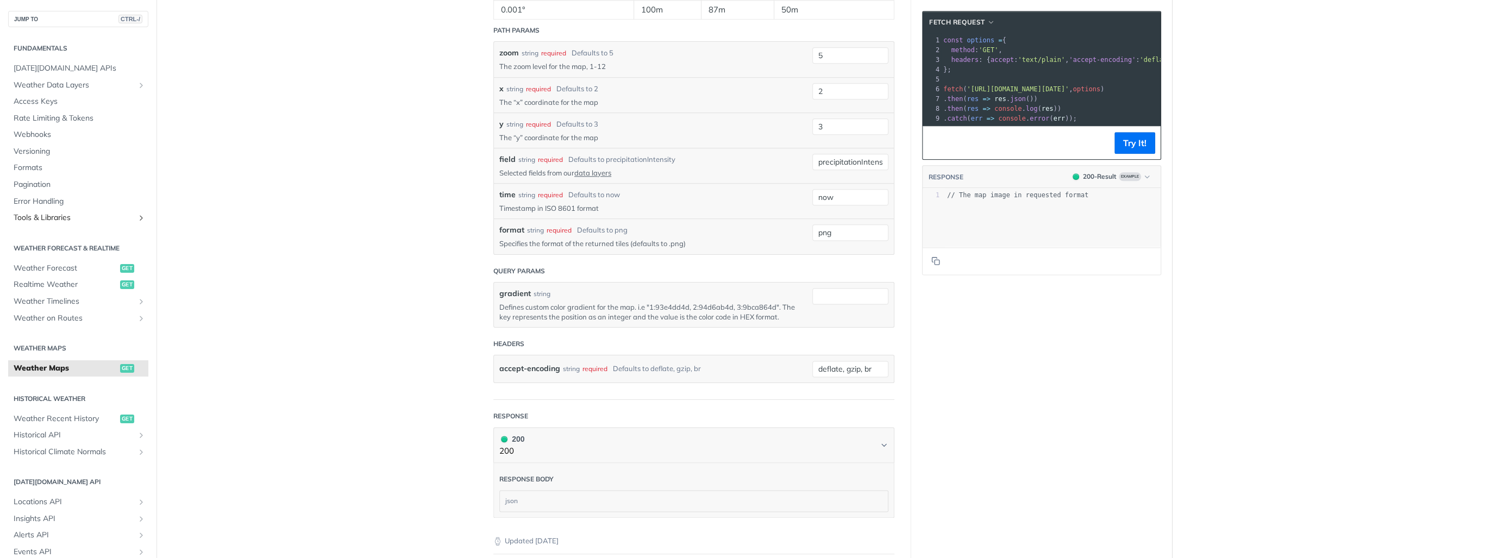
scroll to position [1121, 0]
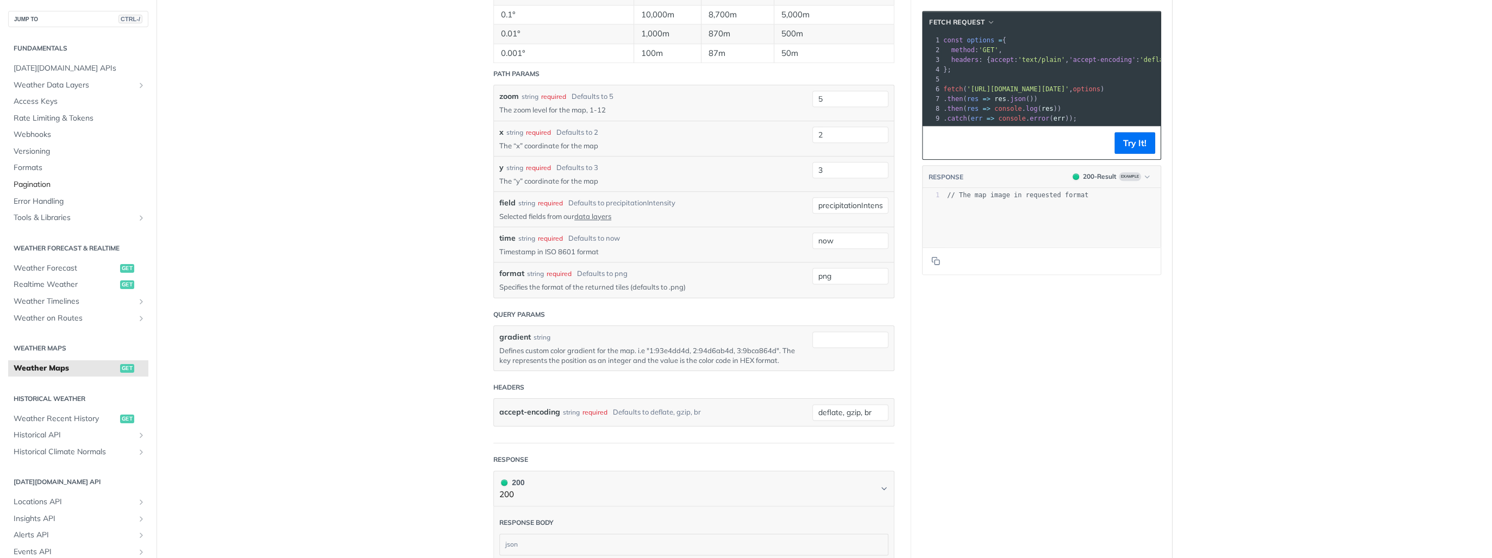
click at [39, 189] on span "Pagination" at bounding box center [80, 184] width 132 height 11
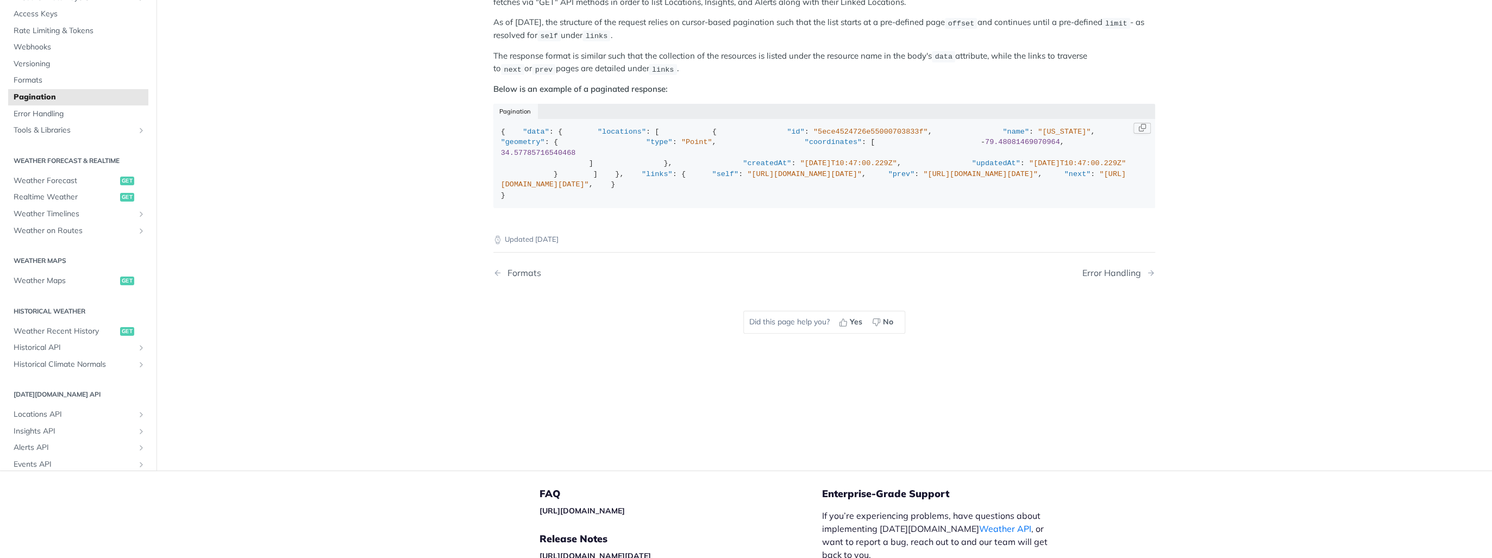
scroll to position [130, 0]
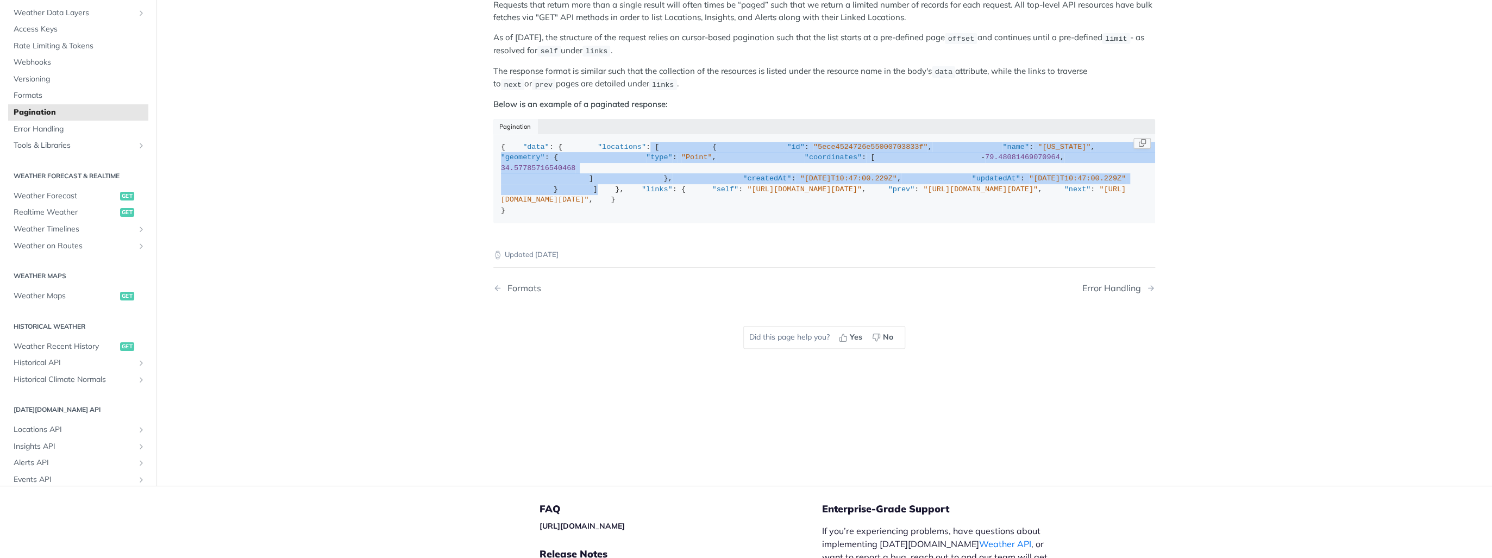
drag, startPoint x: 580, startPoint y: 166, endPoint x: 549, endPoint y: 317, distance: 154.2
click at [549, 216] on div "{ "data" : { "locations" : [ { "id" : "5ece4524726e55000703833f" , "name" : "[U…" at bounding box center [824, 179] width 647 height 74
click at [548, 216] on div "{ "data" : { "locations" : [ { "id" : "5ece4524726e55000703833f" , "name" : "[U…" at bounding box center [824, 179] width 647 height 74
drag, startPoint x: 546, startPoint y: 178, endPoint x: 562, endPoint y: 303, distance: 126.1
click at [562, 216] on div "{ "data" : { "locations" : [ { "id" : "5ece4524726e55000703833f" , "name" : "[U…" at bounding box center [824, 179] width 647 height 74
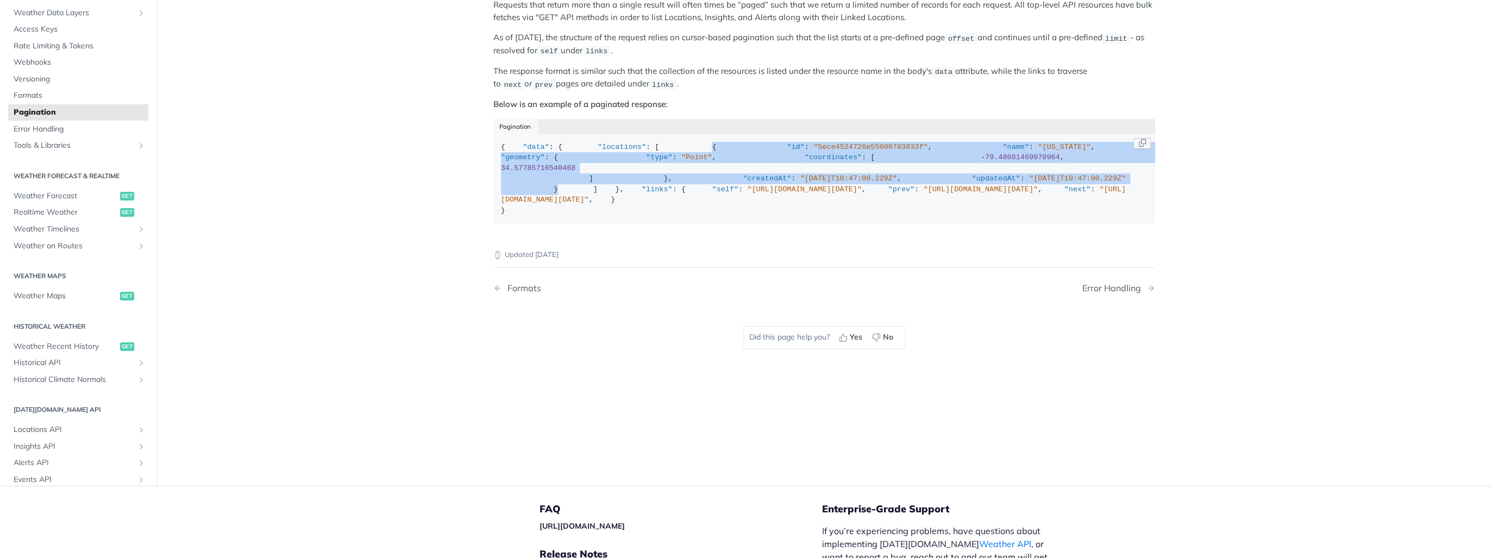
drag, startPoint x: 562, startPoint y: 303, endPoint x: 569, endPoint y: 193, distance: 110.0
click at [1002, 151] on span ""name"" at bounding box center [1015, 147] width 27 height 8
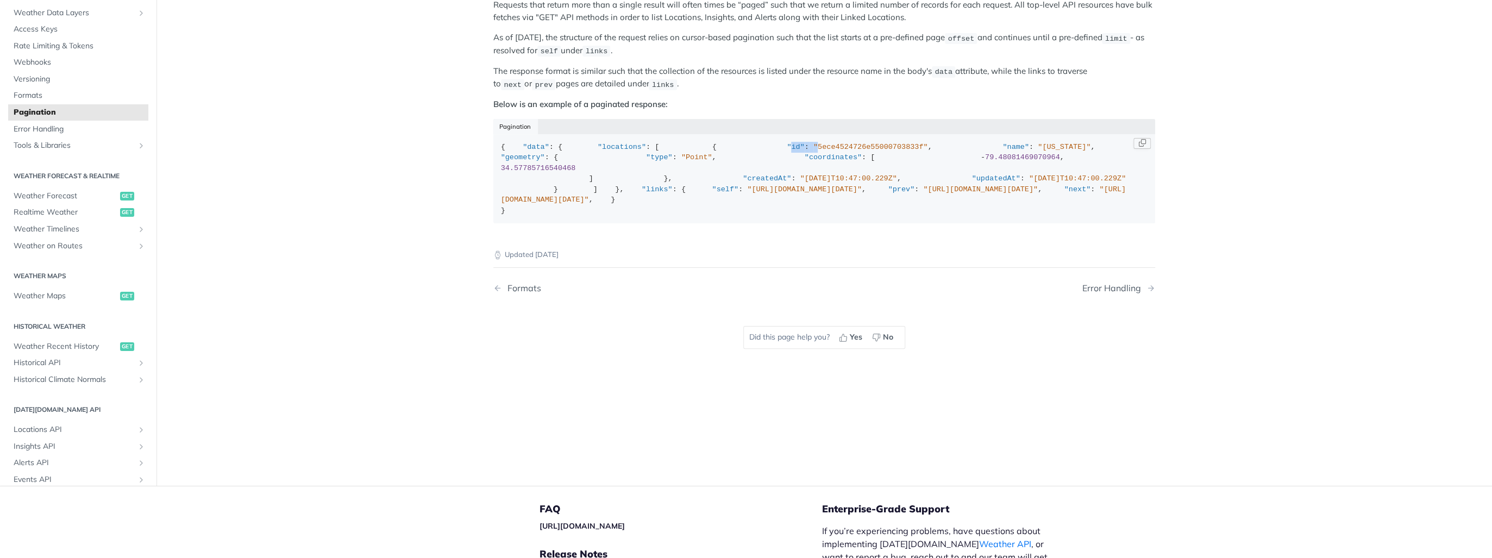
drag, startPoint x: 566, startPoint y: 186, endPoint x: 589, endPoint y: 186, distance: 22.8
click at [589, 186] on div "{ "data" : { "locations" : [ { "id" : "5ece4524726e55000703833f" , "name" : "[U…" at bounding box center [824, 179] width 647 height 74
drag, startPoint x: 589, startPoint y: 186, endPoint x: 603, endPoint y: 199, distance: 18.5
click at [603, 199] on div "{ "data" : { "locations" : [ { "id" : "5ece4524726e55000703833f" , "name" : "[U…" at bounding box center [824, 179] width 647 height 74
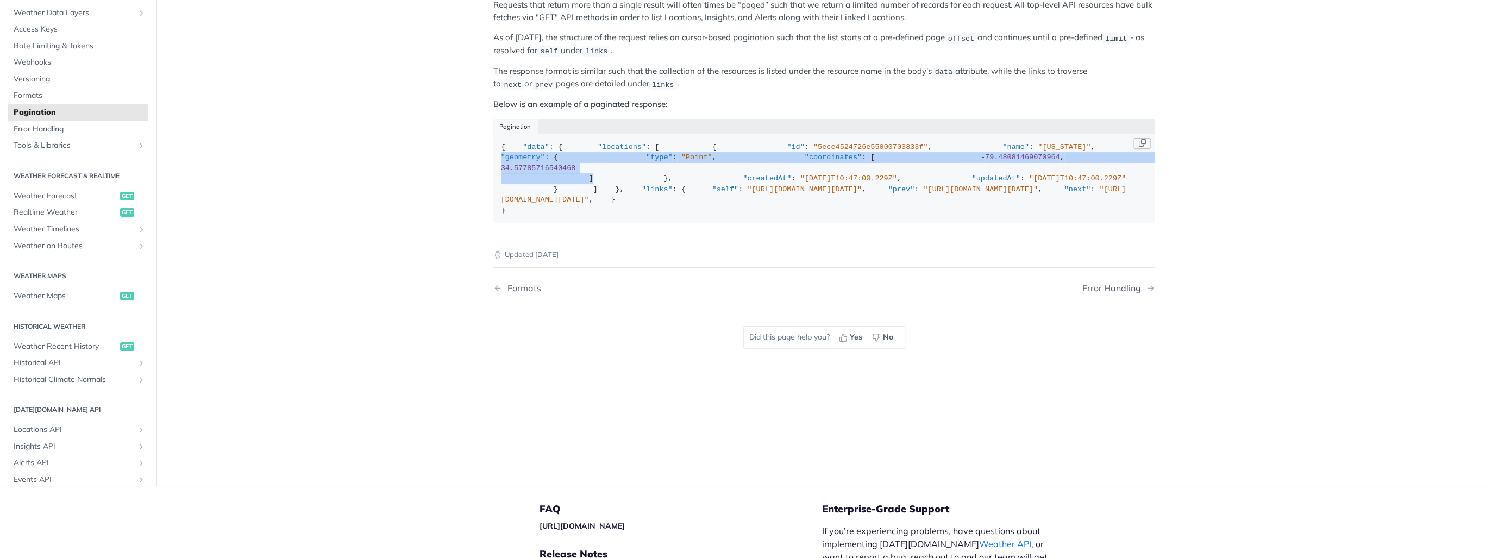
drag, startPoint x: 603, startPoint y: 199, endPoint x: 582, endPoint y: 262, distance: 66.3
click at [582, 216] on div "{ "data" : { "locations" : [ { "id" : "5ece4524726e55000703833f" , "name" : "[U…" at bounding box center [824, 179] width 647 height 74
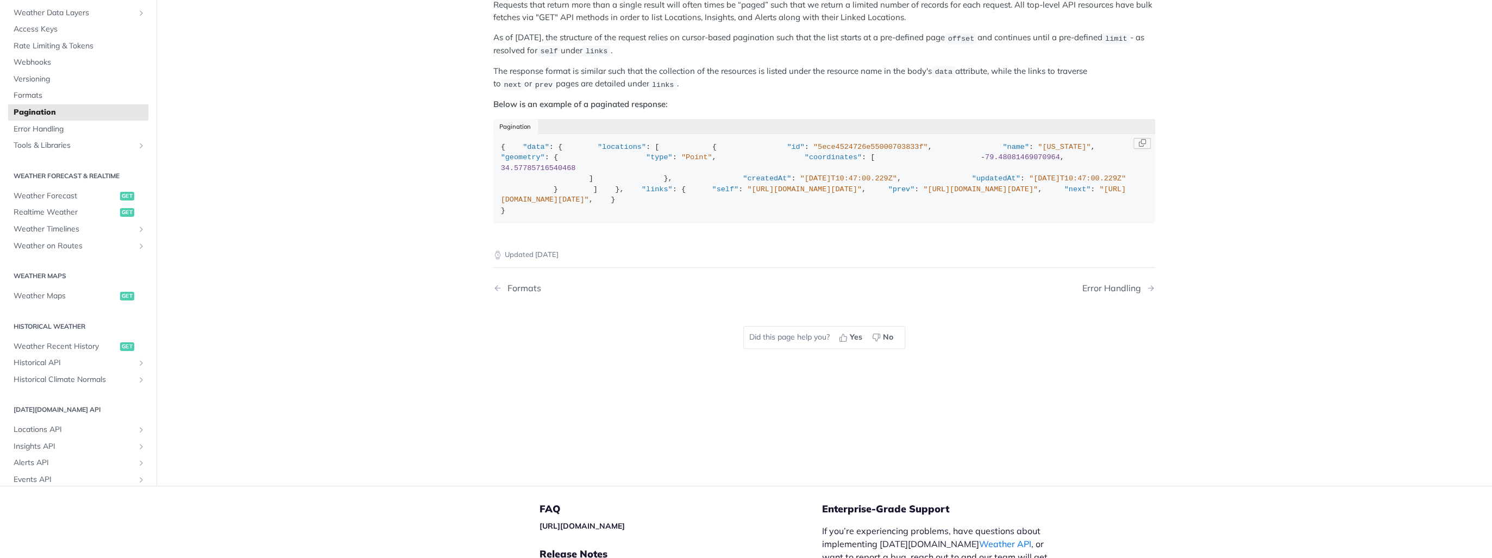
drag, startPoint x: 582, startPoint y: 262, endPoint x: 589, endPoint y: 303, distance: 41.4
click at [589, 216] on div "{ "data" : { "locations" : [ { "id" : "5ece4524726e55000703833f" , "name" : "[U…" at bounding box center [824, 179] width 647 height 74
drag, startPoint x: 584, startPoint y: 218, endPoint x: 655, endPoint y: 218, distance: 71.2
click at [655, 216] on div "{ "data" : { "locations" : [ { "id" : "5ece4524726e55000703833f" , "name" : "[U…" at bounding box center [824, 179] width 647 height 74
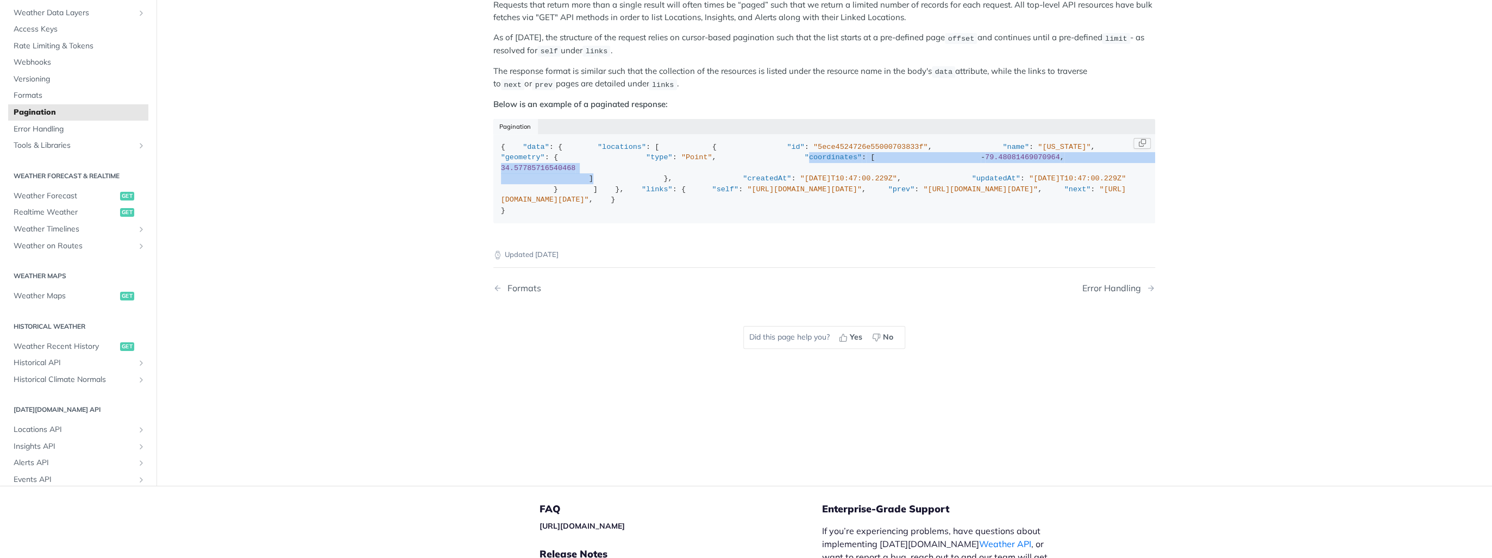
drag, startPoint x: 655, startPoint y: 218, endPoint x: 592, endPoint y: 263, distance: 76.7
click at [592, 216] on div "{ "data" : { "locations" : [ { "id" : "5ece4524726e55000703833f" , "name" : "[U…" at bounding box center [824, 179] width 647 height 74
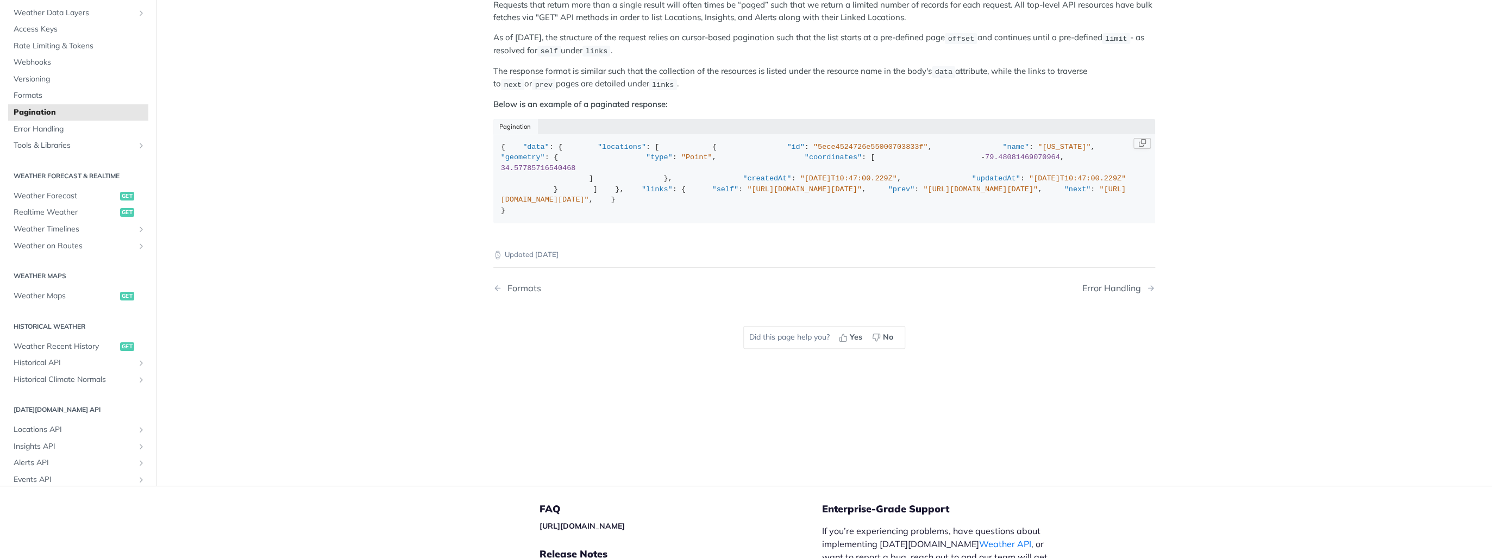
drag, startPoint x: 592, startPoint y: 263, endPoint x: 585, endPoint y: 271, distance: 10.4
click at [585, 216] on div "{ "data" : { "locations" : [ { "id" : "5ece4524726e55000703833f" , "name" : "[U…" at bounding box center [824, 179] width 647 height 74
drag, startPoint x: 565, startPoint y: 281, endPoint x: 720, endPoint y: 299, distance: 156.4
click at [720, 216] on div "{ "data" : { "locations" : [ { "id" : "5ece4524726e55000703833f" , "name" : "[U…" at bounding box center [824, 179] width 647 height 74
drag, startPoint x: 720, startPoint y: 299, endPoint x: 684, endPoint y: 306, distance: 36.7
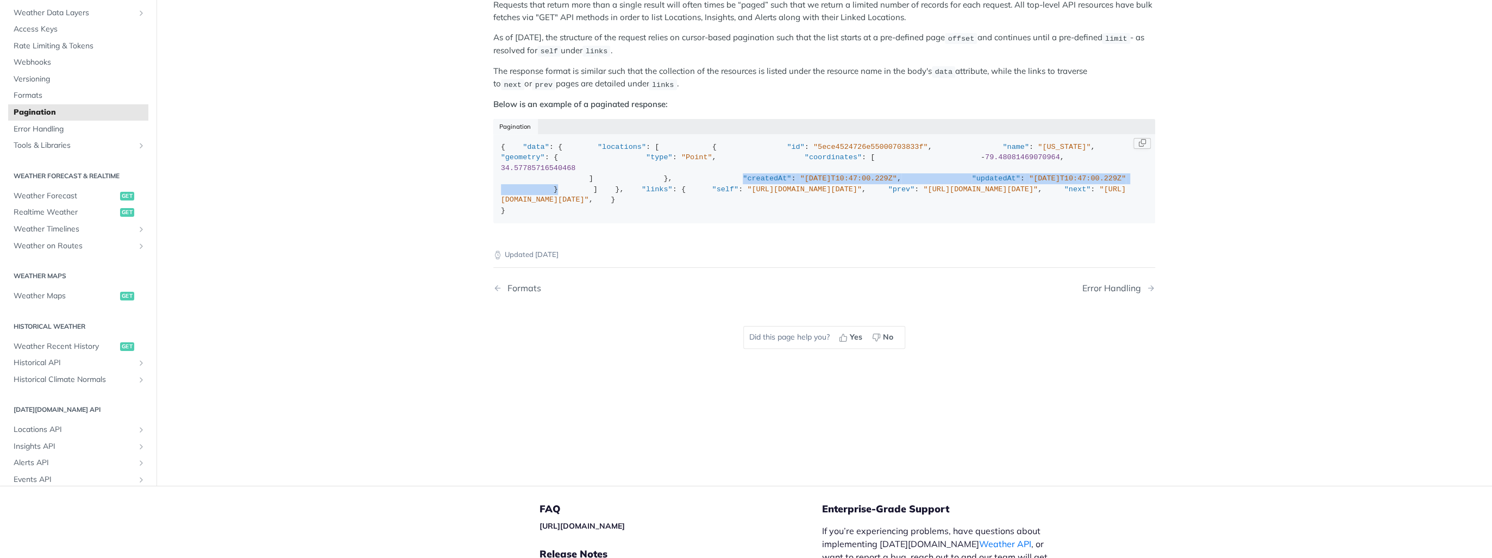
click at [685, 216] on div "{ "data" : { "locations" : [ { "id" : "5ece4524726e55000703833f" , "name" : "[U…" at bounding box center [824, 179] width 647 height 74
click at [634, 216] on div "{ "data" : { "locations" : [ { "id" : "5ece4524726e55000703833f" , "name" : "[U…" at bounding box center [824, 179] width 647 height 74
click at [631, 216] on div "{ "data" : { "locations" : [ { "id" : "5ece4524726e55000703833f" , "name" : "[U…" at bounding box center [824, 179] width 647 height 74
